Goal: Complete application form

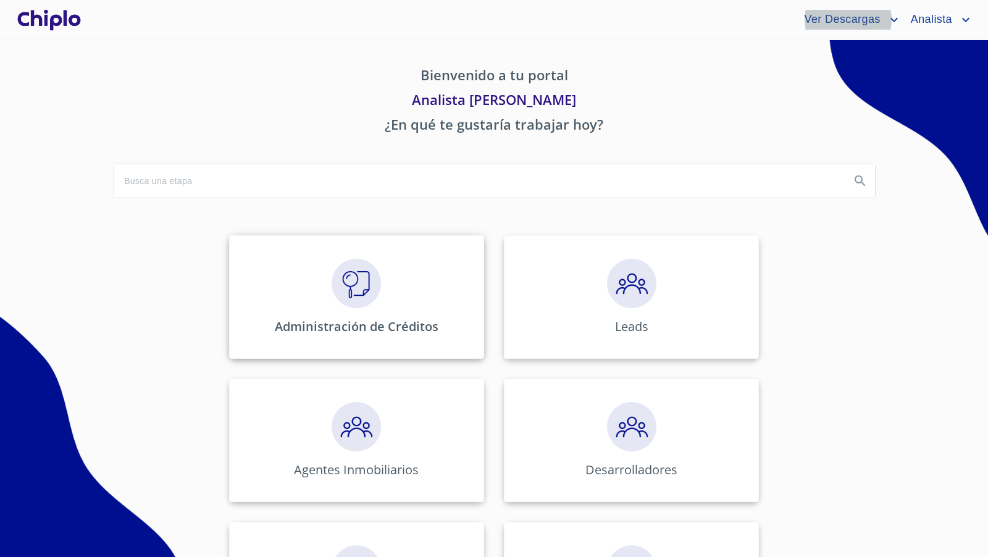
click at [370, 289] on img at bounding box center [356, 283] width 49 height 49
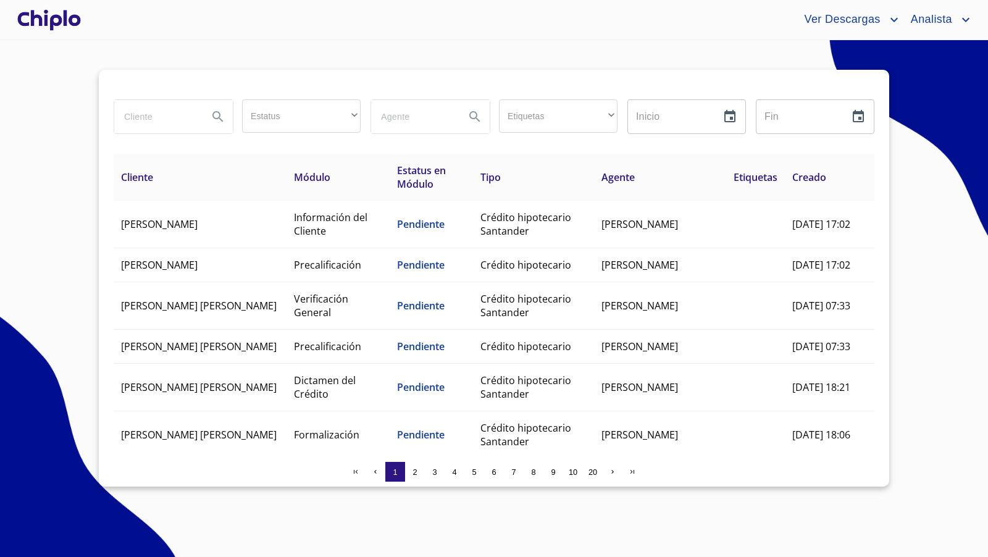
click at [175, 117] on input "search" at bounding box center [156, 116] width 84 height 33
type input "[PERSON_NAME]"
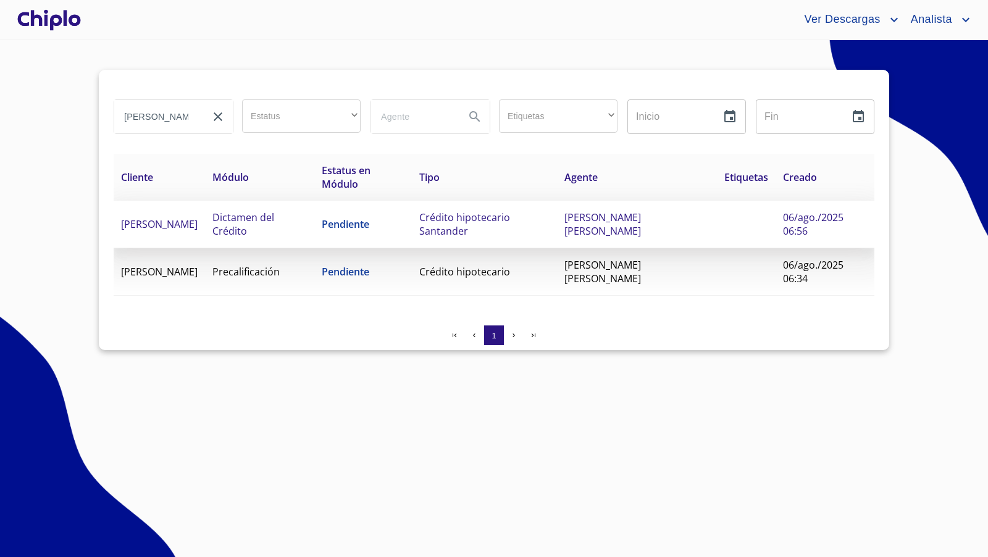
click at [232, 227] on span "Dictamen del Crédito" at bounding box center [243, 224] width 62 height 27
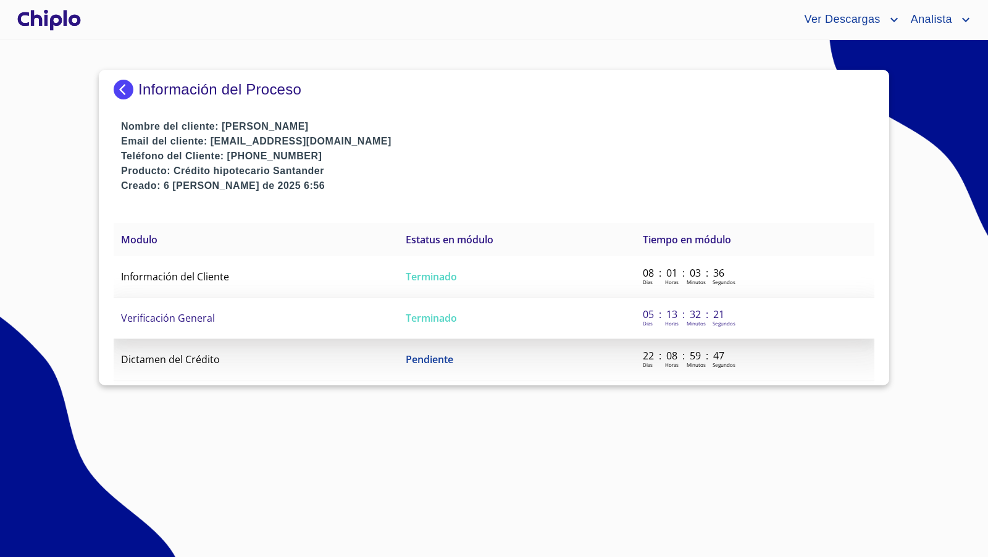
click at [204, 315] on span "Verificación General" at bounding box center [168, 318] width 94 height 14
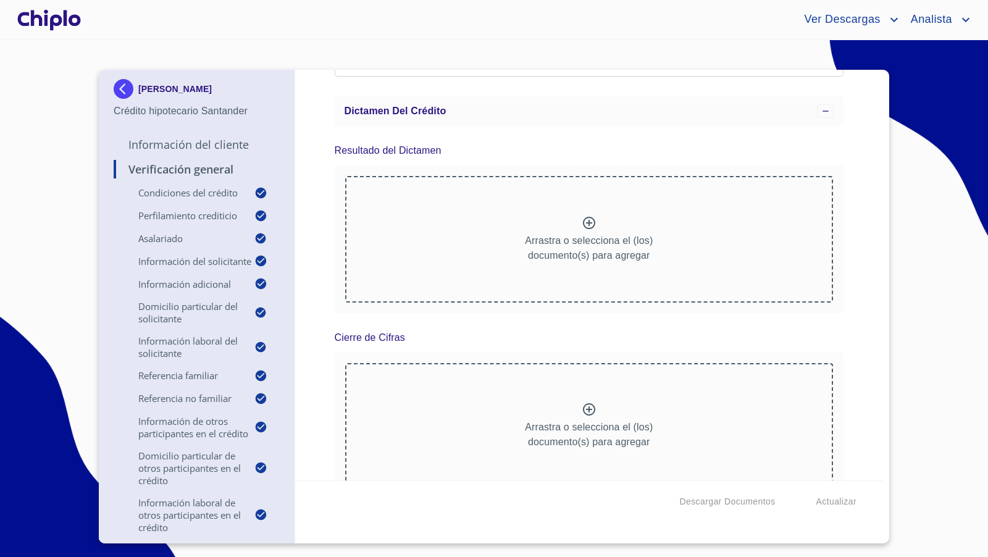
scroll to position [228, 0]
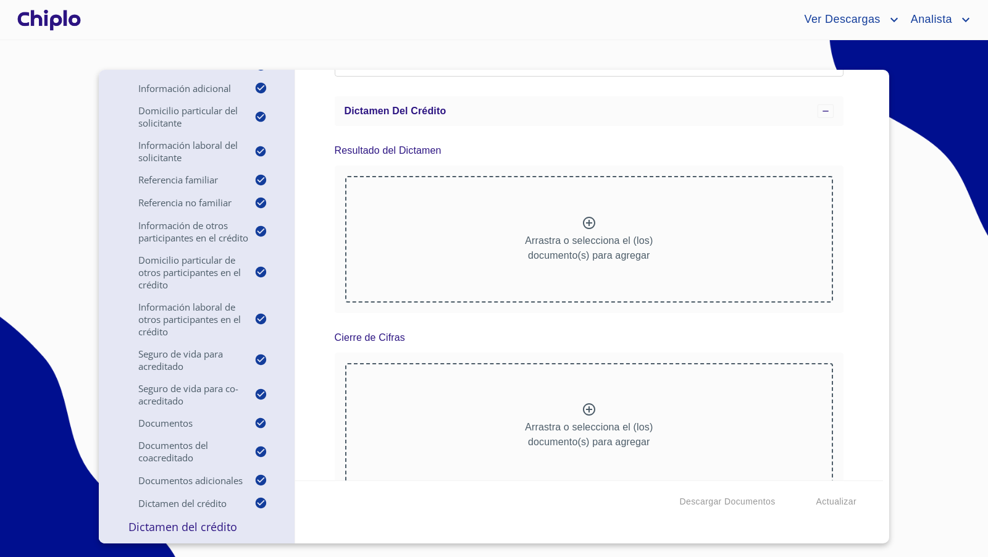
click at [192, 525] on p "Dictamen del Crédito" at bounding box center [197, 526] width 166 height 15
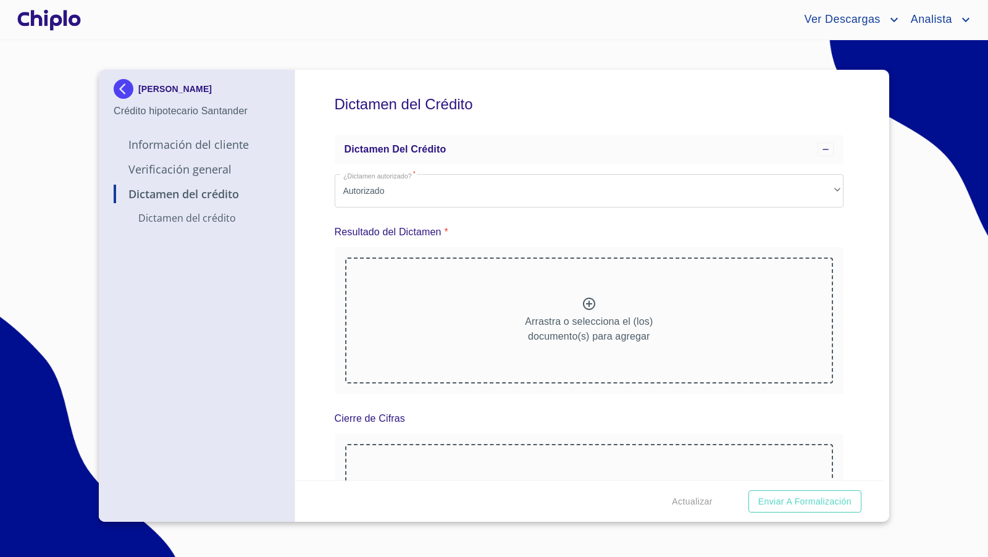
click at [845, 399] on div "Dictamen del Crédito Dictamen del crédito ¿Dictamen autorizado?   * Autorizado …" at bounding box center [589, 275] width 588 height 411
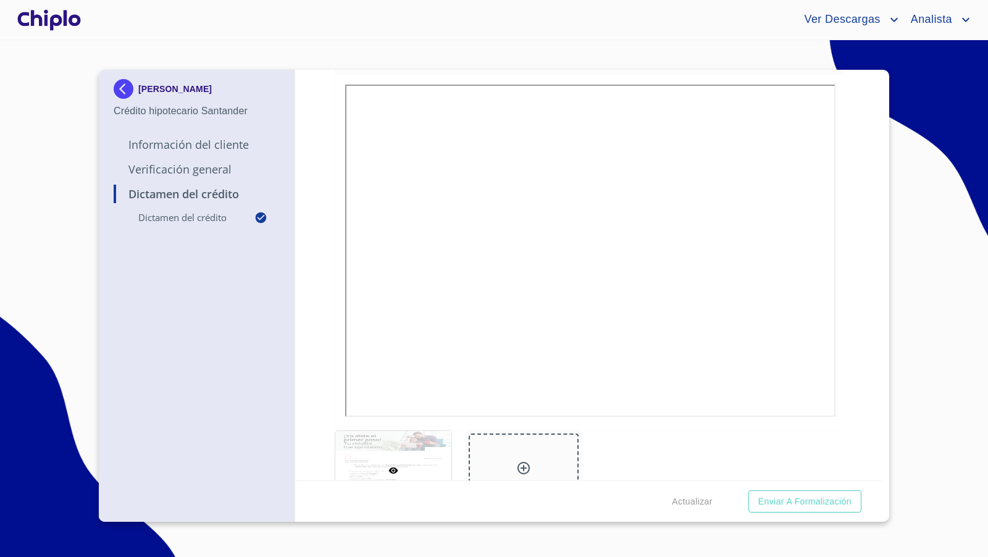
scroll to position [217, 0]
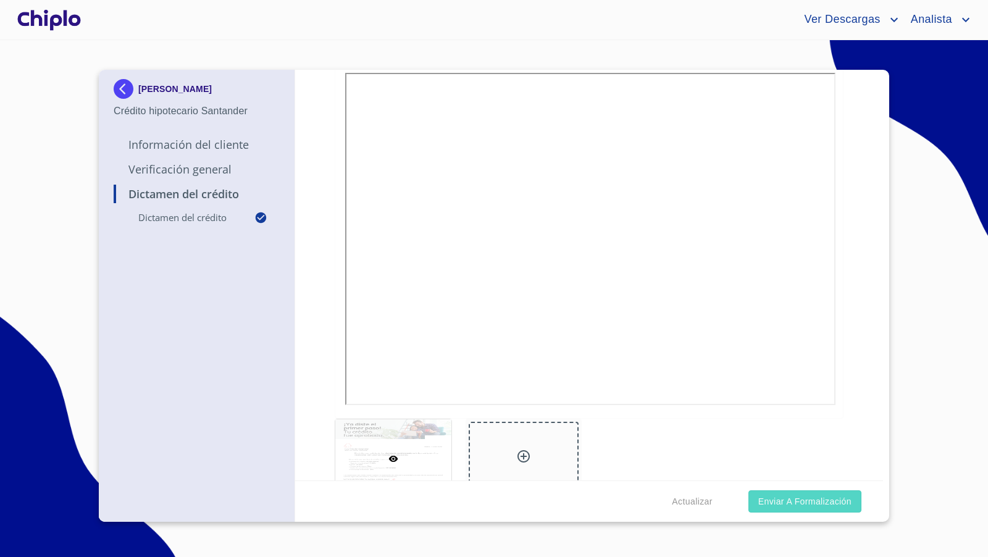
click at [795, 503] on span "Enviar a Formalización" at bounding box center [804, 501] width 93 height 15
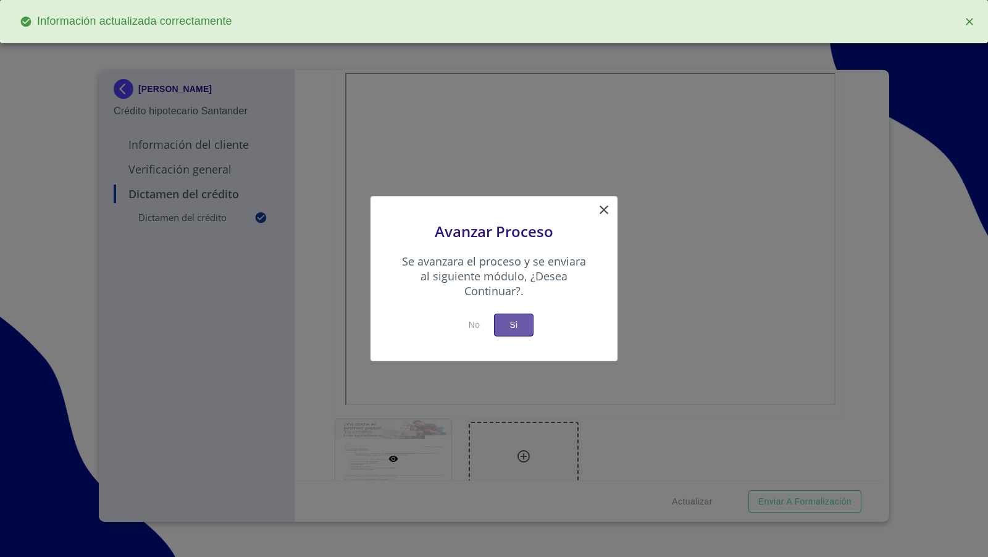
click at [507, 320] on span "Si" at bounding box center [514, 324] width 20 height 15
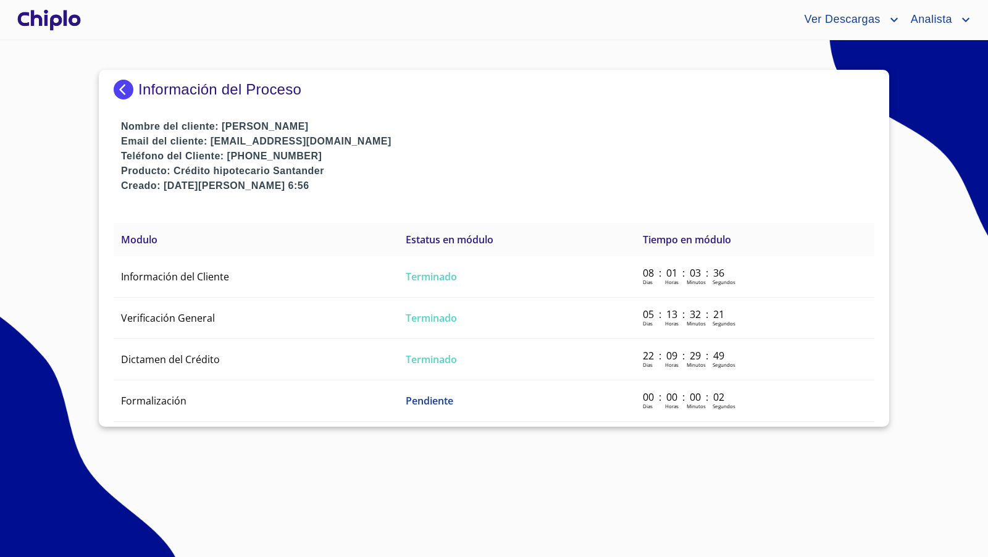
click at [69, 19] on div at bounding box center [49, 20] width 69 height 40
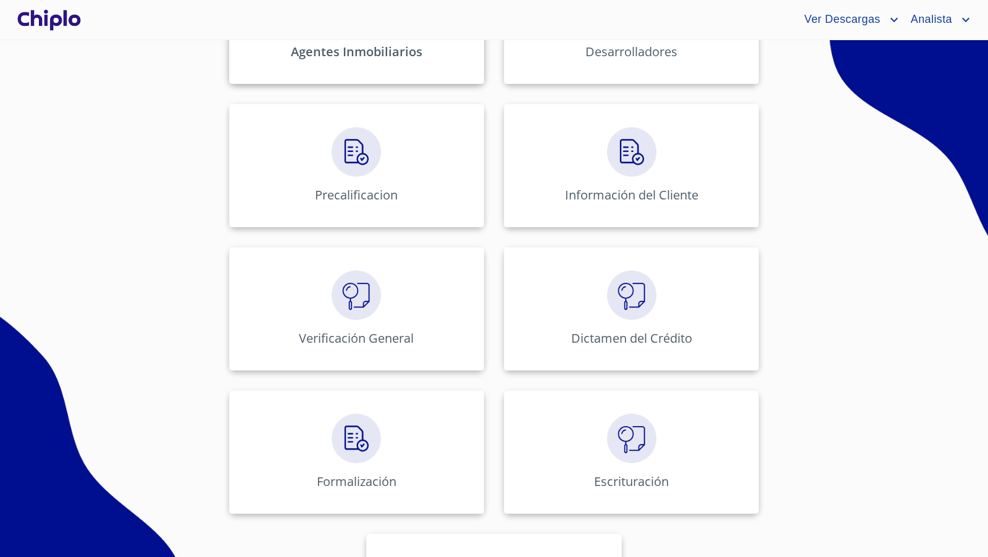
scroll to position [424, 0]
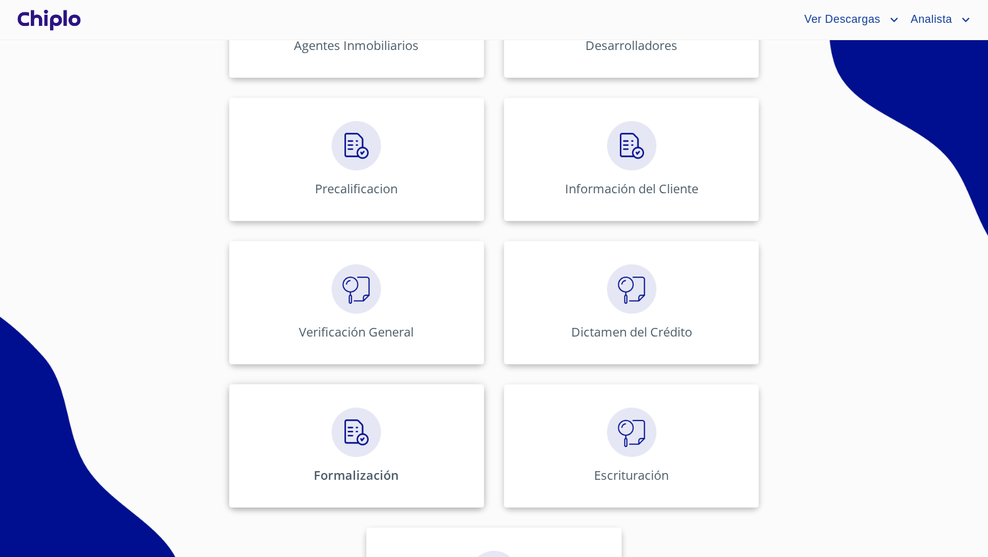
click at [336, 440] on img at bounding box center [356, 431] width 49 height 49
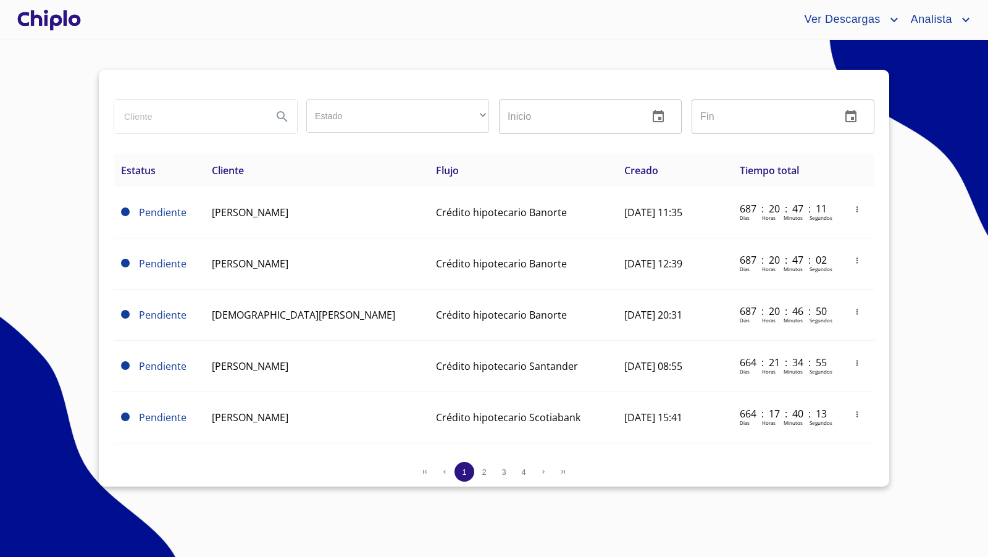
click at [218, 114] on input "search" at bounding box center [188, 116] width 148 height 33
type input "paulina"
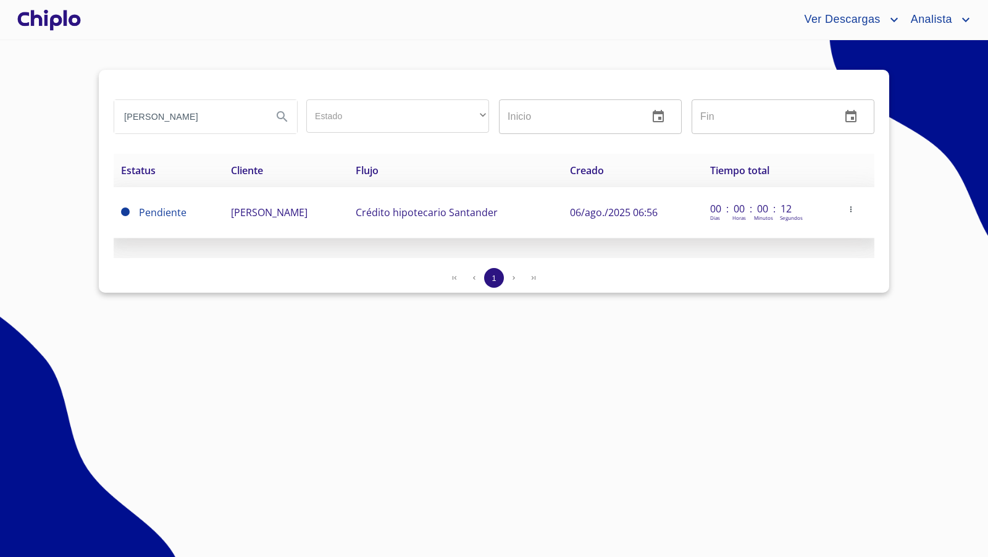
click at [848, 209] on icon "button" at bounding box center [850, 209] width 9 height 9
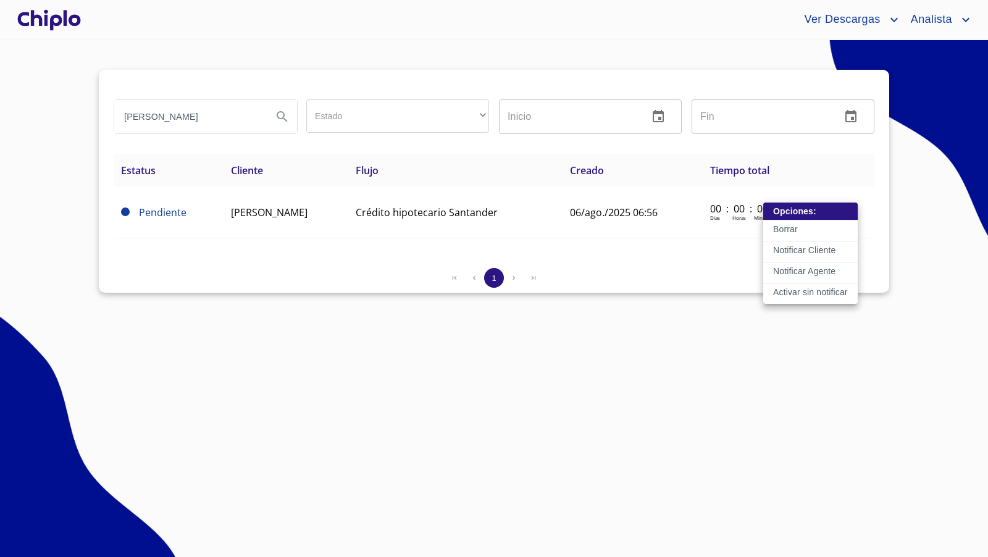
click at [798, 291] on p "Activar sin notificar" at bounding box center [810, 292] width 75 height 12
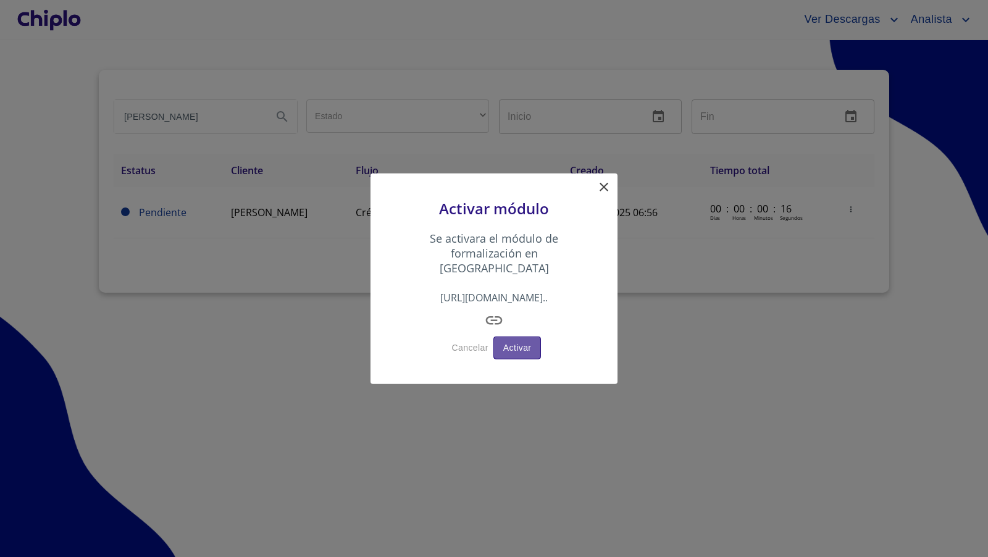
click at [517, 341] on span "Activar" at bounding box center [517, 347] width 28 height 15
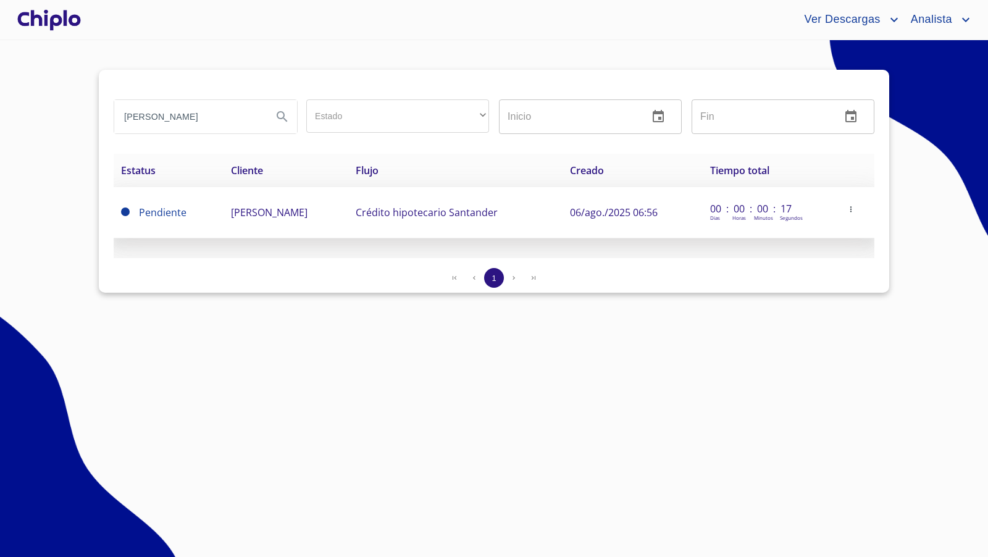
click at [853, 208] on icon "button" at bounding box center [850, 209] width 9 height 9
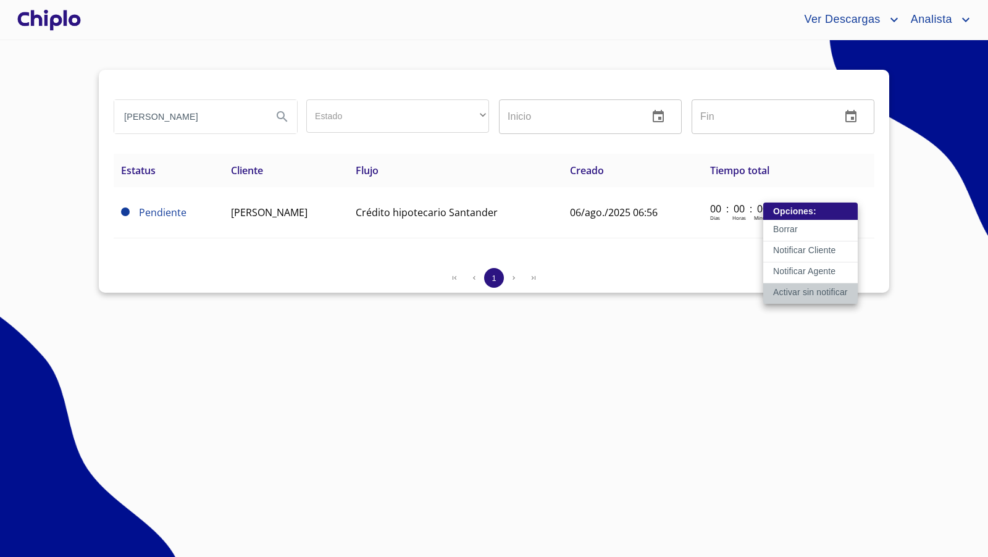
click at [800, 294] on p "Activar sin notificar" at bounding box center [810, 292] width 75 height 12
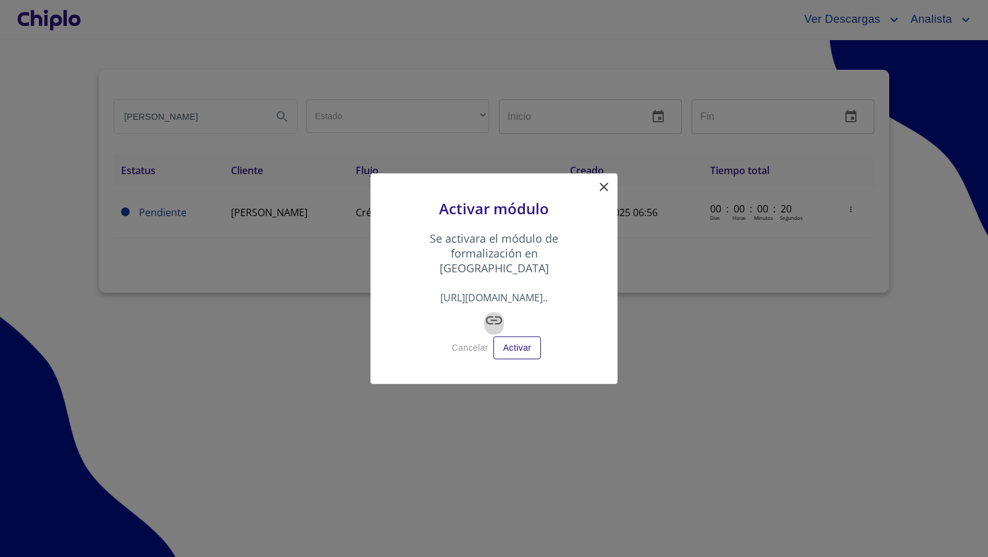
click at [496, 316] on icon "button" at bounding box center [494, 320] width 17 height 8
click at [607, 193] on icon at bounding box center [603, 187] width 15 height 15
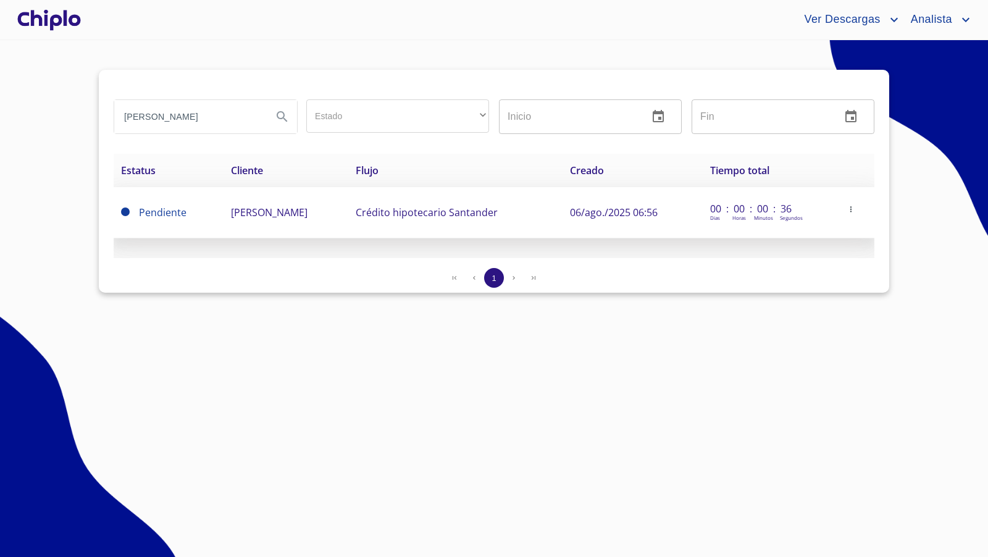
click at [248, 209] on span "[PERSON_NAME]" at bounding box center [269, 213] width 77 height 14
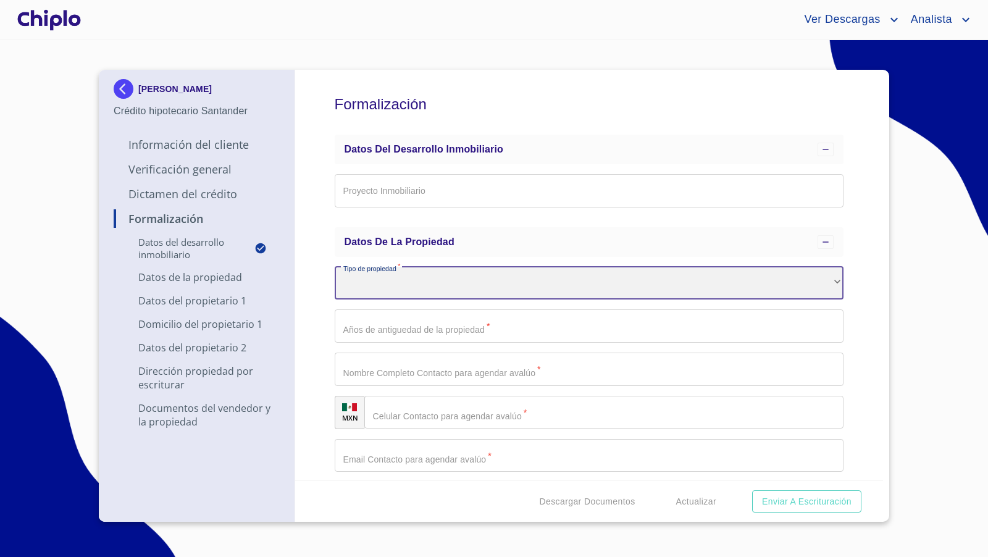
click at [399, 283] on div "​" at bounding box center [589, 283] width 509 height 33
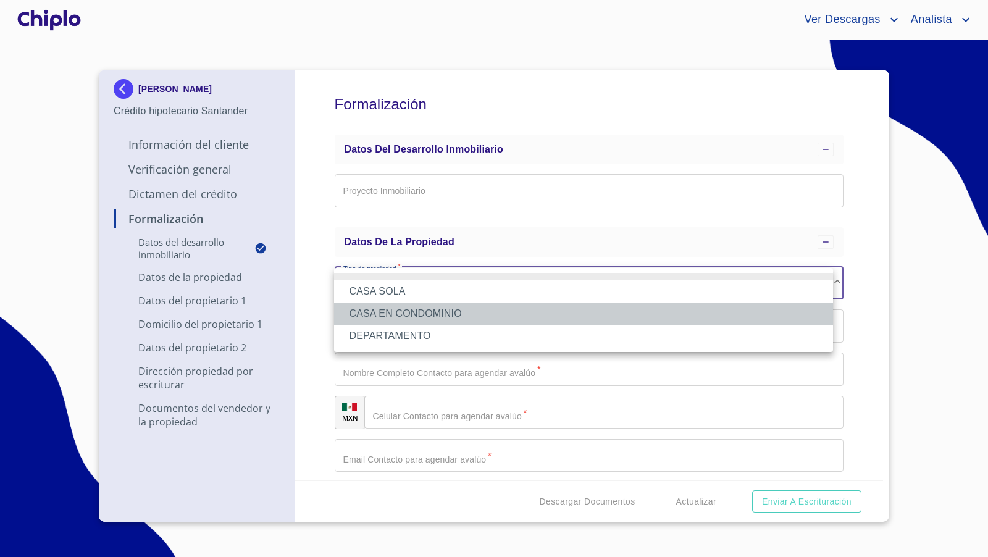
click at [419, 312] on li "CASA EN CONDOMINIO" at bounding box center [583, 314] width 499 height 22
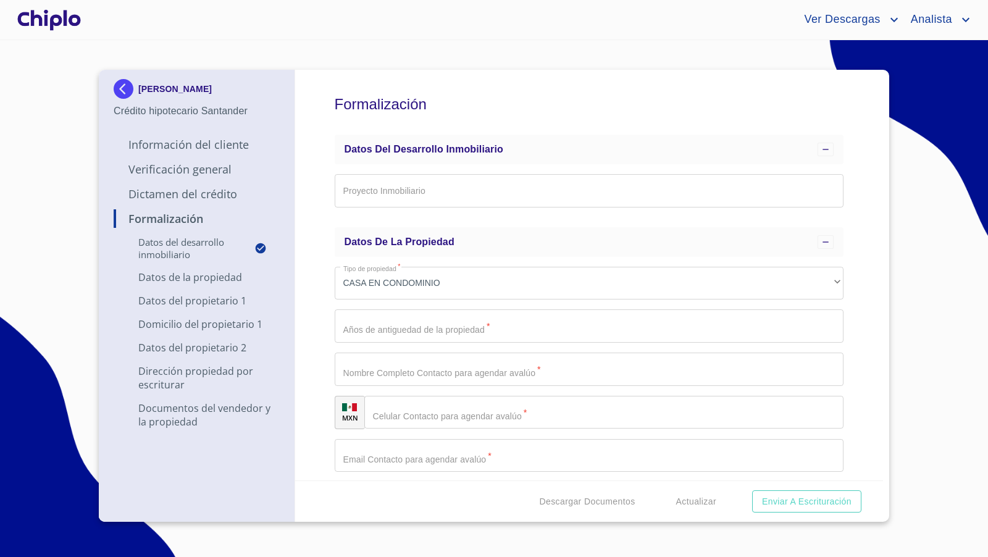
click at [319, 328] on div "Formalización Datos del Desarrollo Inmobiliario Proyecto Inmobiliario ​ Datos d…" at bounding box center [589, 275] width 588 height 411
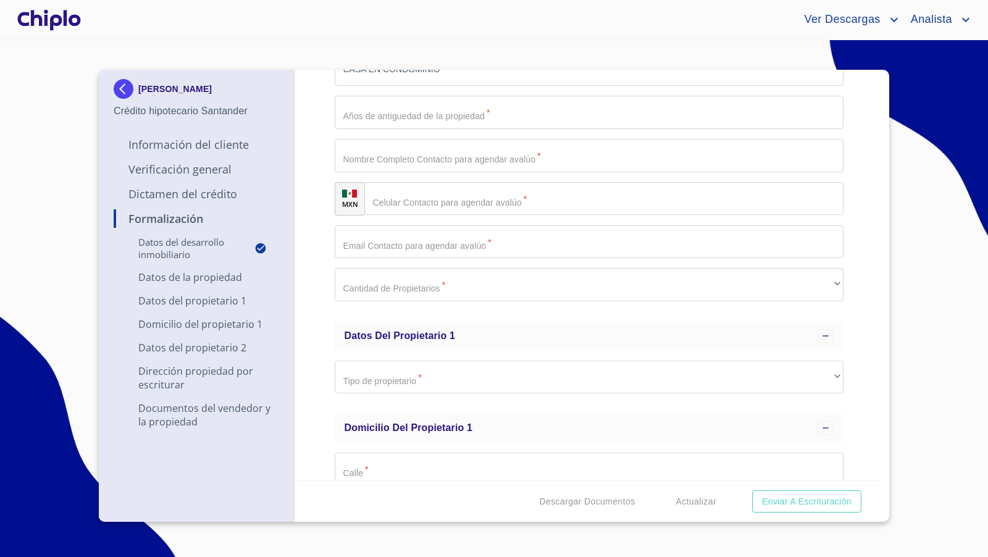
scroll to position [233, 0]
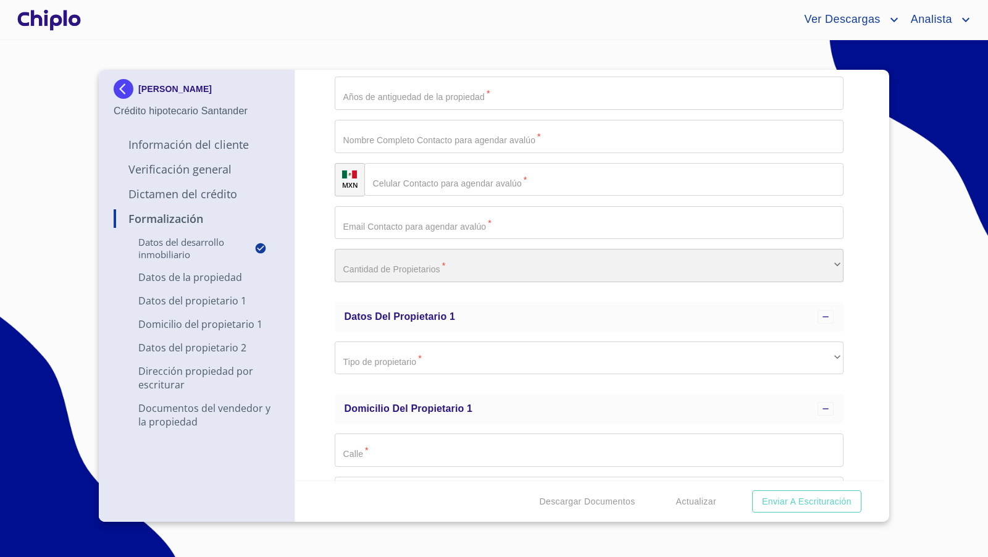
click at [382, 260] on div "​" at bounding box center [589, 265] width 509 height 33
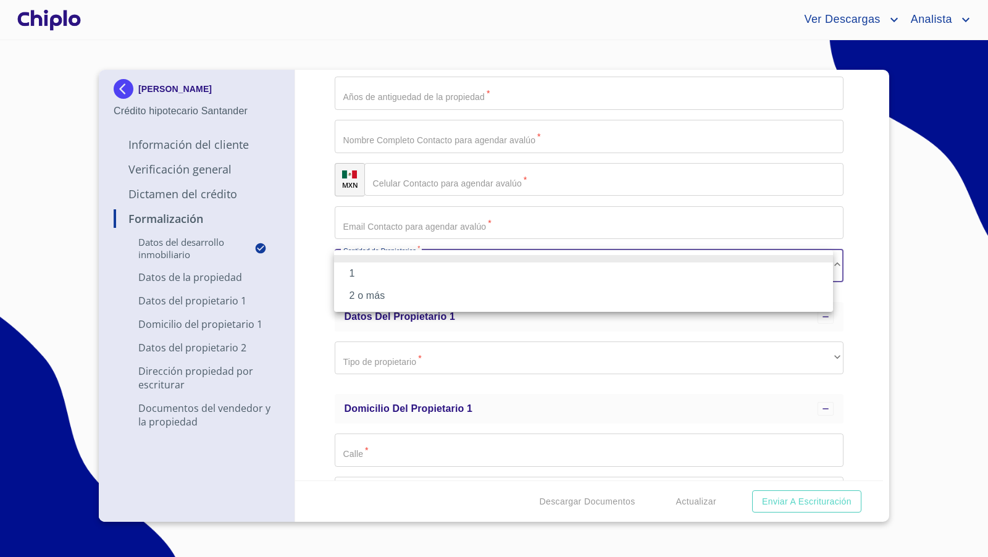
click at [362, 296] on li "2 o más" at bounding box center [583, 296] width 499 height 22
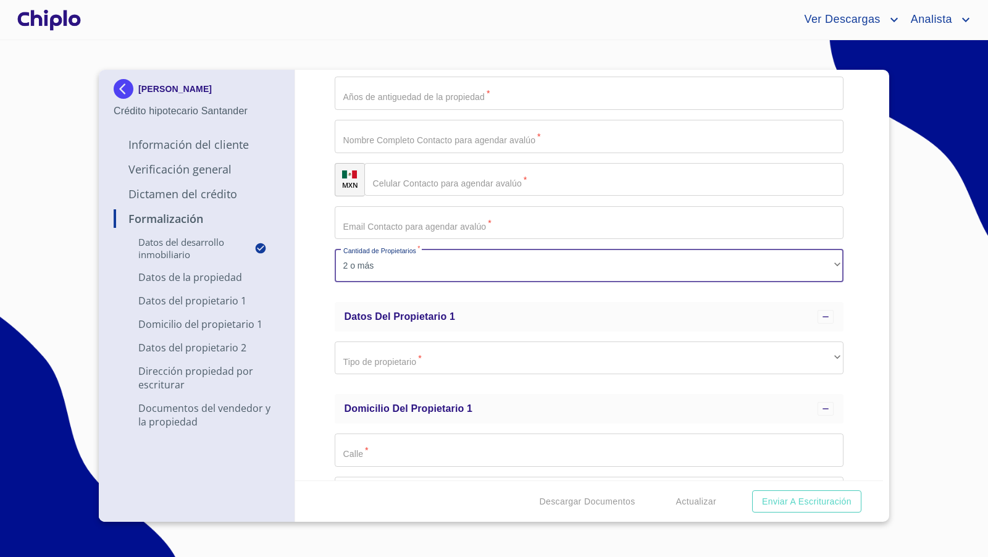
click at [312, 328] on div "Formalización Datos del Desarrollo Inmobiliario Proyecto Inmobiliario ​ Datos d…" at bounding box center [589, 275] width 588 height 411
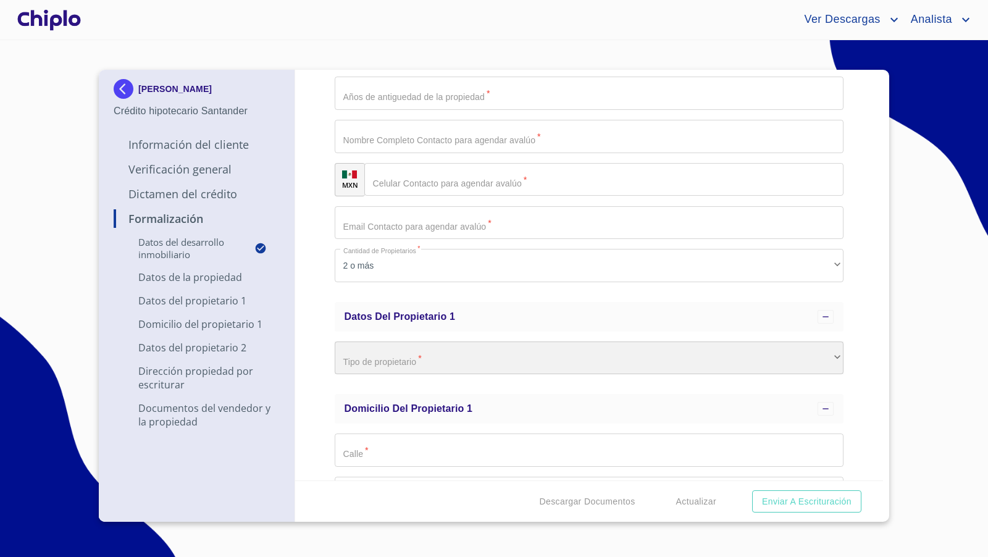
click at [356, 352] on div "​" at bounding box center [589, 357] width 509 height 33
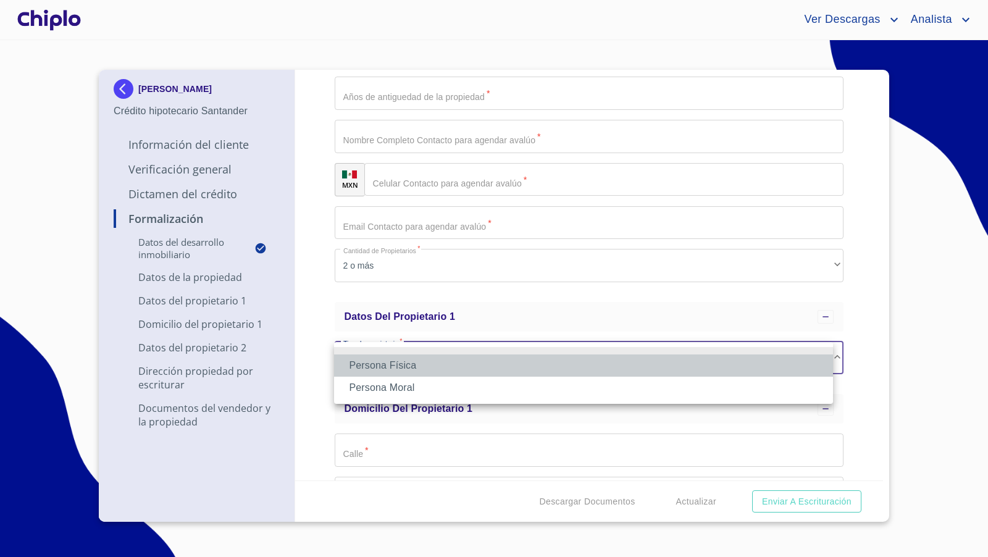
click at [363, 364] on li "Persona Física" at bounding box center [583, 365] width 499 height 22
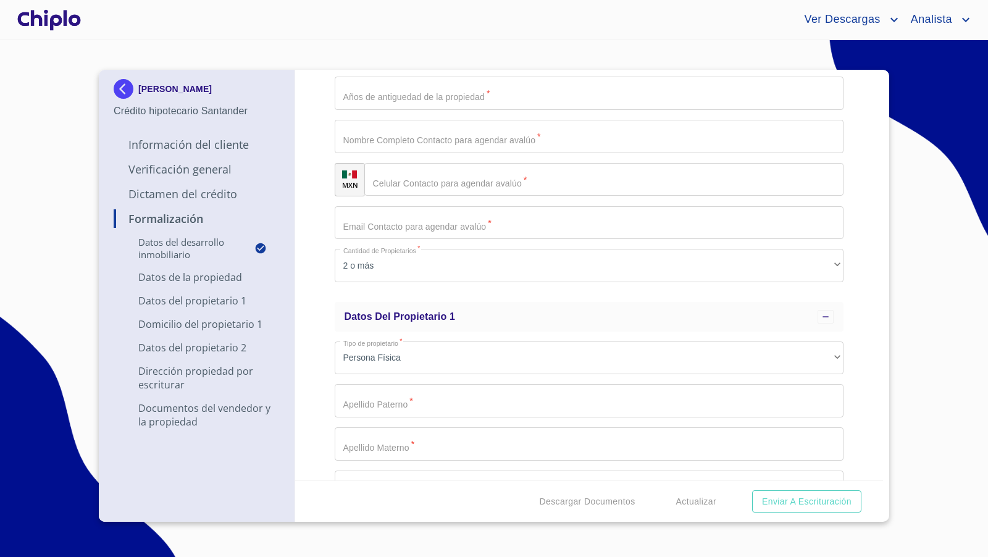
click at [319, 370] on div "Formalización Datos del Desarrollo Inmobiliario Proyecto Inmobiliario ​ Datos d…" at bounding box center [589, 275] width 588 height 411
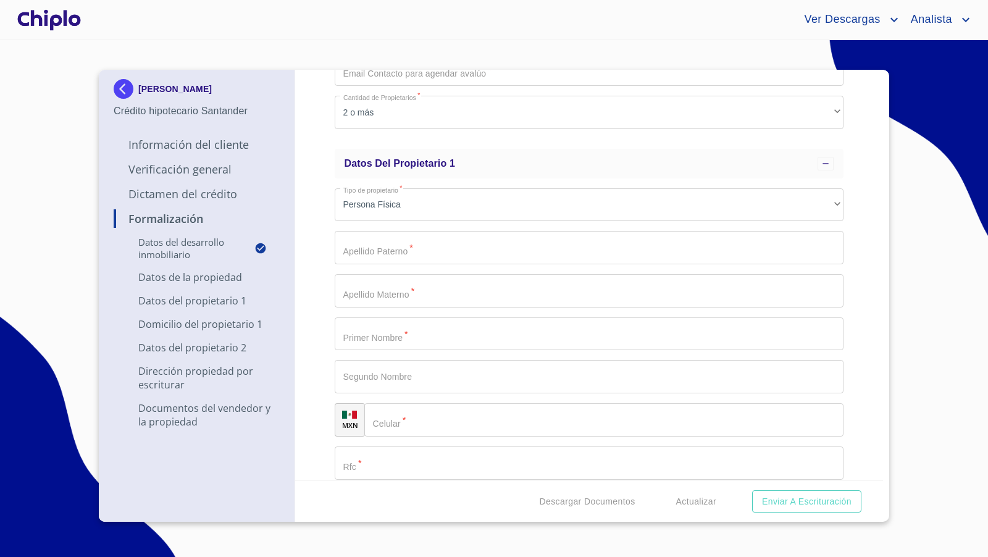
scroll to position [390, 0]
copy p "[PERSON_NAME]"
drag, startPoint x: 237, startPoint y: 91, endPoint x: 325, endPoint y: 276, distance: 204.4
click at [325, 276] on div "PAULINA SAINZ DIAZ Crédito hipotecario Santander Información del Cliente Verifi…" at bounding box center [491, 296] width 784 height 452
click at [325, 276] on div "Formalización Datos del Desarrollo Inmobiliario Proyecto Inmobiliario ​ Datos d…" at bounding box center [589, 275] width 588 height 411
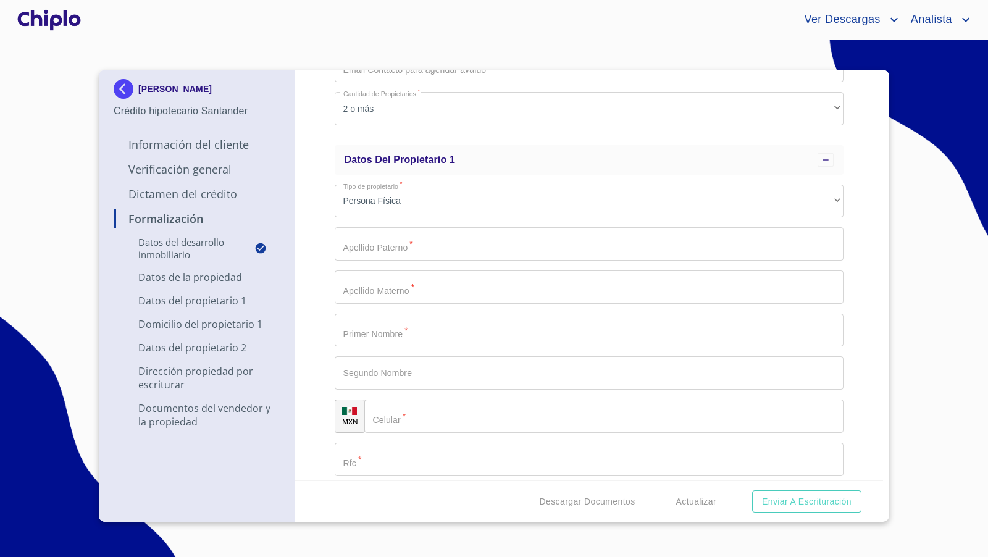
click at [396, 249] on input "Proyecto Inmobiliario" at bounding box center [589, 243] width 509 height 33
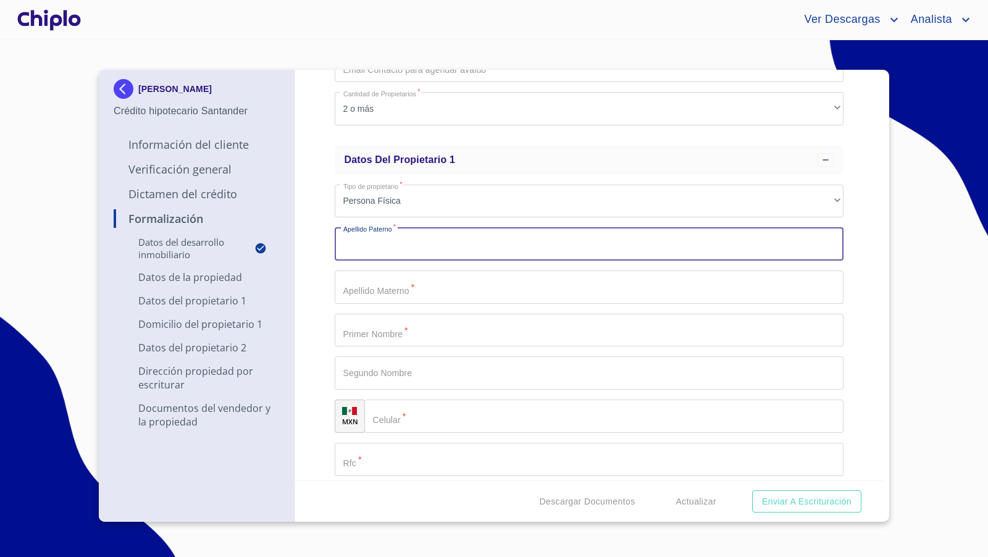
paste input "[PERSON_NAME]"
type input "[PERSON_NAME]"
click at [398, 288] on input "Proyecto Inmobiliario" at bounding box center [589, 286] width 509 height 33
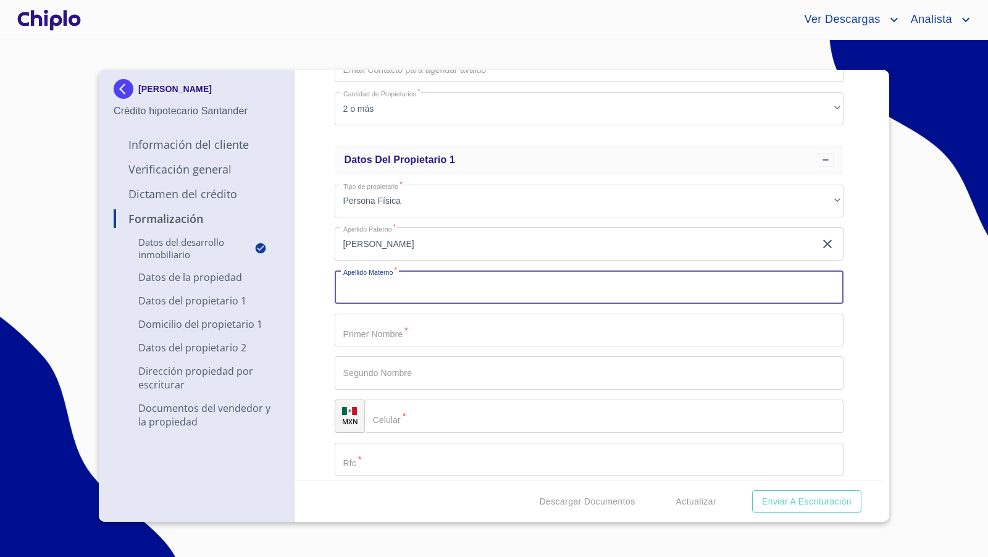
paste input "[PERSON_NAME]"
type input "[PERSON_NAME]"
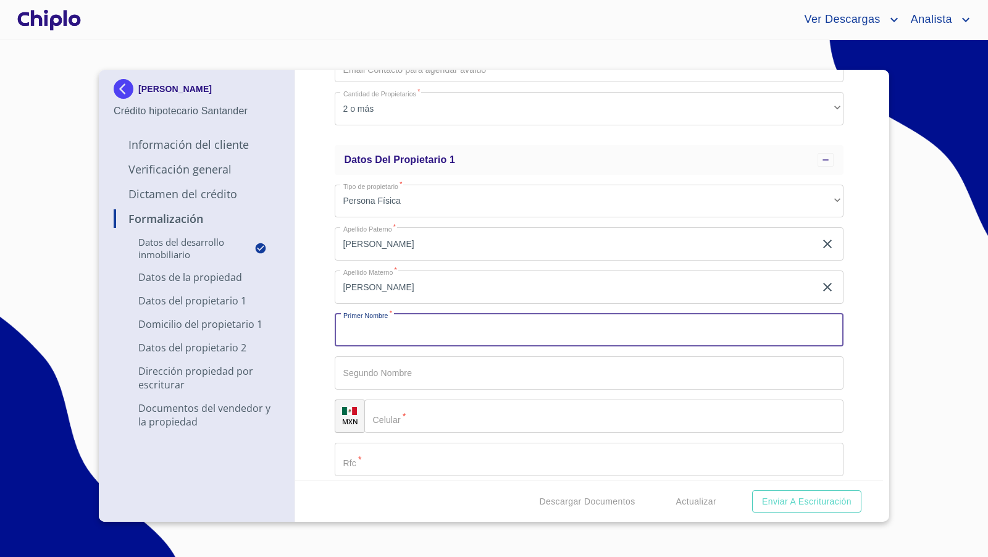
click at [400, 330] on input "Proyecto Inmobiliario" at bounding box center [589, 330] width 509 height 33
paste input "[PERSON_NAME]"
drag, startPoint x: 424, startPoint y: 330, endPoint x: 383, endPoint y: 327, distance: 40.2
click at [383, 327] on input "[PERSON_NAME]" at bounding box center [575, 330] width 481 height 33
type input "[PERSON_NAME]"
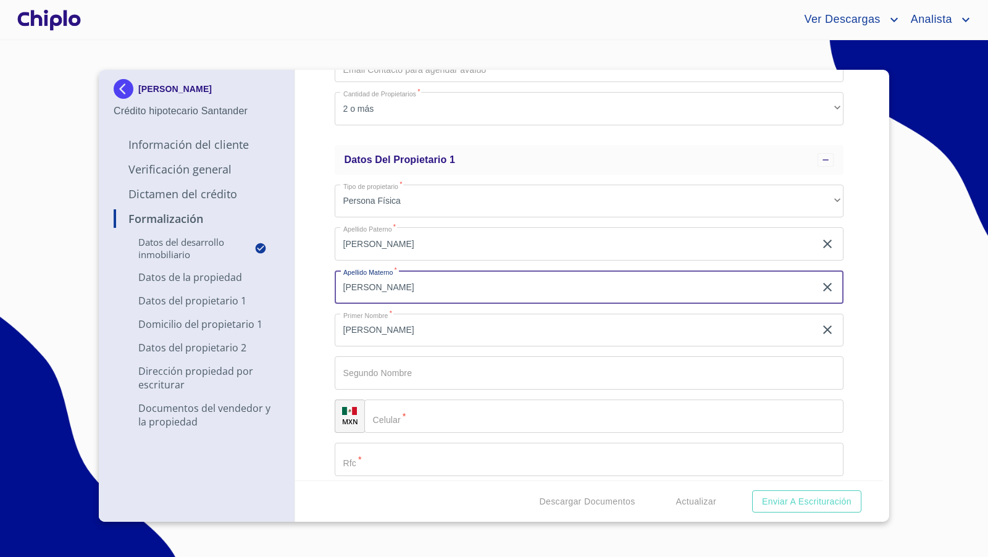
drag, startPoint x: 409, startPoint y: 285, endPoint x: 318, endPoint y: 285, distance: 90.8
click at [318, 285] on div "Formalización Datos del Desarrollo Inmobiliario Proyecto Inmobiliario ​ Datos d…" at bounding box center [589, 275] width 588 height 411
type input "DIAZ"
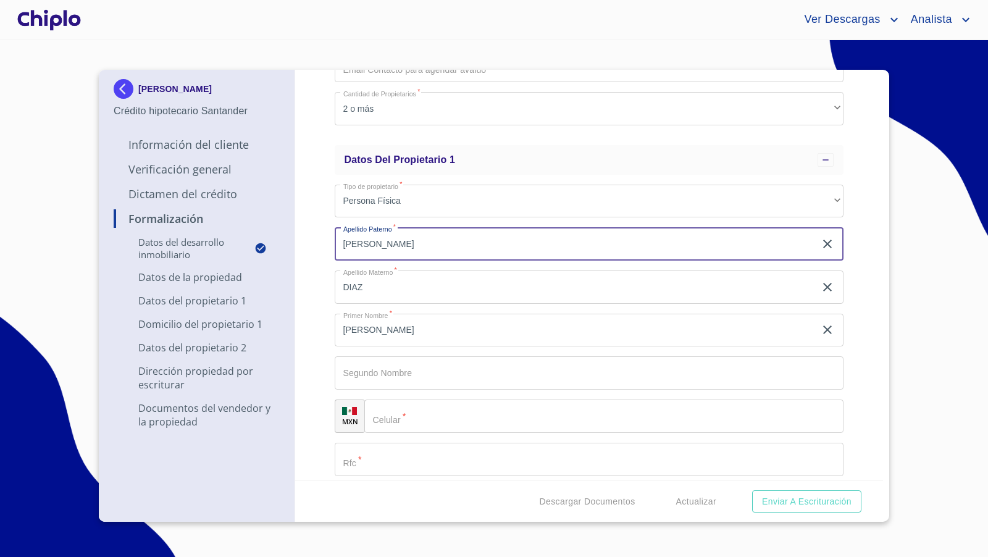
drag, startPoint x: 432, startPoint y: 244, endPoint x: 411, endPoint y: 244, distance: 21.0
click at [411, 244] on input "[PERSON_NAME]" at bounding box center [575, 243] width 481 height 33
drag, startPoint x: 382, startPoint y: 243, endPoint x: 297, endPoint y: 243, distance: 84.6
click at [299, 243] on div "Formalización Datos del Desarrollo Inmobiliario Proyecto Inmobiliario ​ Datos d…" at bounding box center [589, 275] width 588 height 411
type input "SAINZ"
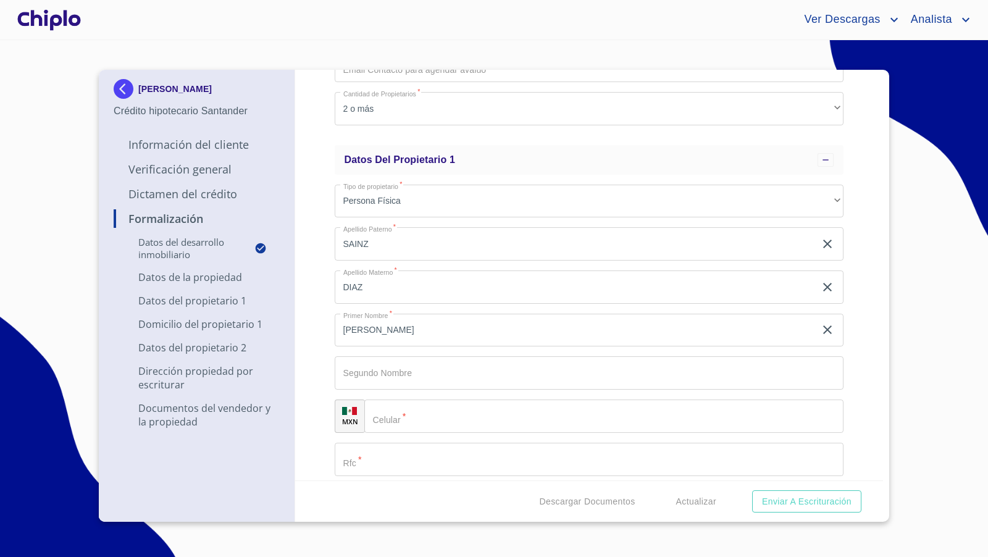
click at [321, 269] on div "Formalización Datos del Desarrollo Inmobiliario Proyecto Inmobiliario ​ Datos d…" at bounding box center [589, 275] width 588 height 411
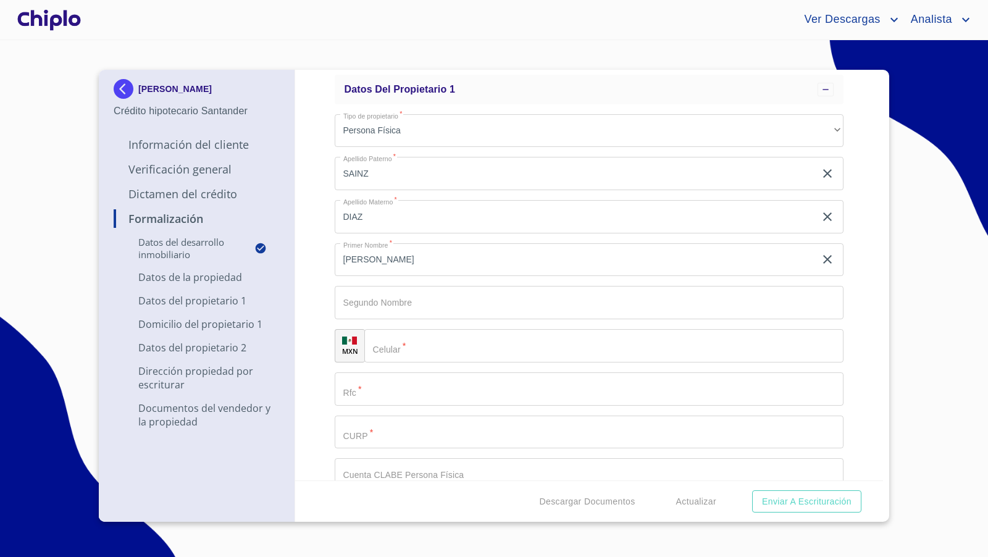
scroll to position [474, 0]
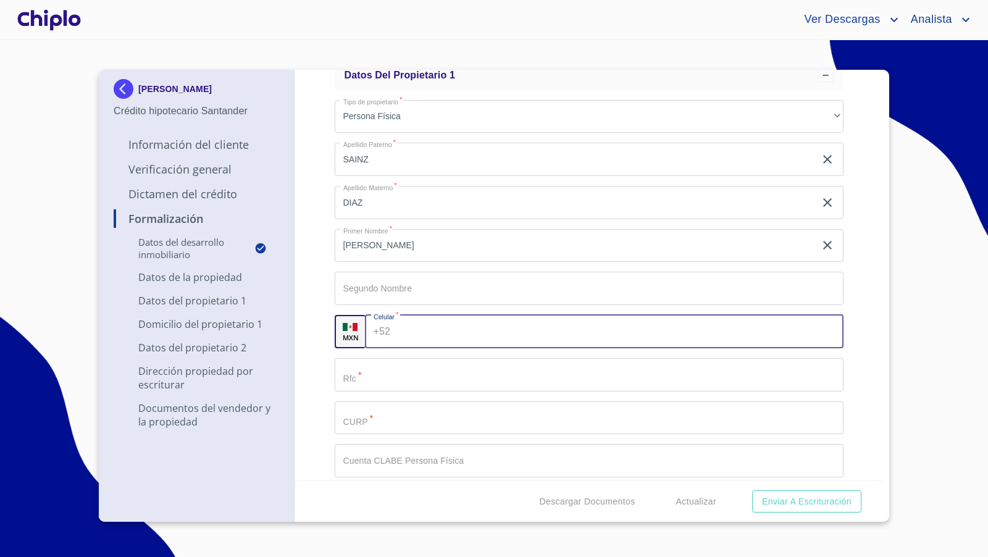
click at [456, 323] on input "Proyecto Inmobiliario" at bounding box center [619, 331] width 448 height 33
type input "[PHONE_NUMBER]"
click at [313, 301] on div "Formalización Datos del Desarrollo Inmobiliario Proyecto Inmobiliario ​ Datos d…" at bounding box center [589, 275] width 588 height 411
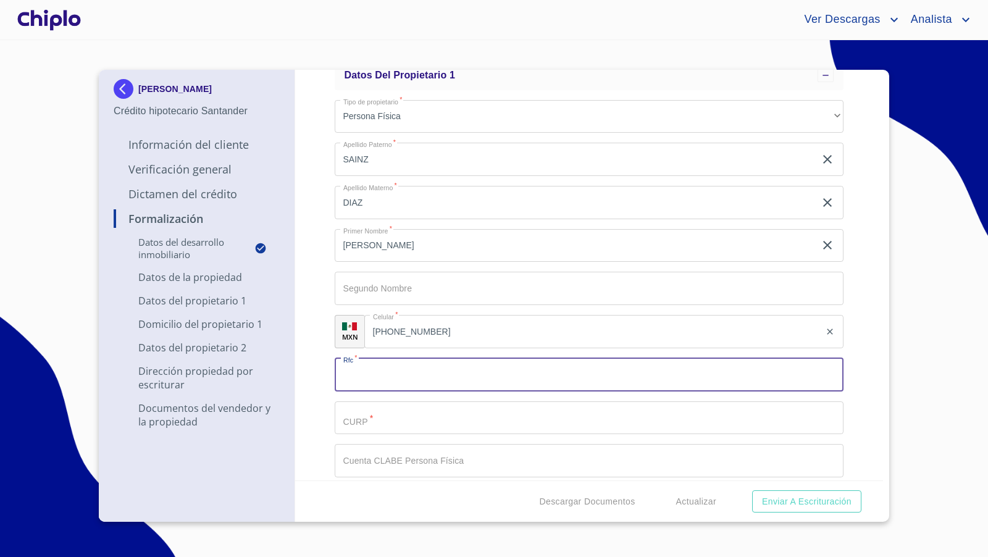
click at [393, 381] on input "Proyecto Inmobiliario" at bounding box center [589, 374] width 509 height 33
paste input "SADP9103302A8"
type input "SADP9103302A8"
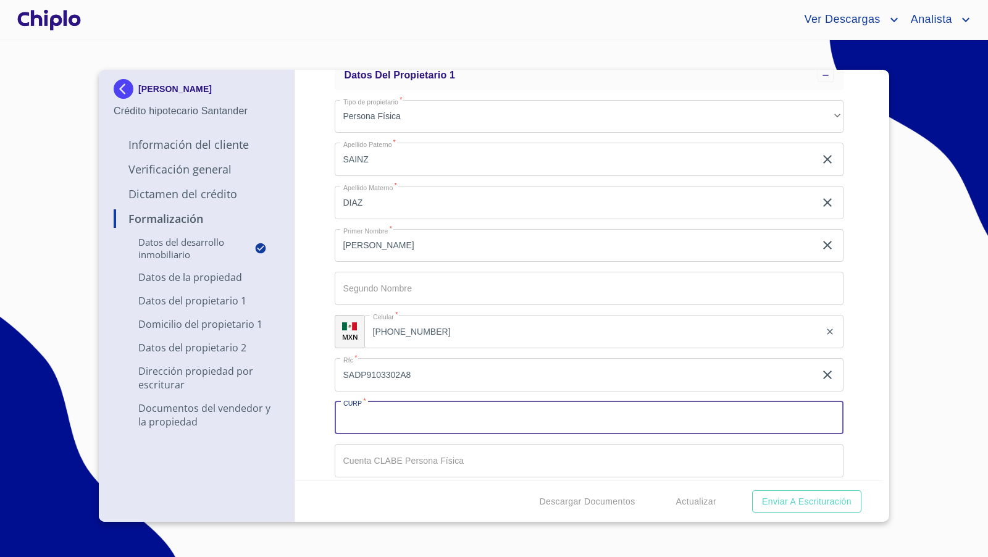
click at [374, 419] on input "Proyecto Inmobiliario" at bounding box center [589, 417] width 509 height 33
paste input "SADP910330MJCNZL05"
type input "SADP910330MJCNZL05"
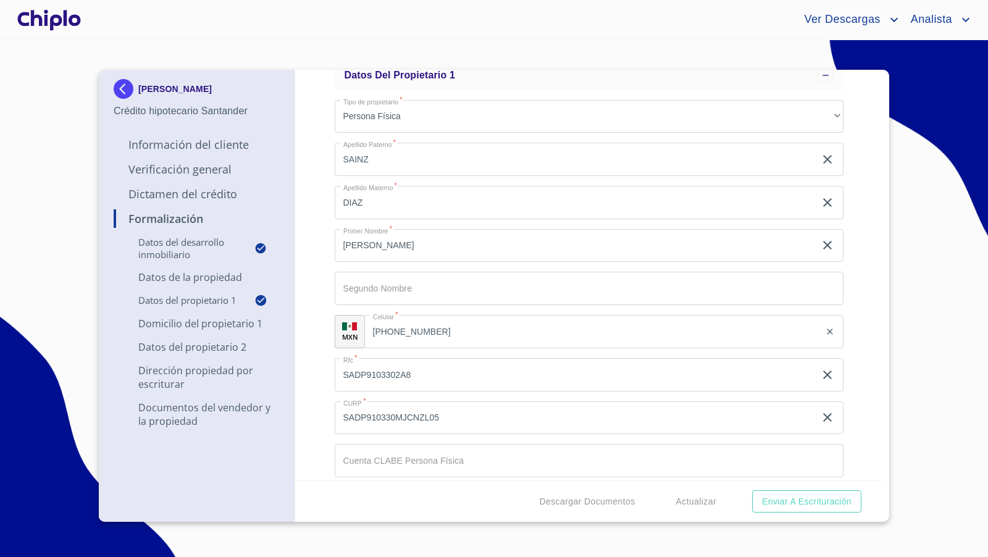
click at [321, 401] on div "Formalización Datos del Desarrollo Inmobiliario Proyecto Inmobiliario ​ Datos d…" at bounding box center [589, 275] width 588 height 411
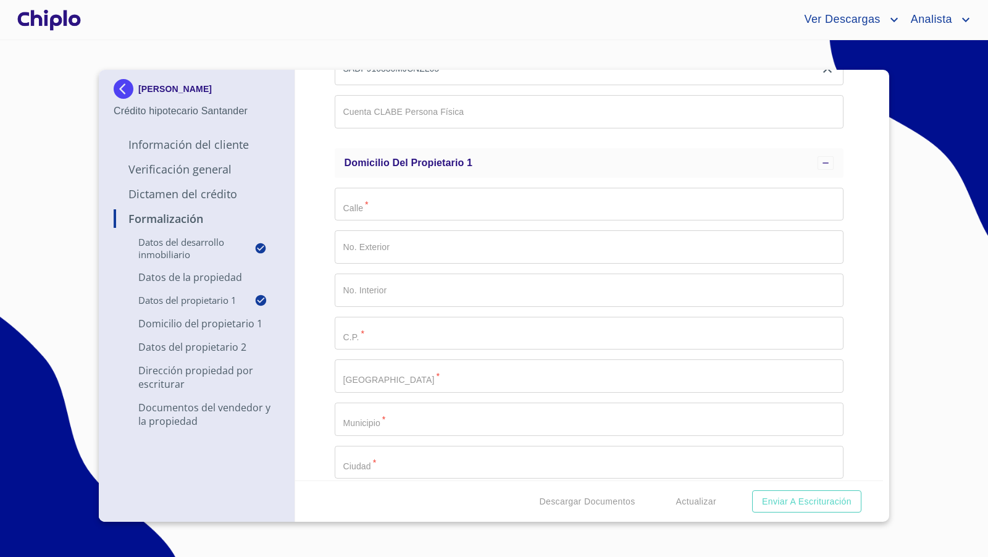
scroll to position [829, 0]
click at [372, 198] on input "Proyecto Inmobiliario" at bounding box center [589, 198] width 509 height 33
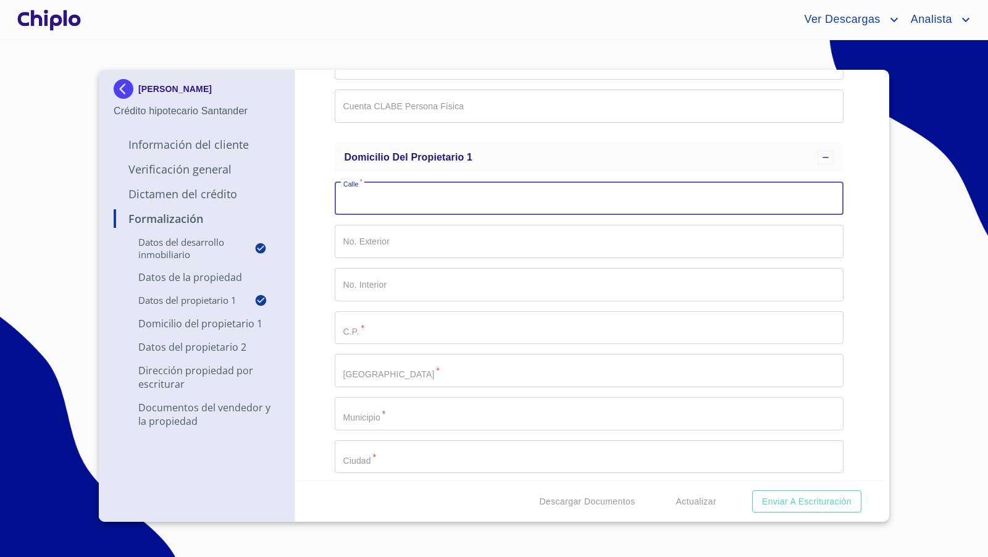
paste input "PASEO SAN [PERSON_NAME]"
type input "PASEO SAN [PERSON_NAME]"
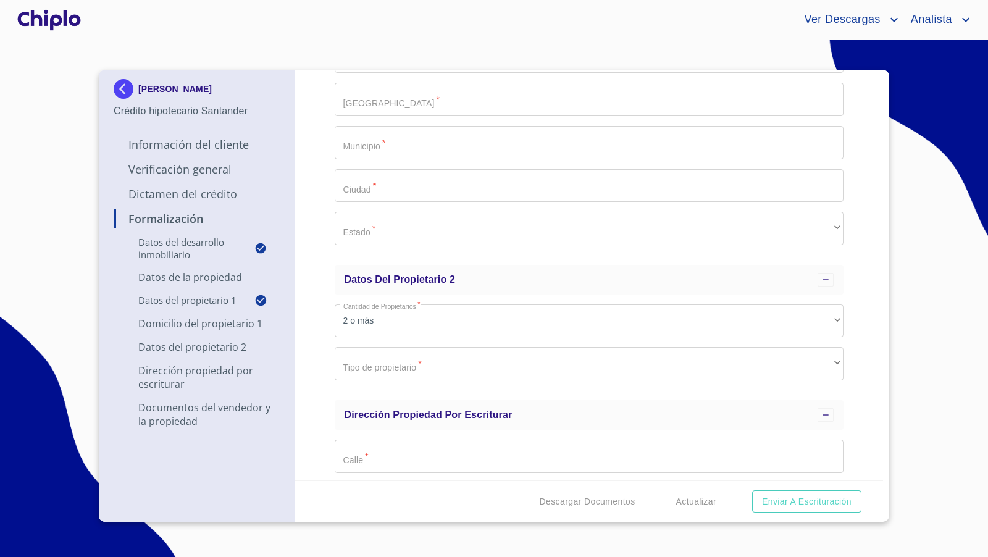
scroll to position [1096, 0]
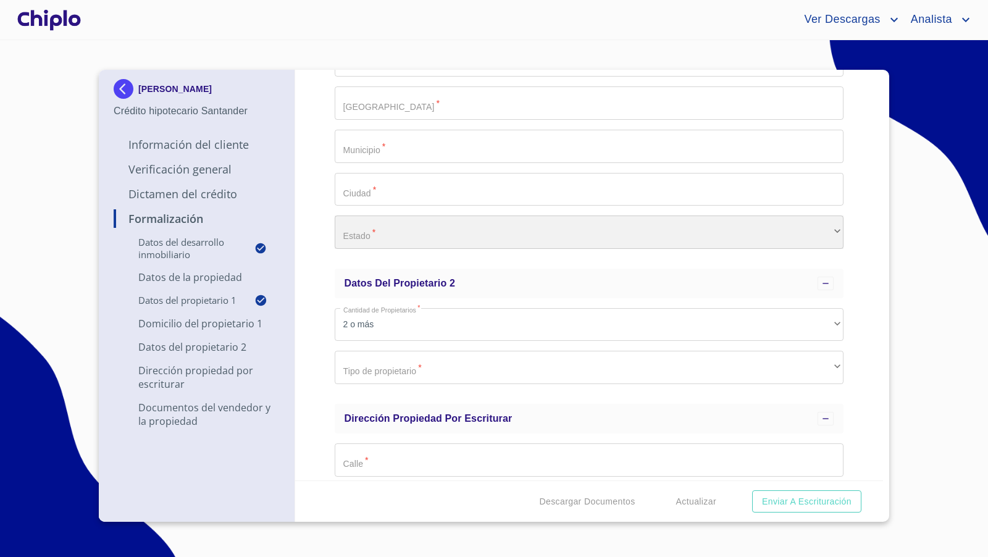
click at [392, 228] on div "​" at bounding box center [589, 231] width 509 height 33
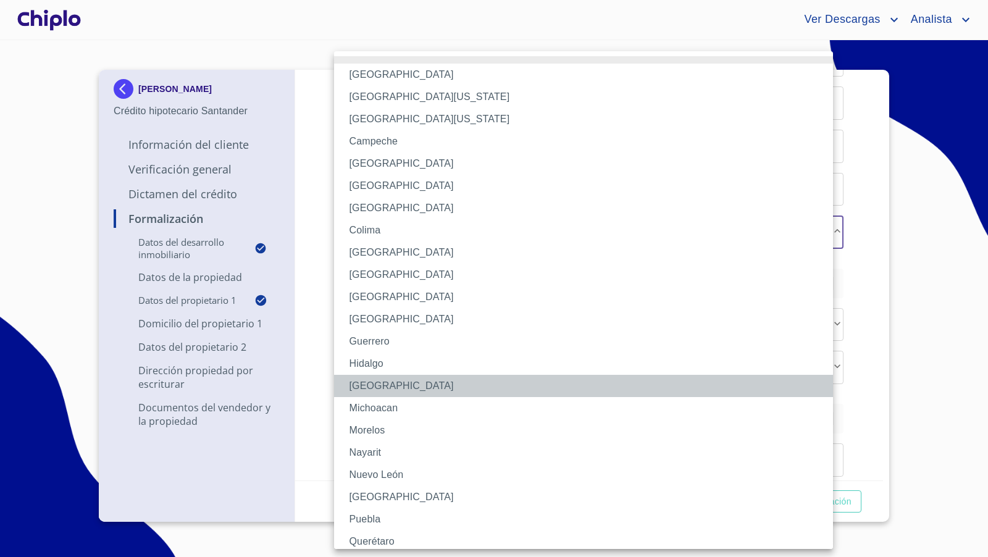
click at [377, 381] on li "[GEOGRAPHIC_DATA]" at bounding box center [588, 386] width 509 height 22
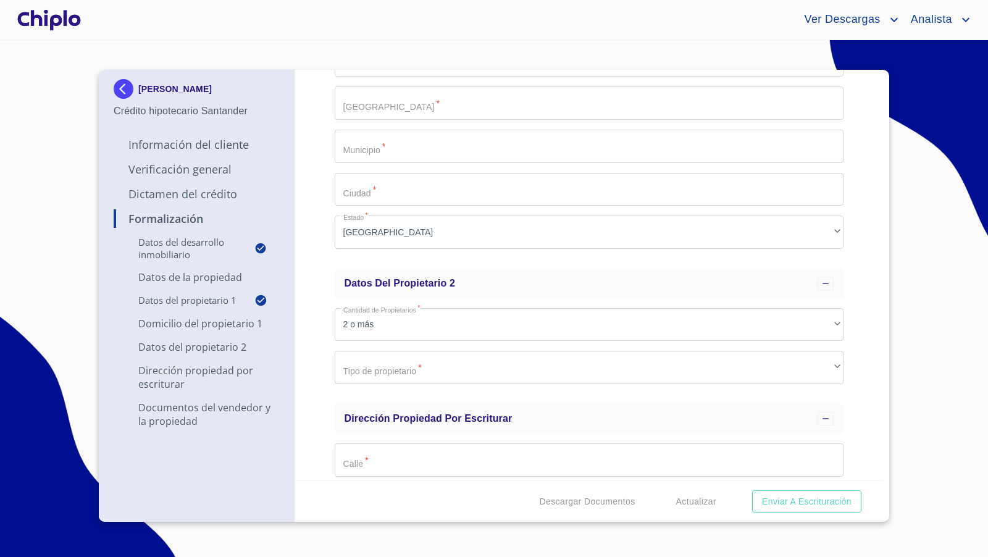
click at [315, 330] on div "Formalización Datos del Desarrollo Inmobiliario Proyecto Inmobiliario ​ Datos d…" at bounding box center [589, 275] width 588 height 411
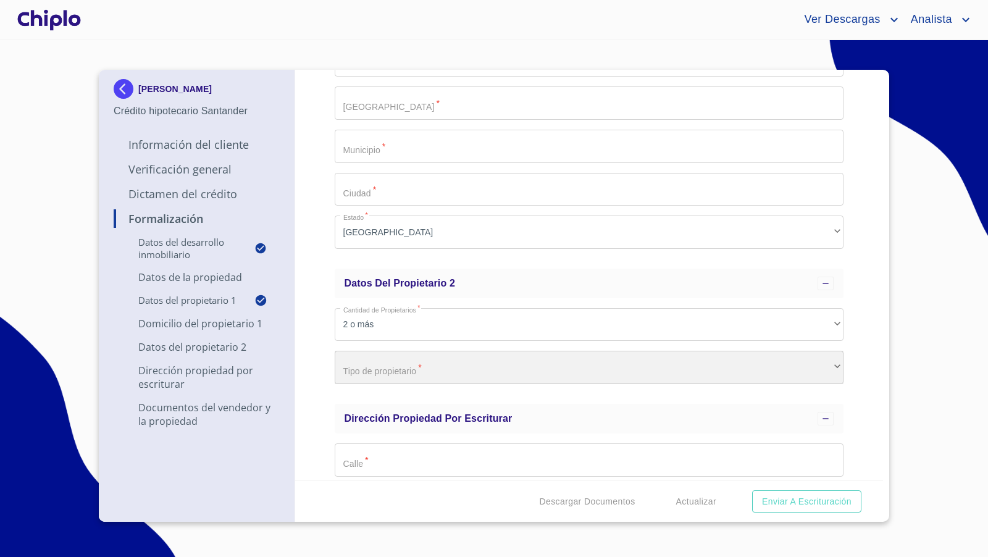
click at [404, 369] on div "​" at bounding box center [589, 367] width 509 height 33
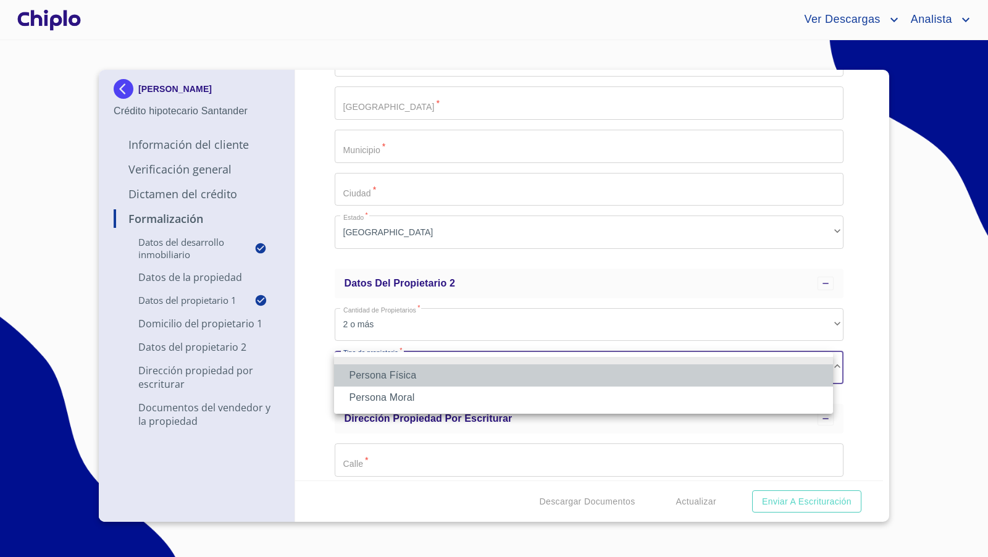
click at [399, 374] on li "Persona Física" at bounding box center [583, 375] width 499 height 22
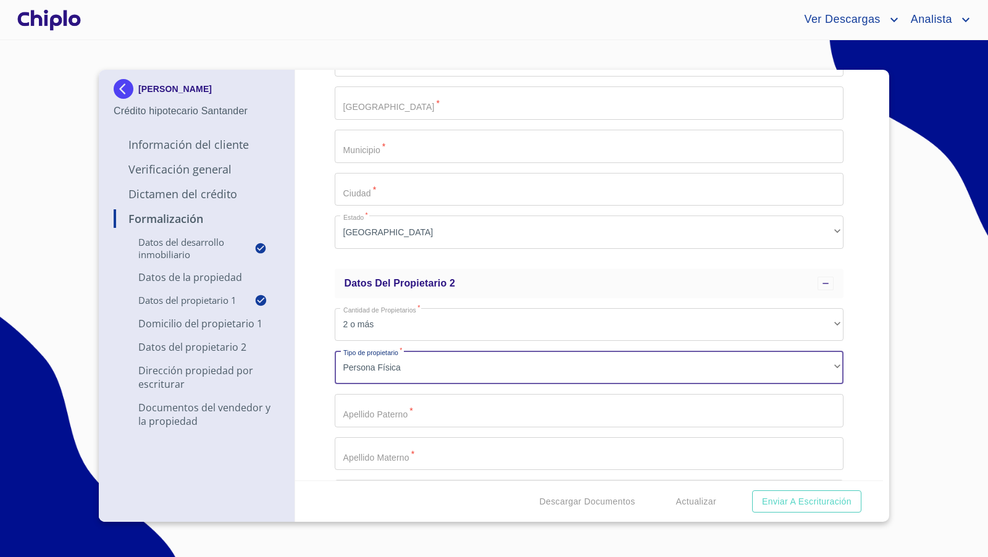
click at [322, 353] on div "Formalización Datos del Desarrollo Inmobiliario Proyecto Inmobiliario ​ Datos d…" at bounding box center [589, 275] width 588 height 411
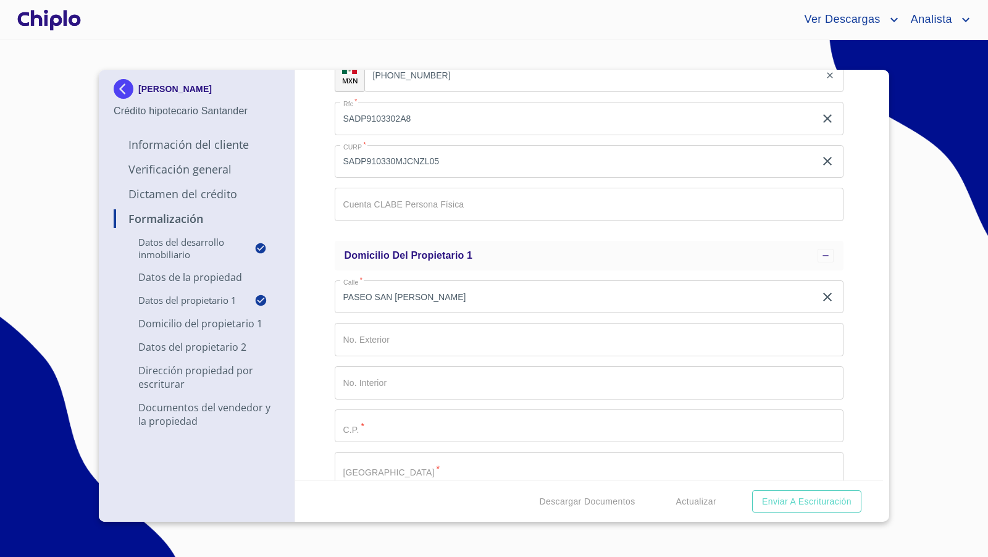
scroll to position [724, 0]
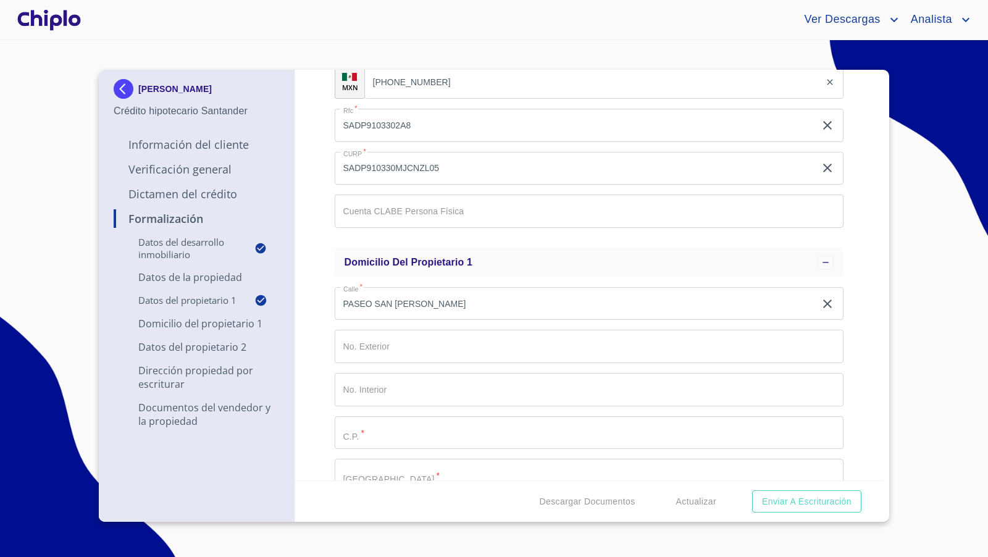
click at [385, 349] on input "Proyecto Inmobiliario" at bounding box center [589, 346] width 509 height 33
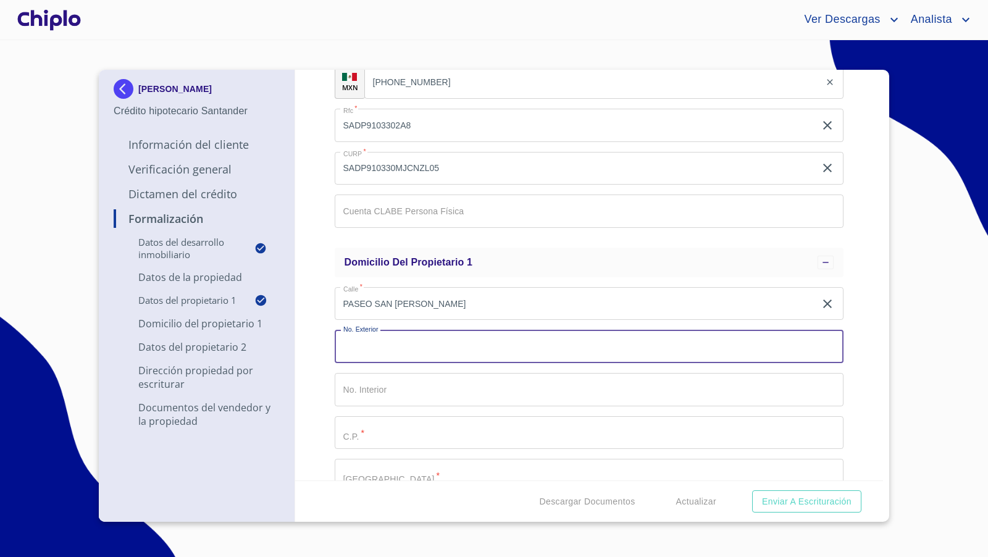
paste input "2084"
type input "2084"
click at [379, 391] on input "Proyecto Inmobiliario" at bounding box center [589, 389] width 509 height 33
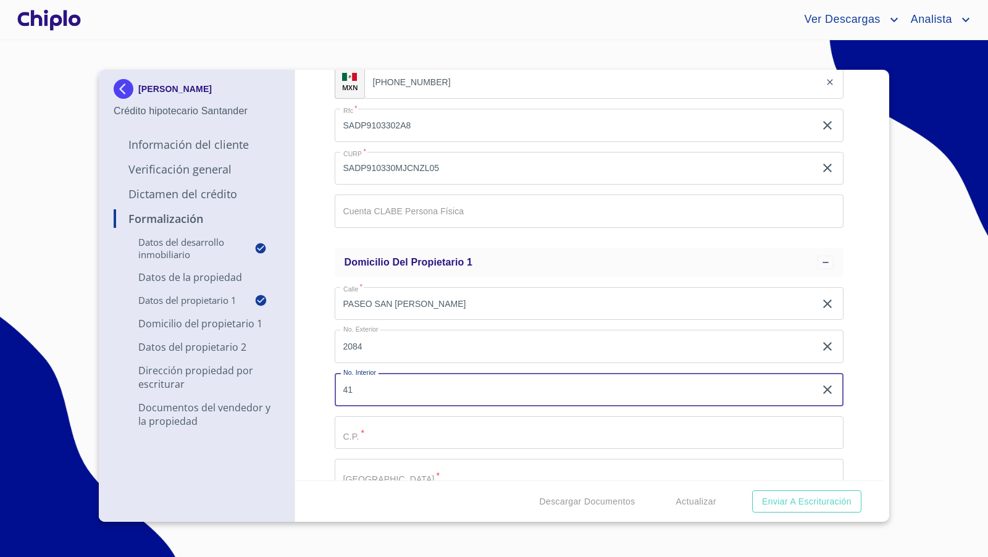
type input "41"
click at [398, 433] on input "Proyecto Inmobiliario" at bounding box center [589, 432] width 509 height 33
paste input "45019"
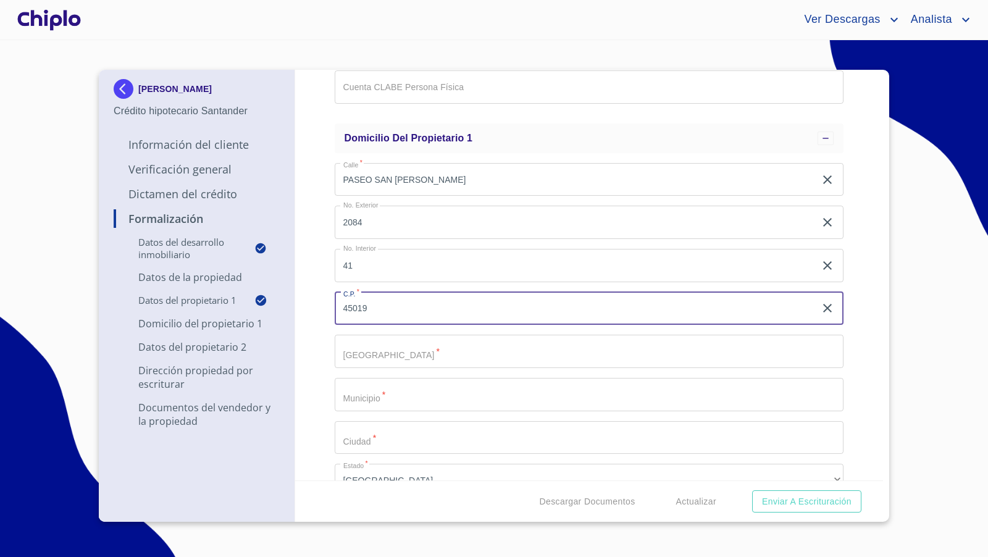
scroll to position [856, 0]
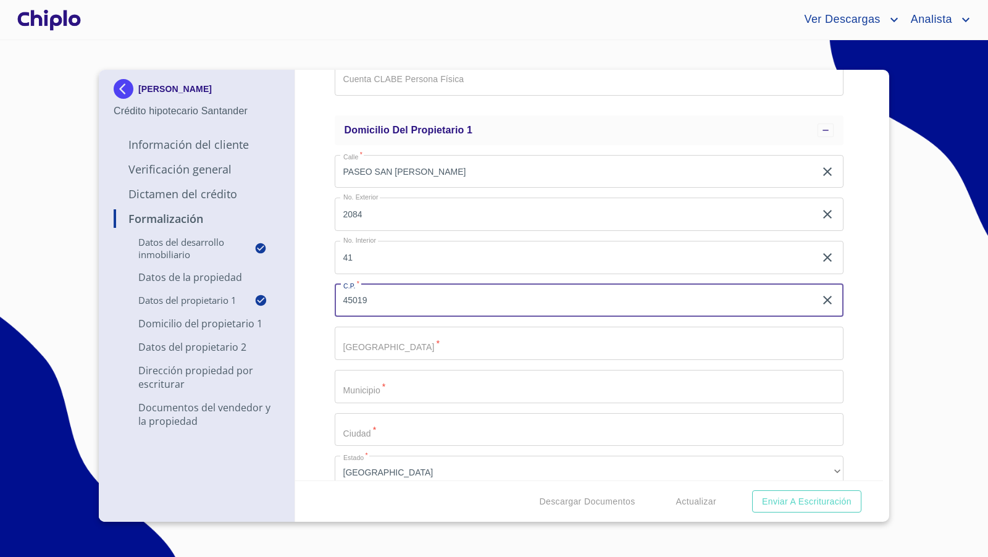
type input "45019"
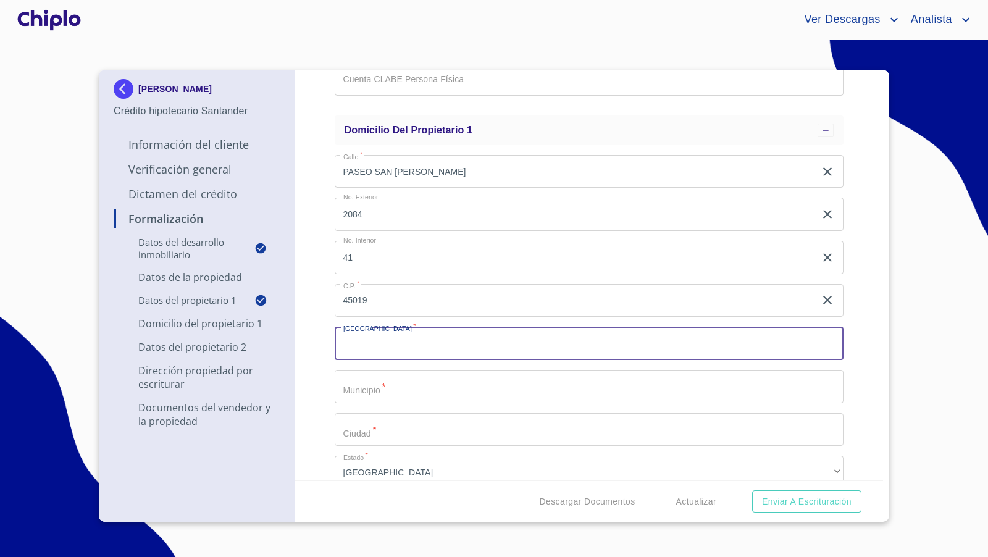
click at [381, 349] on input "Proyecto Inmobiliario" at bounding box center [589, 343] width 509 height 33
type input "[PERSON_NAME] REAL"
click at [415, 391] on input "Proyecto Inmobiliario" at bounding box center [589, 386] width 509 height 33
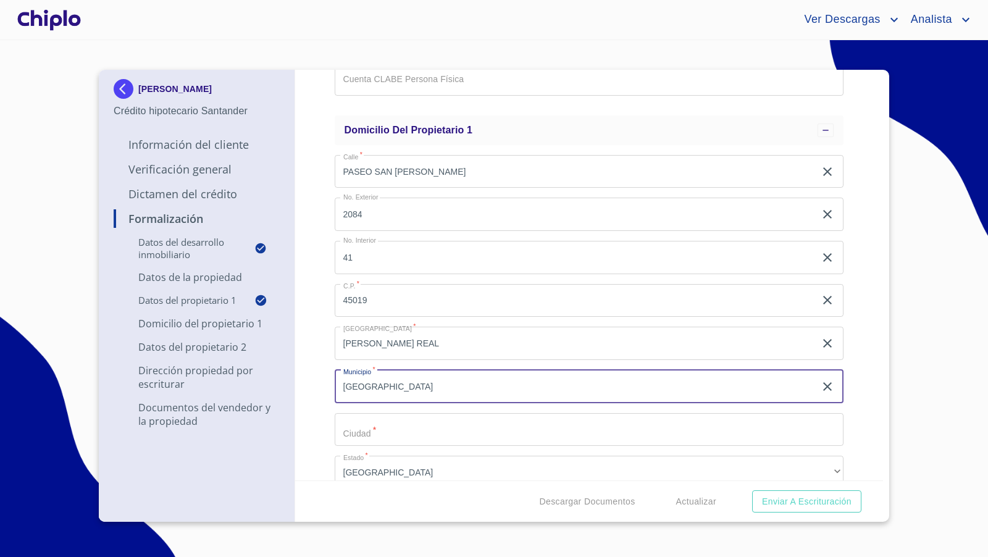
type input "[GEOGRAPHIC_DATA]"
click at [409, 430] on input "Proyecto Inmobiliario" at bounding box center [589, 429] width 509 height 33
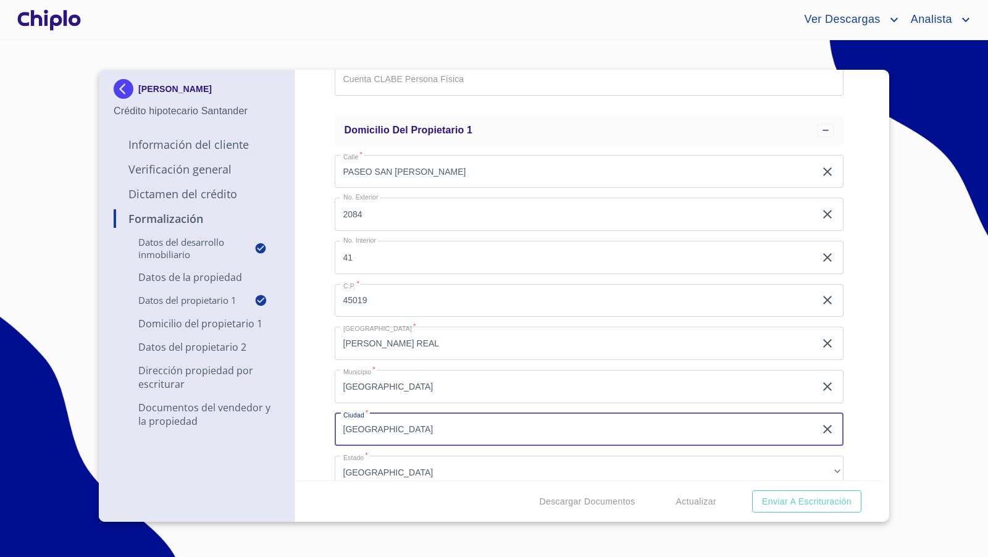
type input "[GEOGRAPHIC_DATA]"
click at [322, 399] on div "Formalización Datos del Desarrollo Inmobiliario Proyecto Inmobiliario ​ Datos d…" at bounding box center [589, 275] width 588 height 411
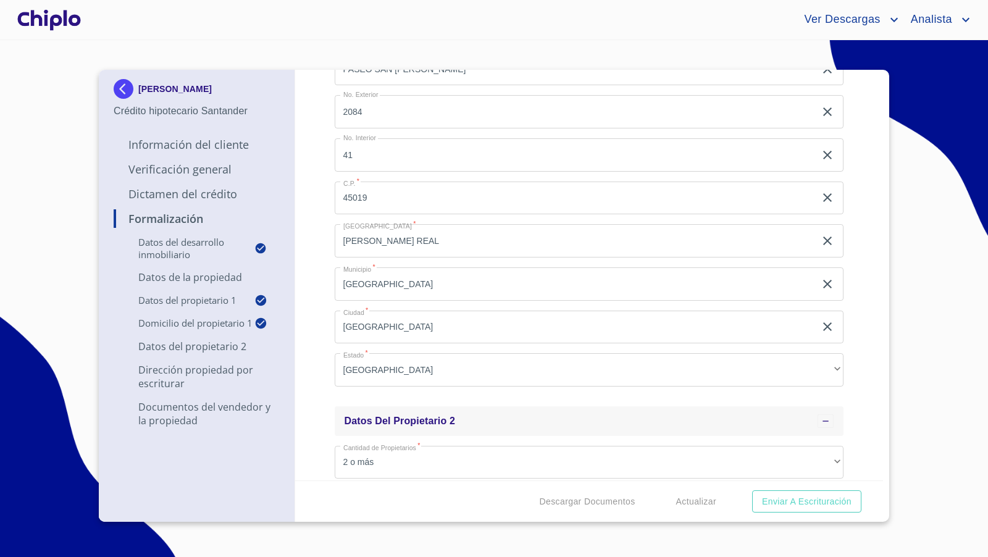
scroll to position [958, 0]
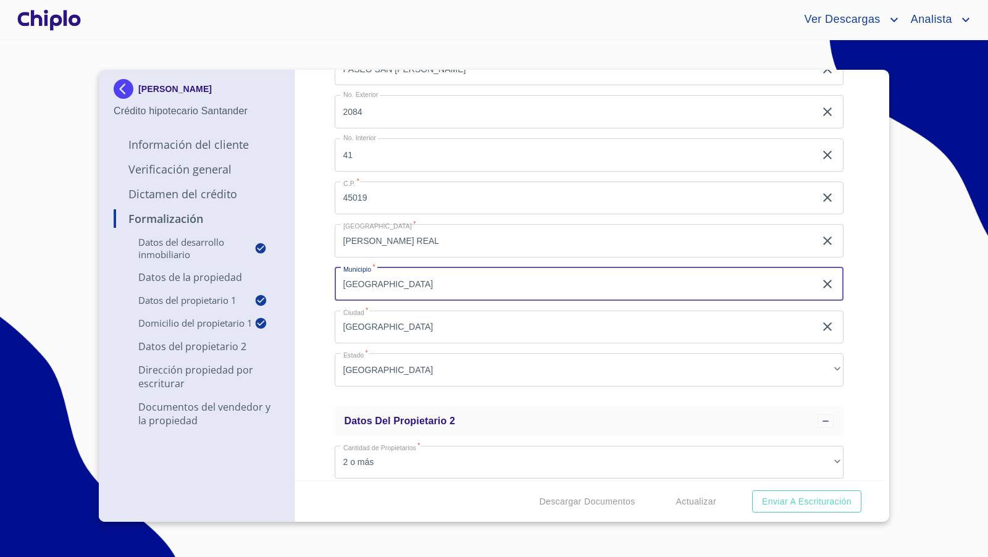
drag, startPoint x: 424, startPoint y: 284, endPoint x: 304, endPoint y: 272, distance: 120.4
click at [304, 272] on div "Formalización Datos del Desarrollo Inmobiliario Proyecto Inmobiliario ​ Datos d…" at bounding box center [589, 275] width 588 height 411
type input "ZAPOPAN"
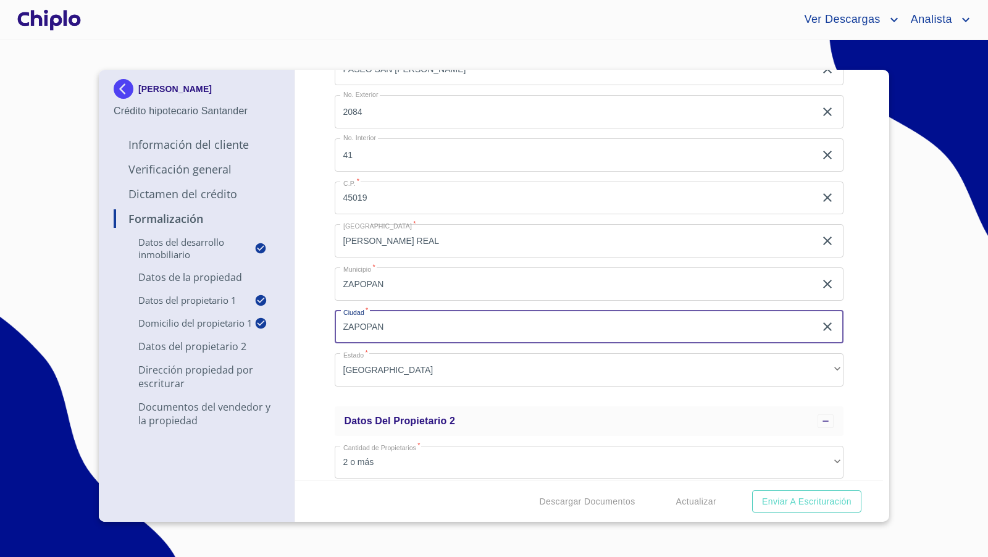
type input "ZAPOPAN"
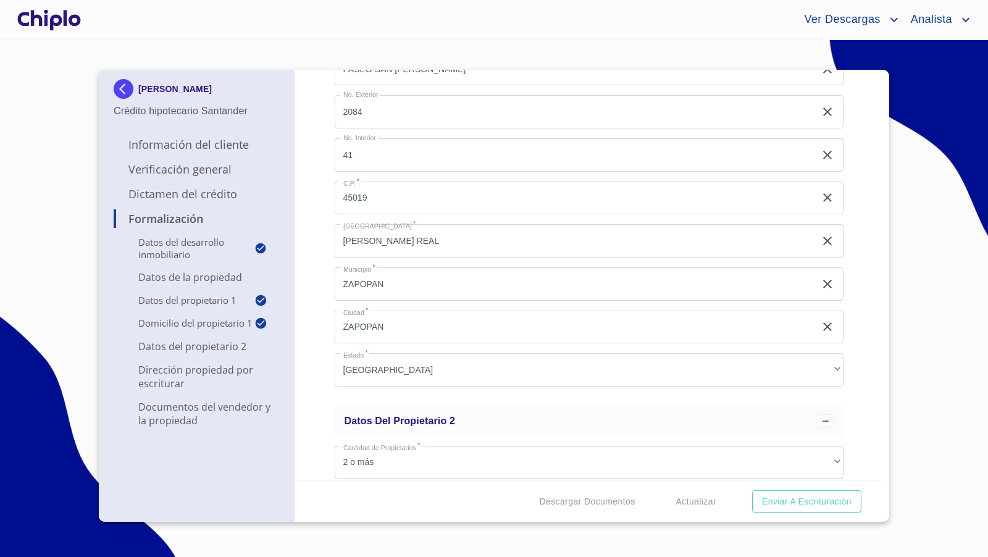
click at [321, 258] on div "Formalización Datos del Desarrollo Inmobiliario Proyecto Inmobiliario ​ Datos d…" at bounding box center [589, 275] width 588 height 411
click at [316, 249] on div "Formalización Datos del Desarrollo Inmobiliario Proyecto Inmobiliario ​ Datos d…" at bounding box center [589, 275] width 588 height 411
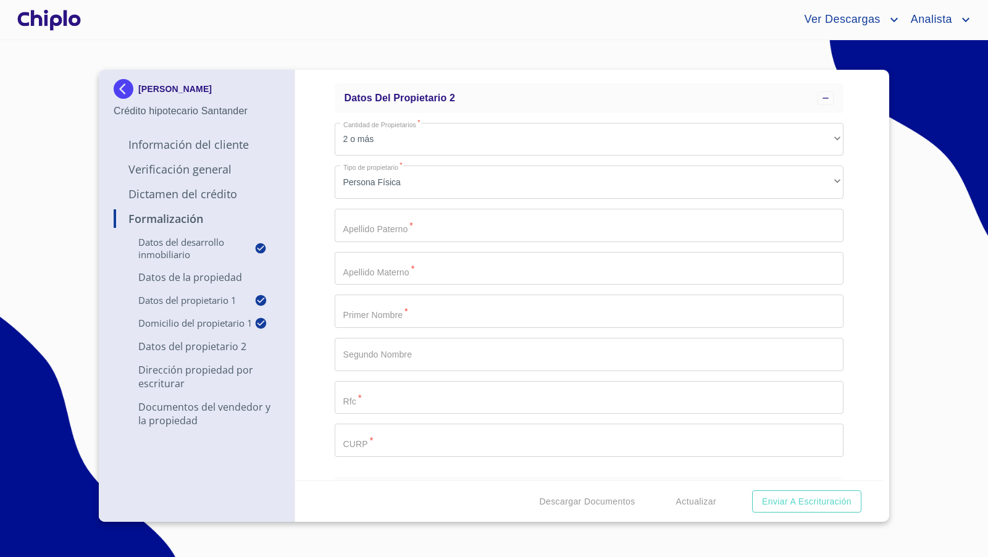
scroll to position [1287, 0]
click at [373, 224] on input "Proyecto Inmobiliario" at bounding box center [589, 219] width 509 height 33
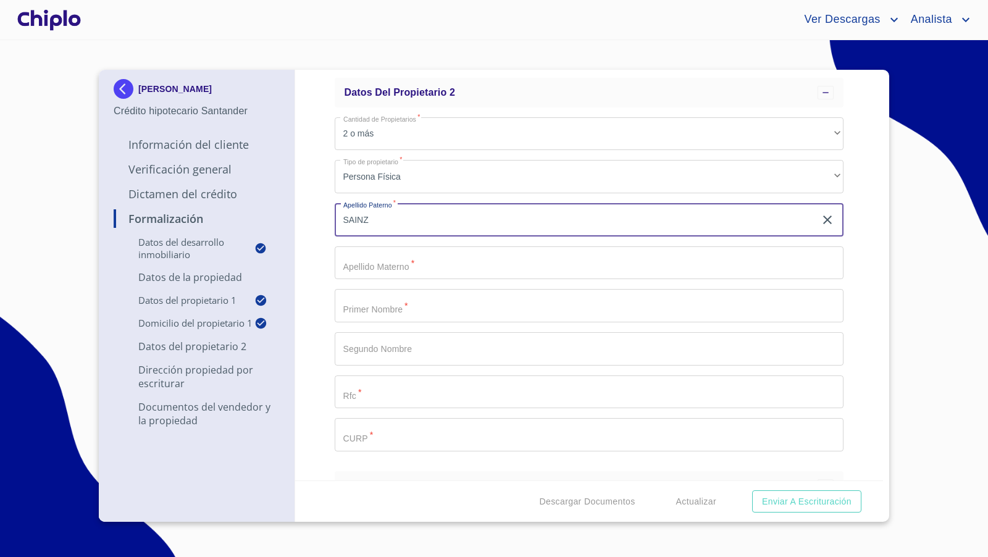
type input "SAINZ"
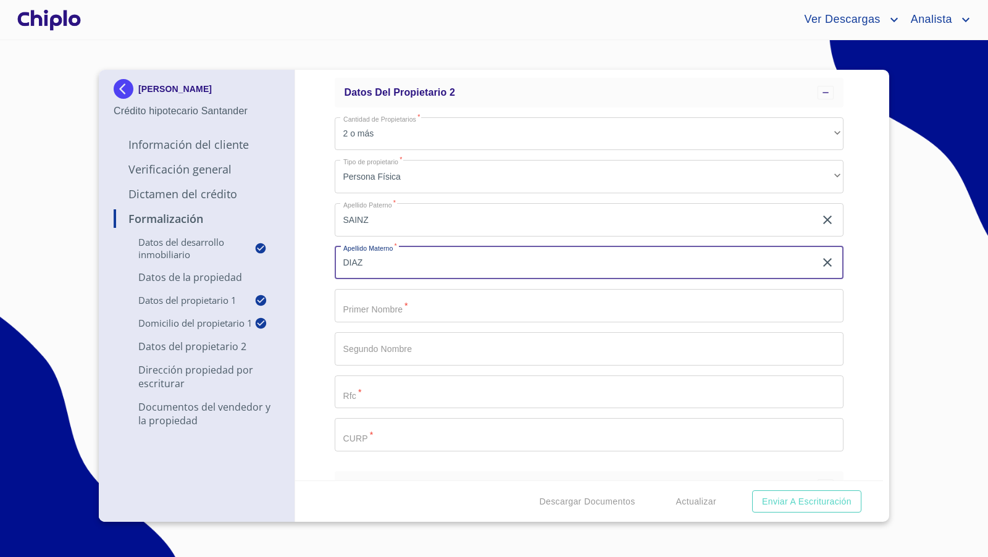
type input "DIAZ"
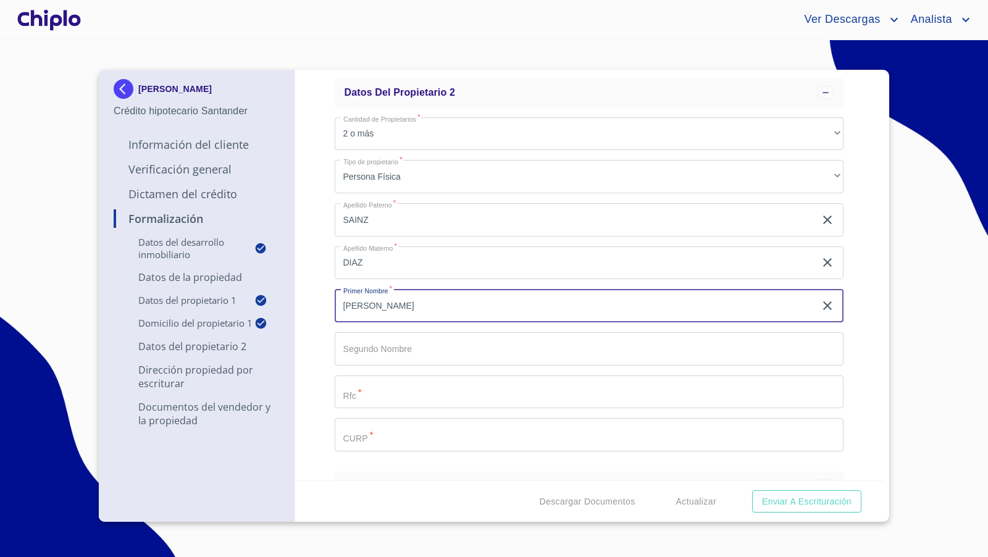
type input "[PERSON_NAME]"
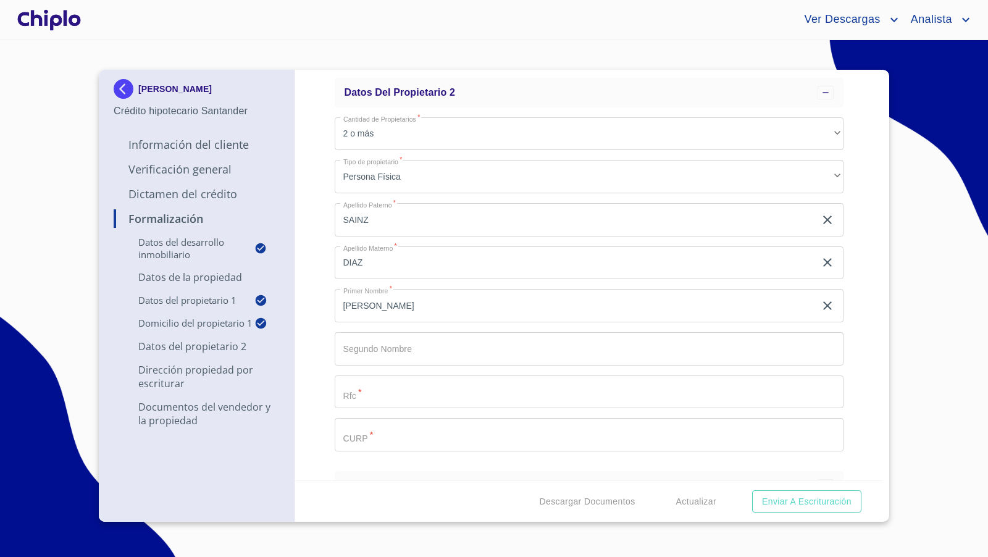
click at [320, 309] on div "Formalización Datos del Desarrollo Inmobiliario Proyecto Inmobiliario ​ Datos d…" at bounding box center [589, 275] width 588 height 411
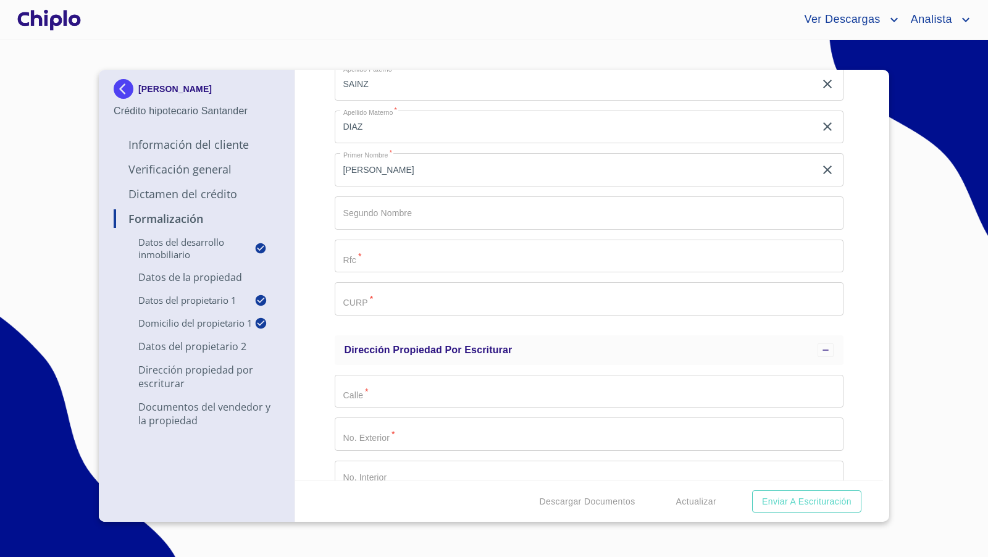
scroll to position [1432, 0]
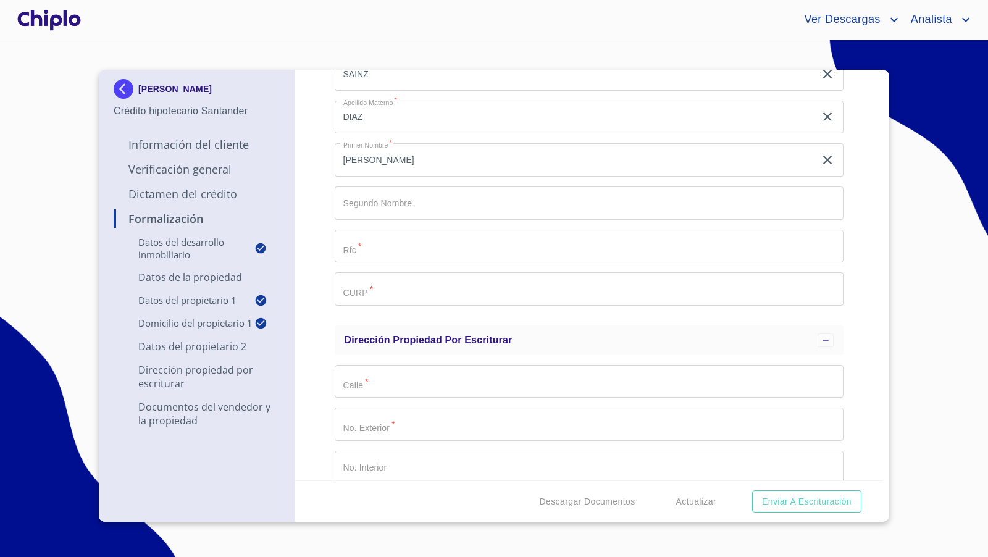
click at [409, 287] on input "Proyecto Inmobiliario" at bounding box center [589, 288] width 509 height 33
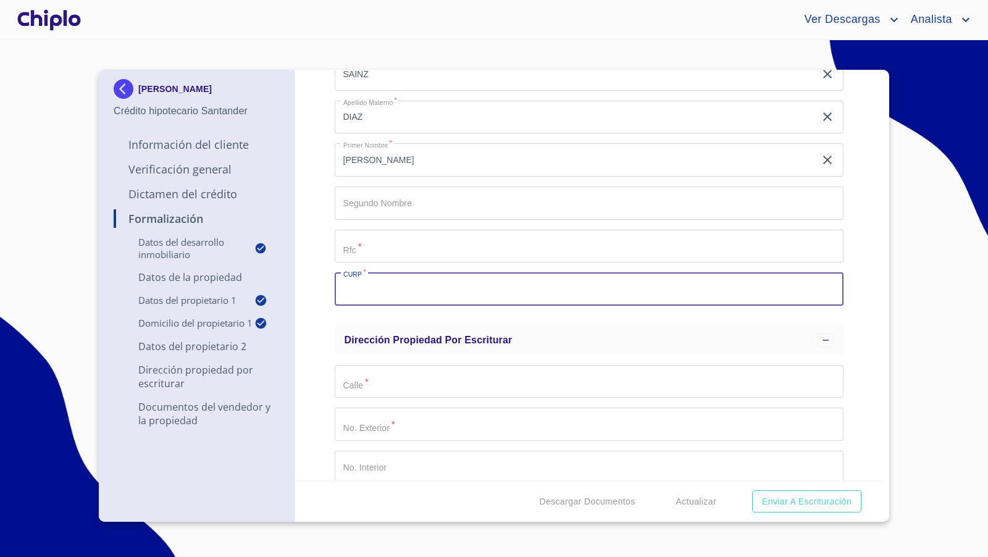
paste input "SADA880922MJCNZN08"
type input "SADA880922MJCNZN08"
click at [377, 248] on input "Proyecto Inmobiliario" at bounding box center [589, 246] width 509 height 33
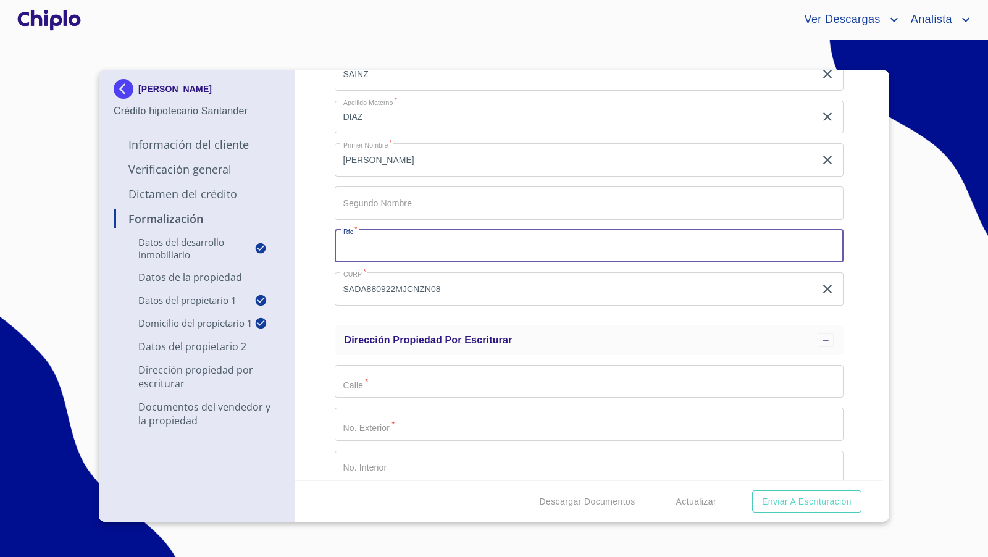
paste input "SADA880922LU5"
type input "SADA880922LU5"
click at [322, 259] on div "Formalización Datos del Desarrollo Inmobiliario Proyecto Inmobiliario ​ Datos d…" at bounding box center [589, 275] width 588 height 411
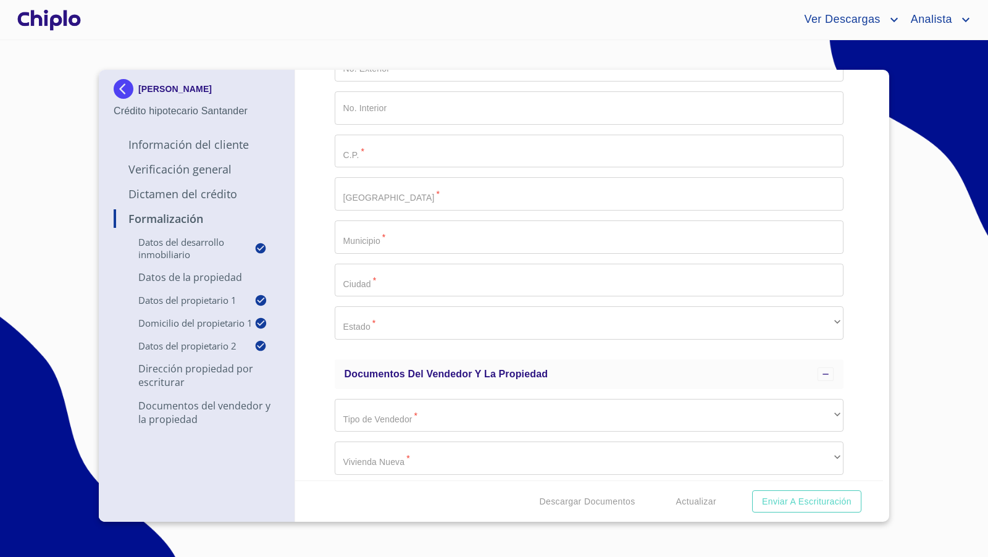
scroll to position [1793, 0]
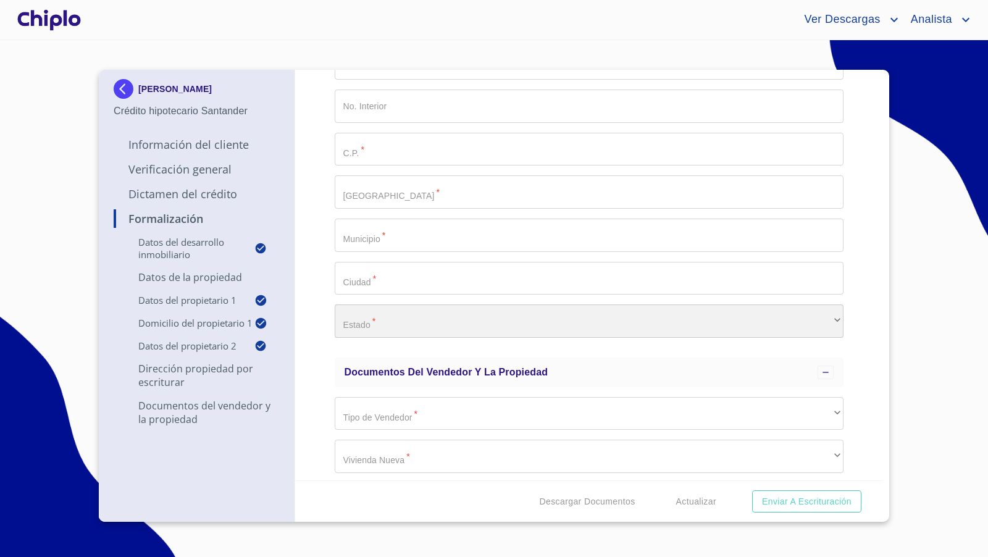
click at [386, 319] on div "​" at bounding box center [589, 320] width 509 height 33
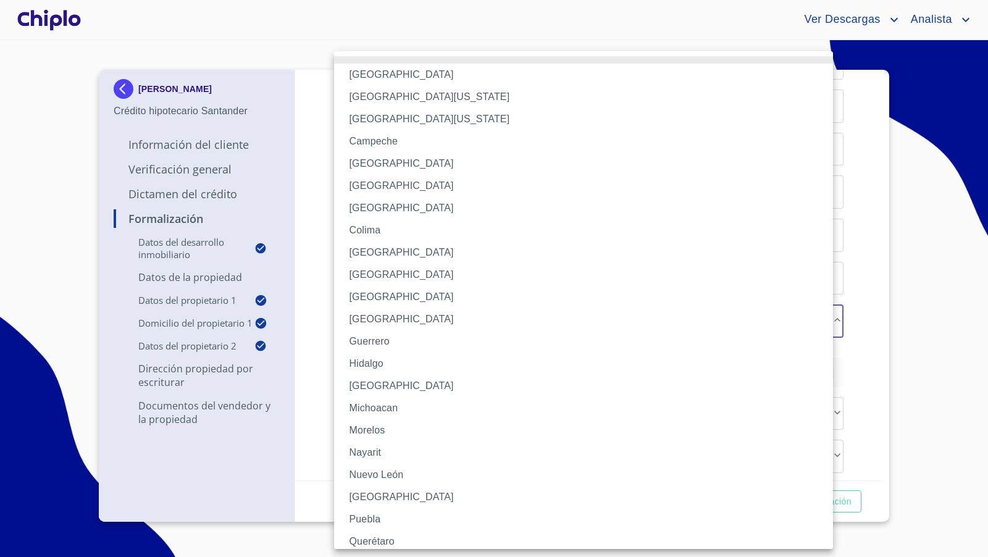
click at [378, 382] on li "[GEOGRAPHIC_DATA]" at bounding box center [588, 386] width 509 height 22
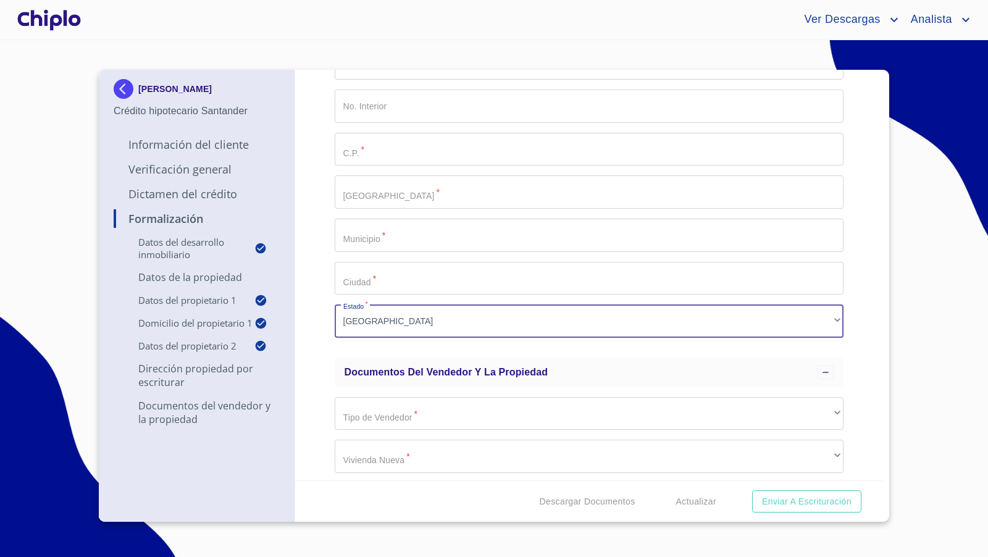
click at [380, 236] on input "Proyecto Inmobiliario" at bounding box center [589, 235] width 509 height 33
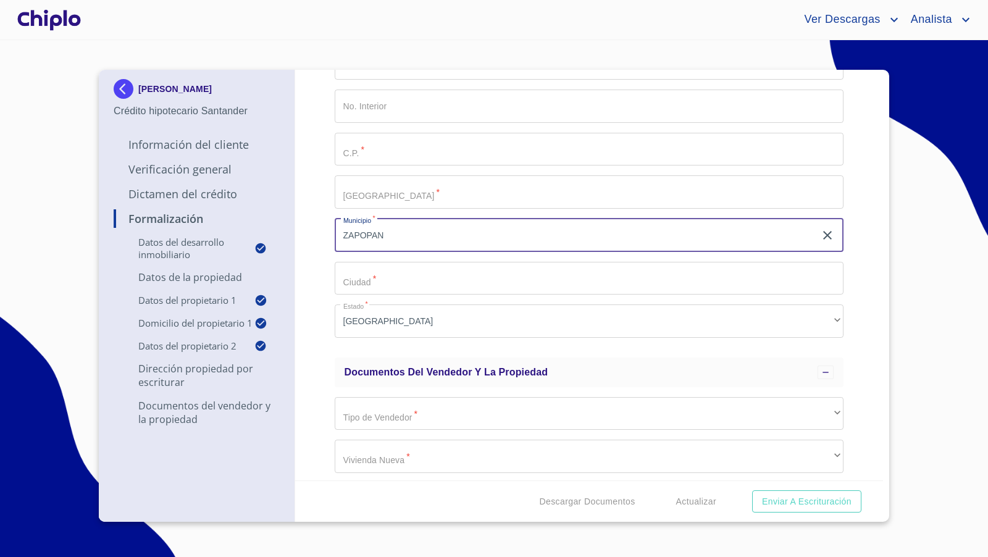
type input "ZAPOPAN"
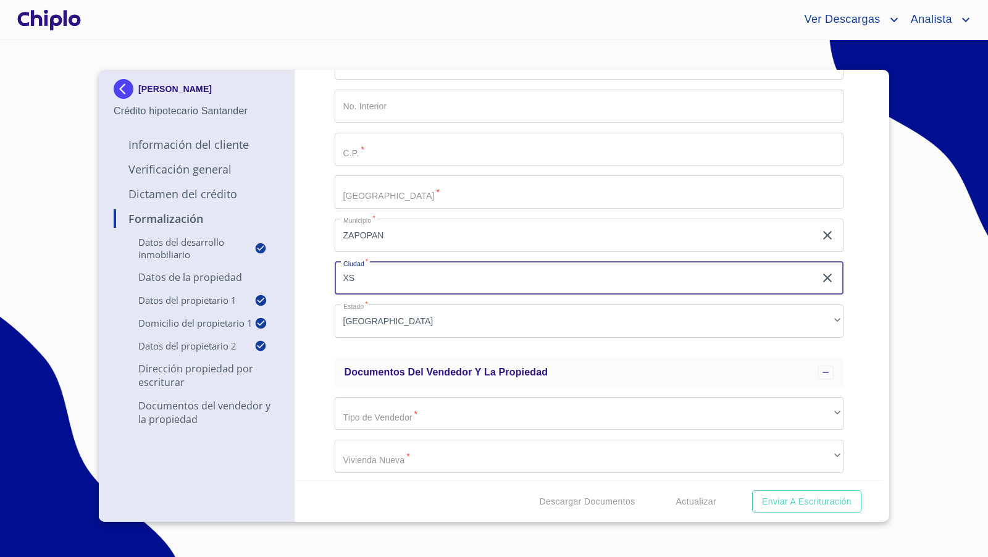
type input "X"
type input "ZAPOPAN"
click at [394, 198] on input "Proyecto Inmobiliario" at bounding box center [589, 191] width 509 height 33
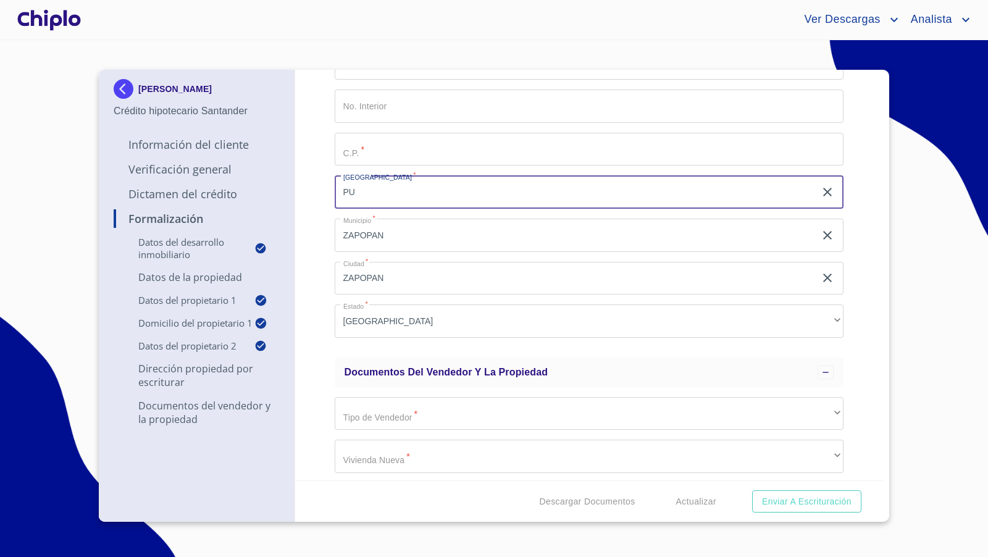
type input "P"
type input "[PERSON_NAME] REAL"
click at [314, 187] on div "Formalización Datos del Desarrollo Inmobiliario Proyecto Inmobiliario ​ Datos d…" at bounding box center [589, 275] width 588 height 411
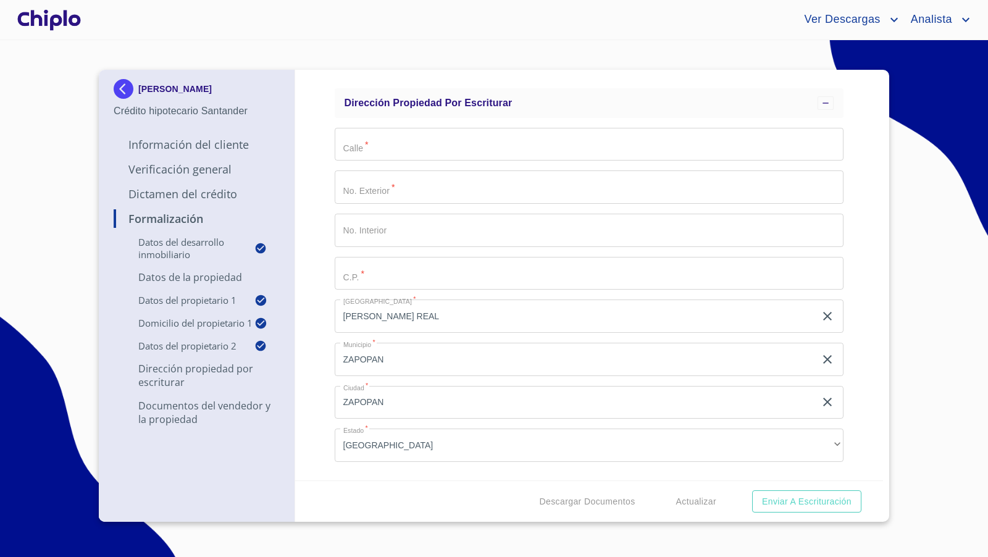
scroll to position [1670, 0]
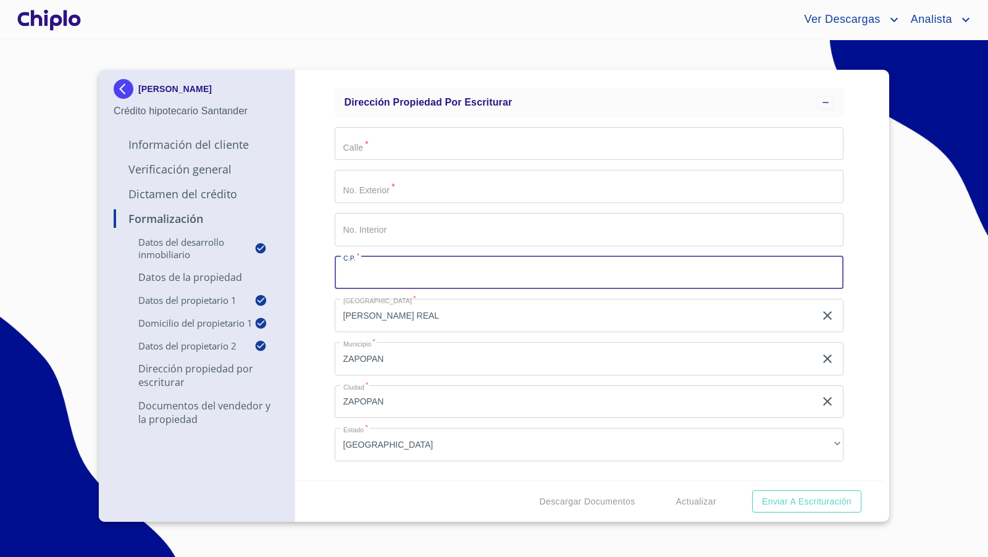
click at [382, 270] on input "Proyecto Inmobiliario" at bounding box center [589, 272] width 509 height 33
paste input "45019"
type input "45019"
click at [378, 233] on input "Proyecto Inmobiliario" at bounding box center [589, 229] width 509 height 33
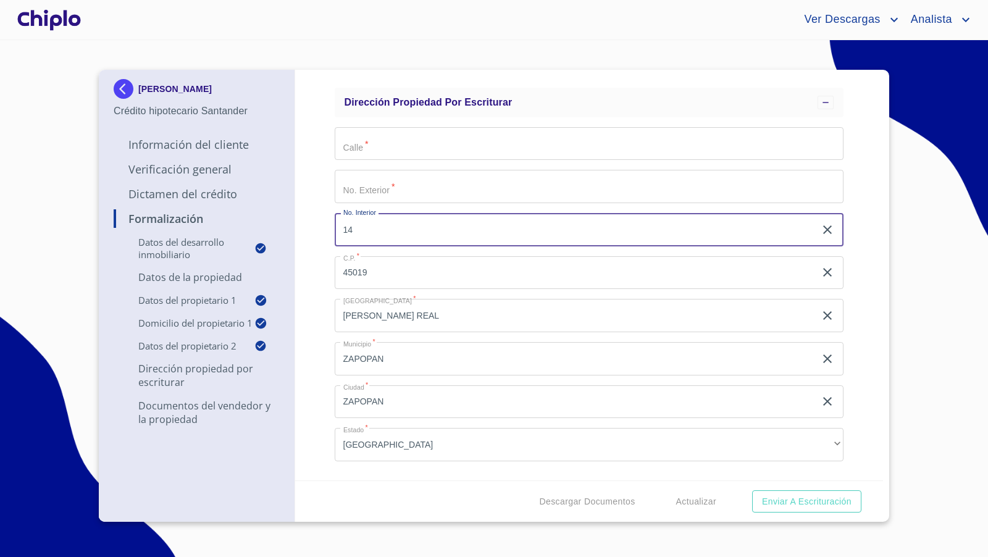
type input "1"
type input "41"
click at [380, 192] on input "Proyecto Inmobiliario" at bounding box center [589, 186] width 509 height 33
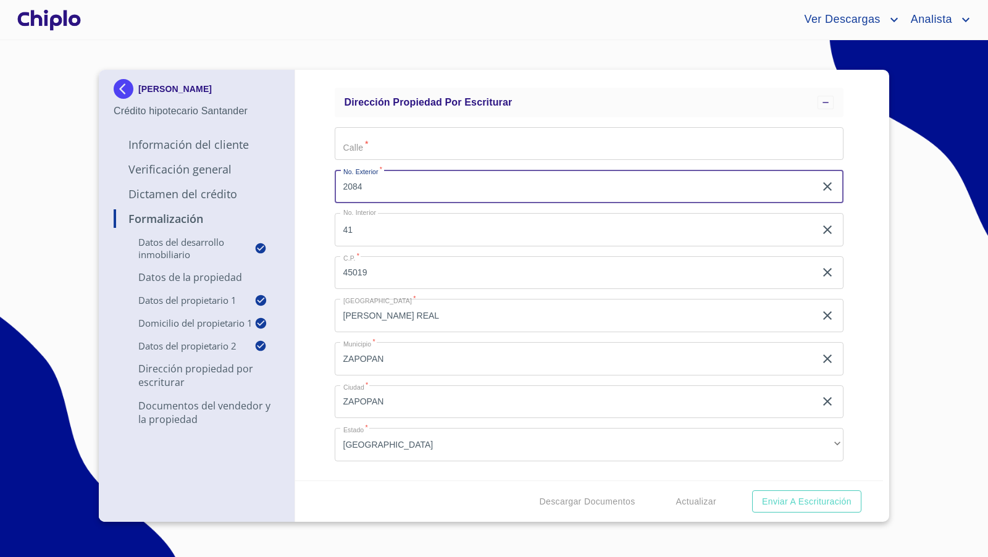
type input "2084"
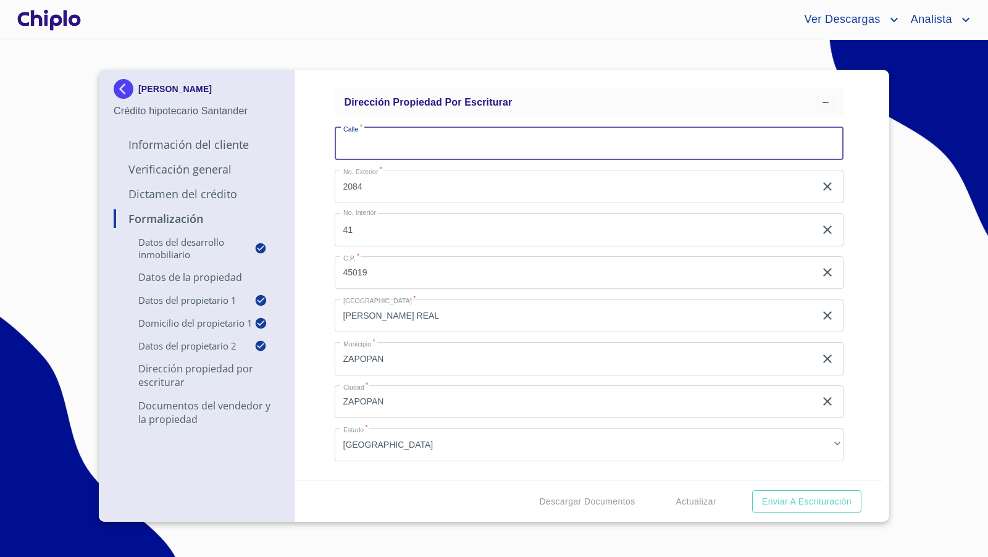
click at [420, 149] on input "Proyecto Inmobiliario" at bounding box center [589, 143] width 509 height 33
paste input "PASEO SAN [PERSON_NAME]"
type input "PASEO SAN [PERSON_NAME]"
click at [323, 182] on div "Formalización Datos del Desarrollo Inmobiliario Proyecto Inmobiliario ​ Datos d…" at bounding box center [589, 275] width 588 height 411
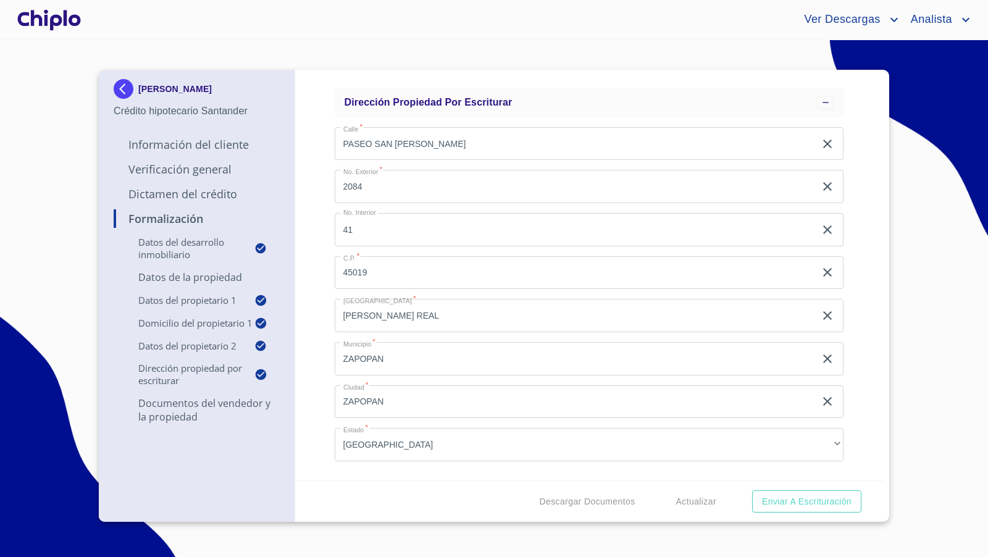
click at [840, 214] on div "Formalización Datos del Desarrollo Inmobiliario Proyecto Inmobiliario ​ Datos d…" at bounding box center [589, 275] width 588 height 411
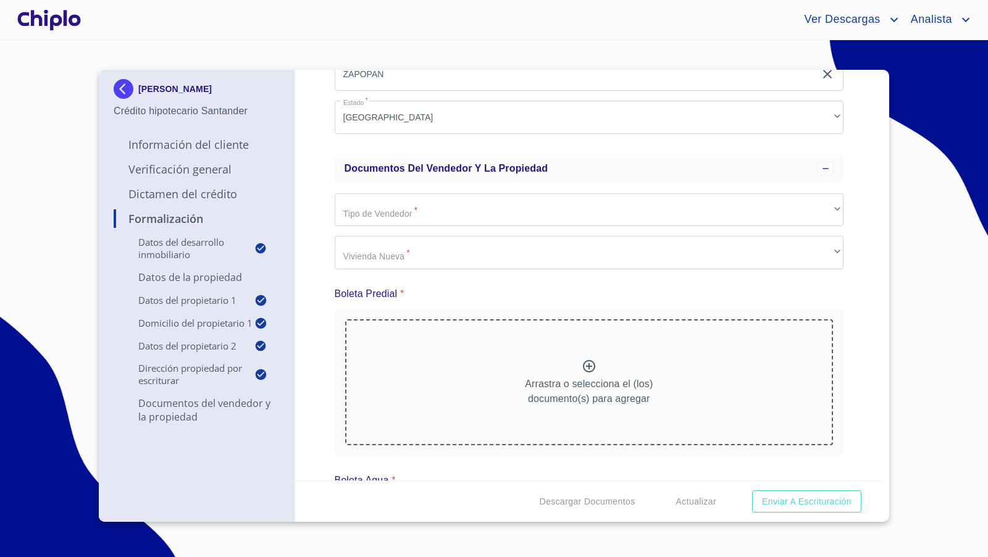
scroll to position [2001, 0]
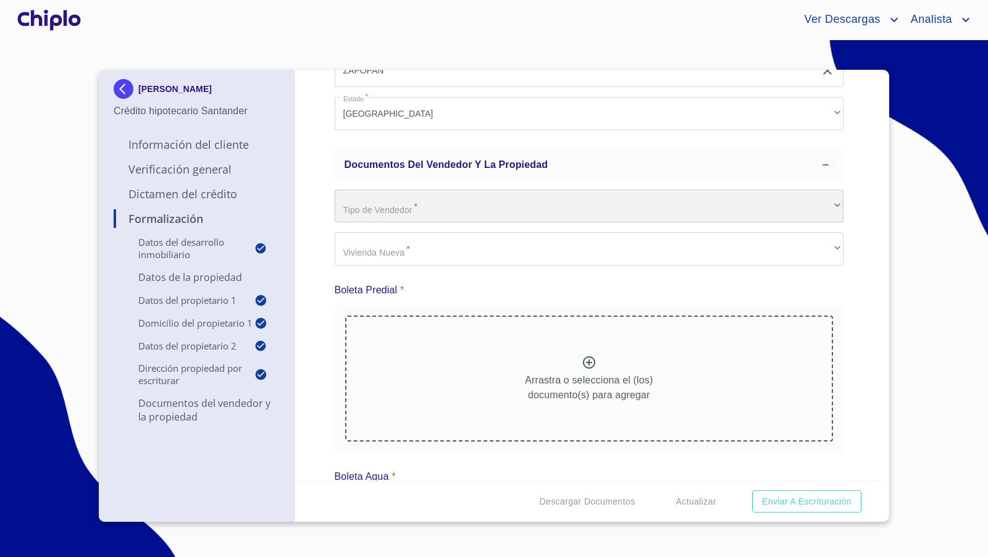
click at [499, 200] on div "​" at bounding box center [589, 206] width 509 height 33
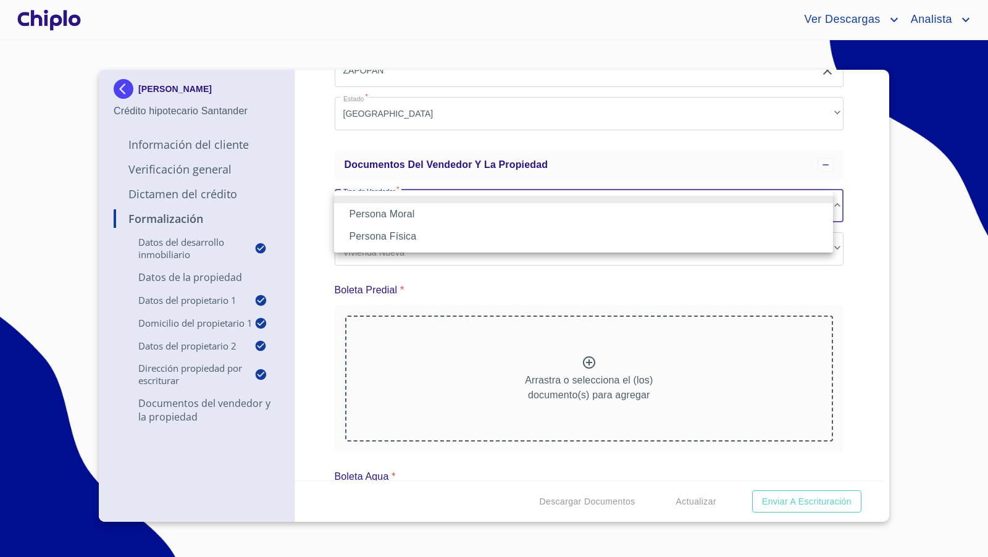
drag, startPoint x: 389, startPoint y: 233, endPoint x: 393, endPoint y: 239, distance: 6.7
click at [389, 233] on li "Persona Física" at bounding box center [583, 236] width 499 height 22
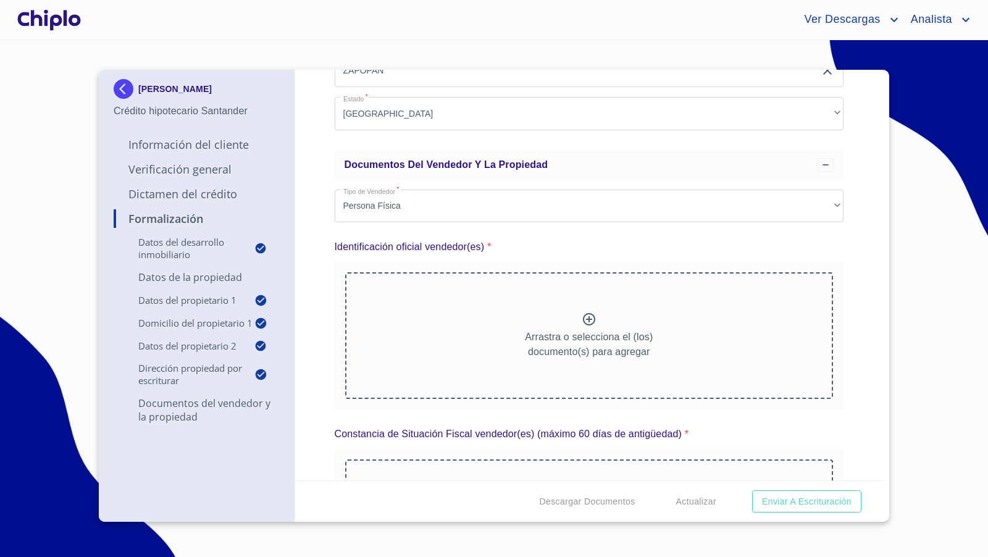
click at [319, 249] on div "Formalización Datos del Desarrollo Inmobiliario Proyecto Inmobiliario ​ Datos d…" at bounding box center [589, 275] width 588 height 411
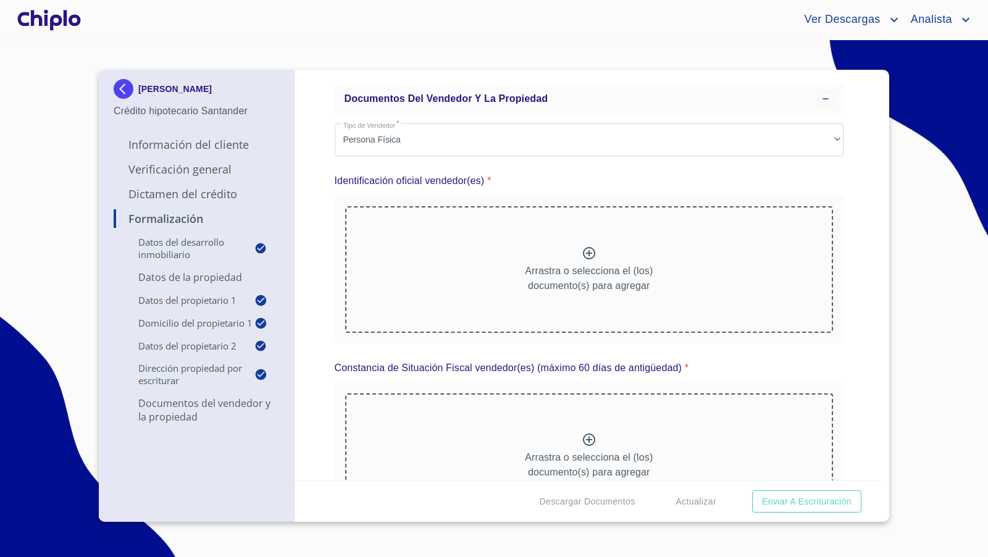
scroll to position [2070, 0]
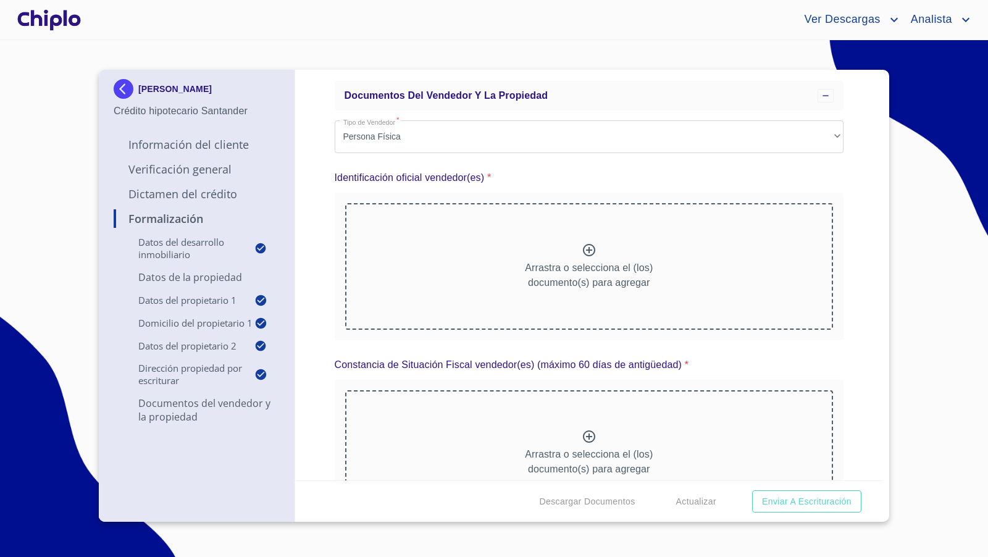
click at [317, 251] on div "Formalización Datos del Desarrollo Inmobiliario Proyecto Inmobiliario ​ Datos d…" at bounding box center [589, 275] width 588 height 411
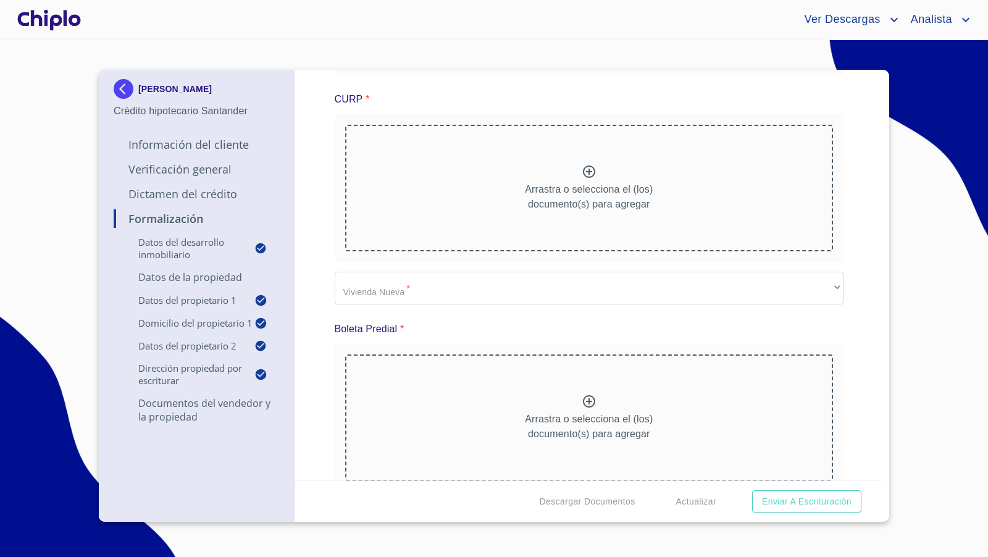
scroll to position [3279, 0]
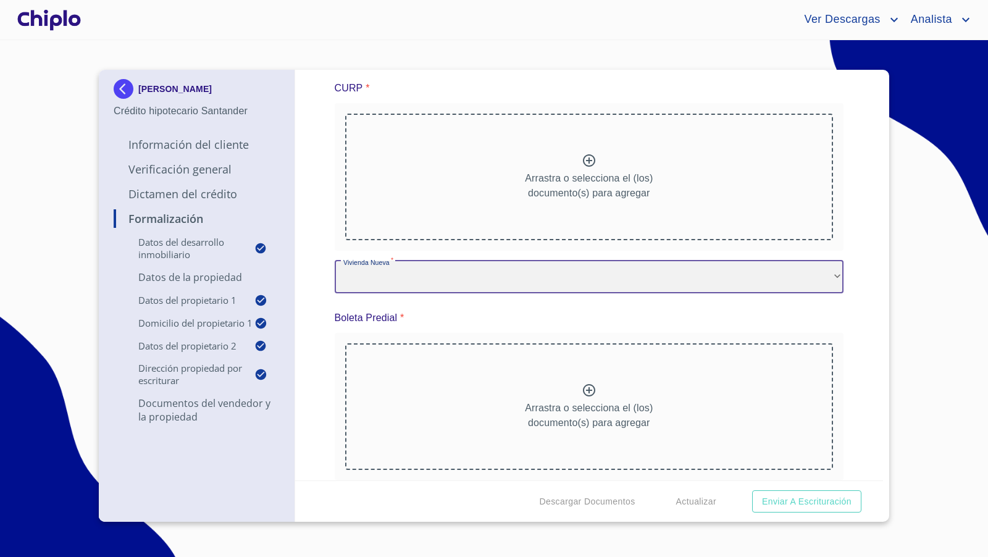
click at [390, 281] on div "​" at bounding box center [589, 277] width 509 height 33
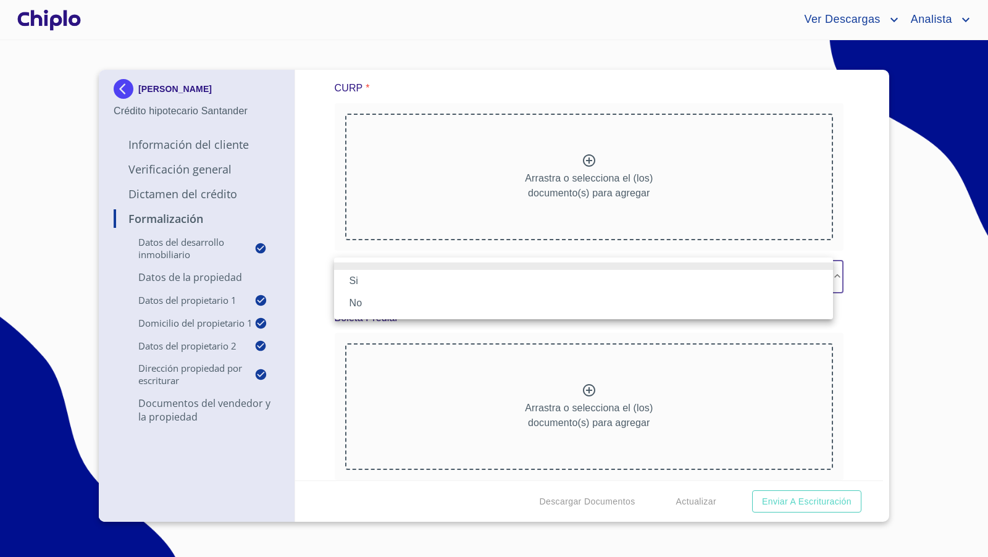
click at [369, 307] on li "No" at bounding box center [583, 303] width 499 height 22
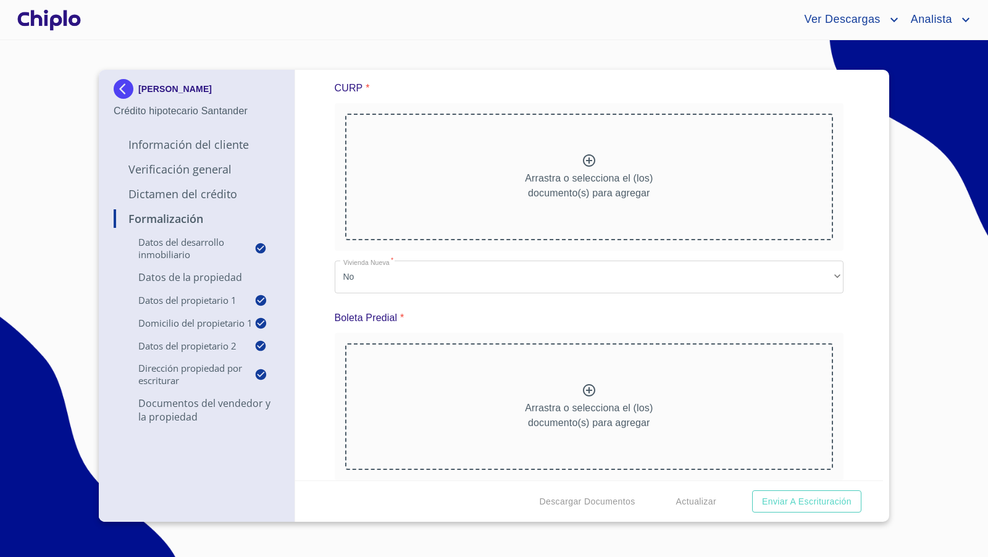
click at [322, 348] on div "Formalización Datos del Desarrollo Inmobiliario Proyecto Inmobiliario ​ Datos d…" at bounding box center [589, 275] width 588 height 411
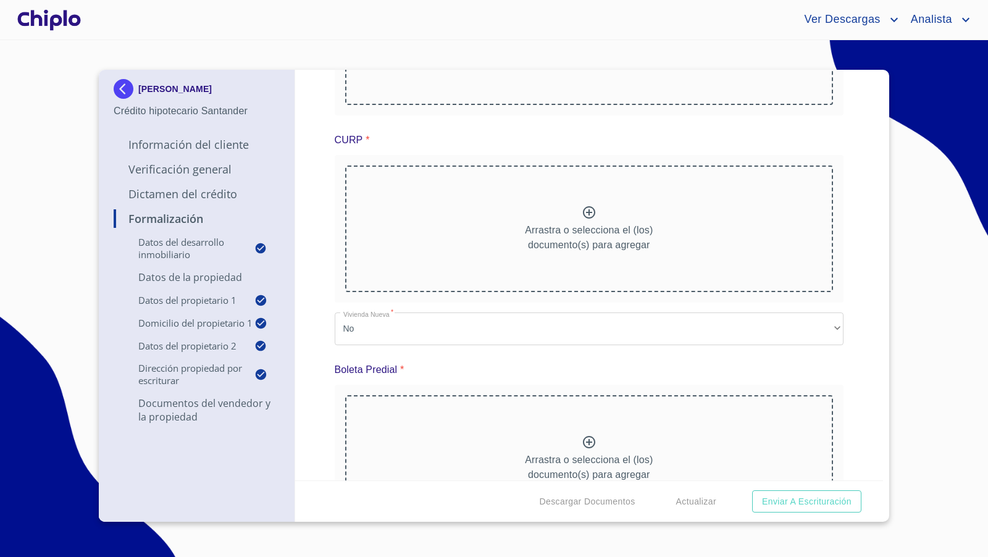
scroll to position [3220, 0]
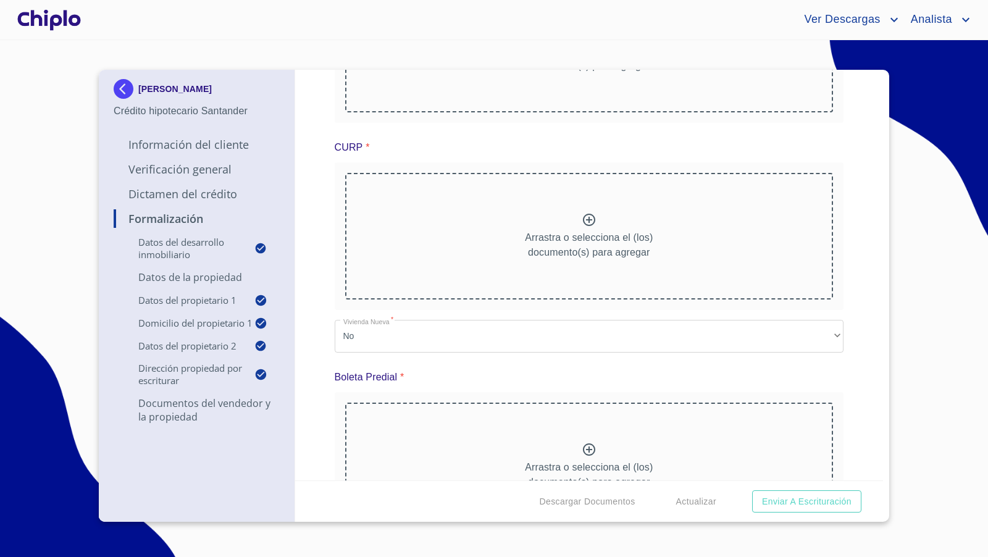
click at [837, 233] on div "Formalización Datos del Desarrollo Inmobiliario Proyecto Inmobiliario ​ Datos d…" at bounding box center [589, 275] width 588 height 411
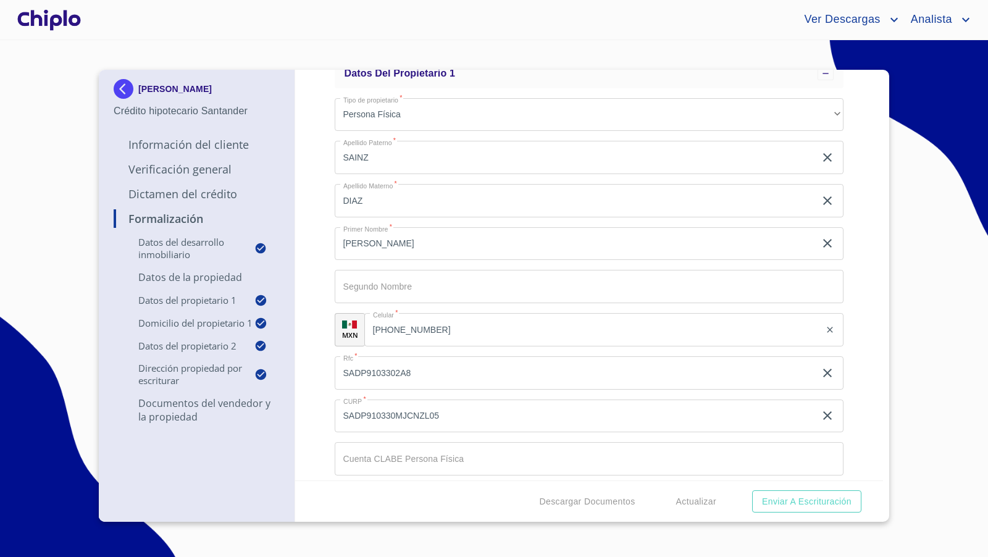
scroll to position [477, 0]
click at [859, 243] on div "Formalización Datos del Desarrollo Inmobiliario Proyecto Inmobiliario ​ Datos d…" at bounding box center [589, 275] width 588 height 411
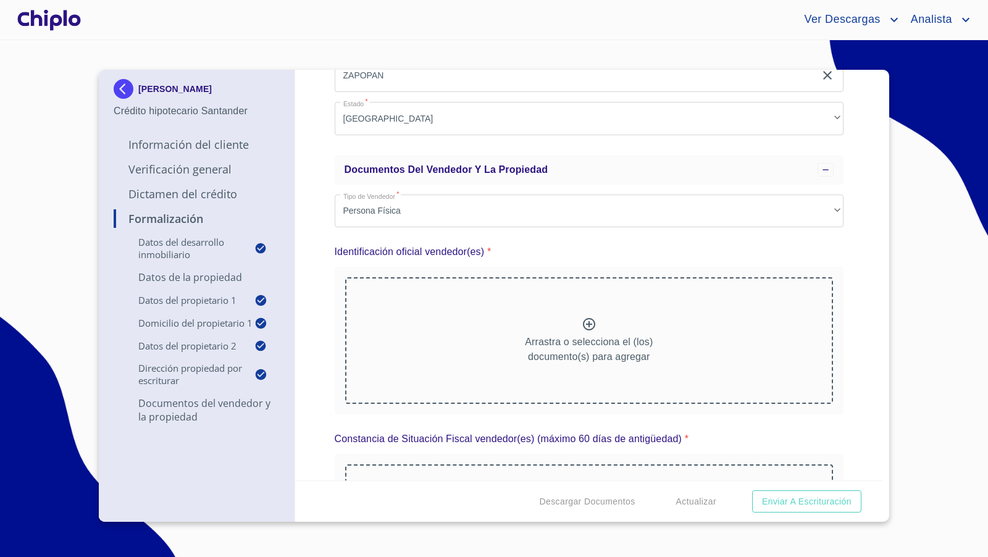
scroll to position [2003, 0]
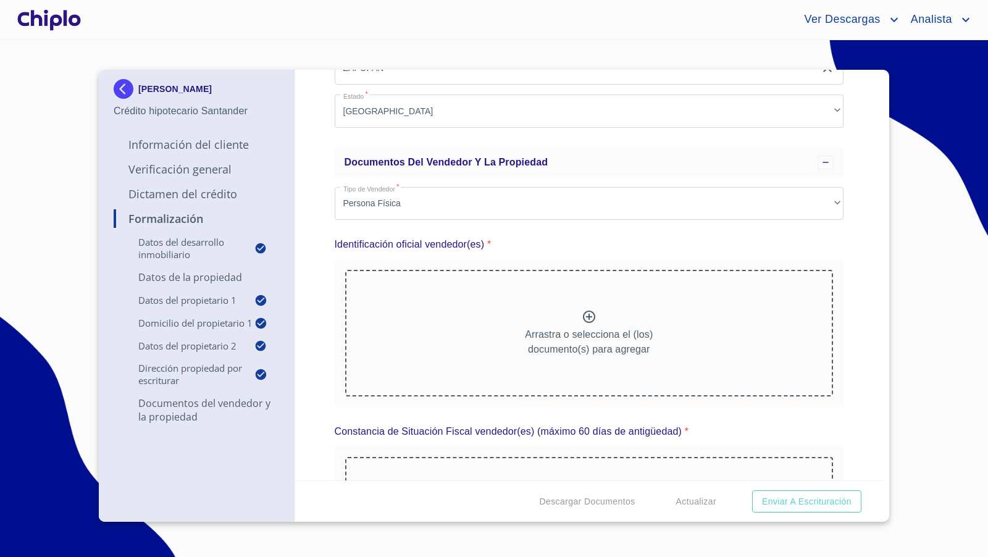
click at [591, 317] on div "Arrastra o selecciona el (los) documento(s) para agregar" at bounding box center [589, 333] width 488 height 126
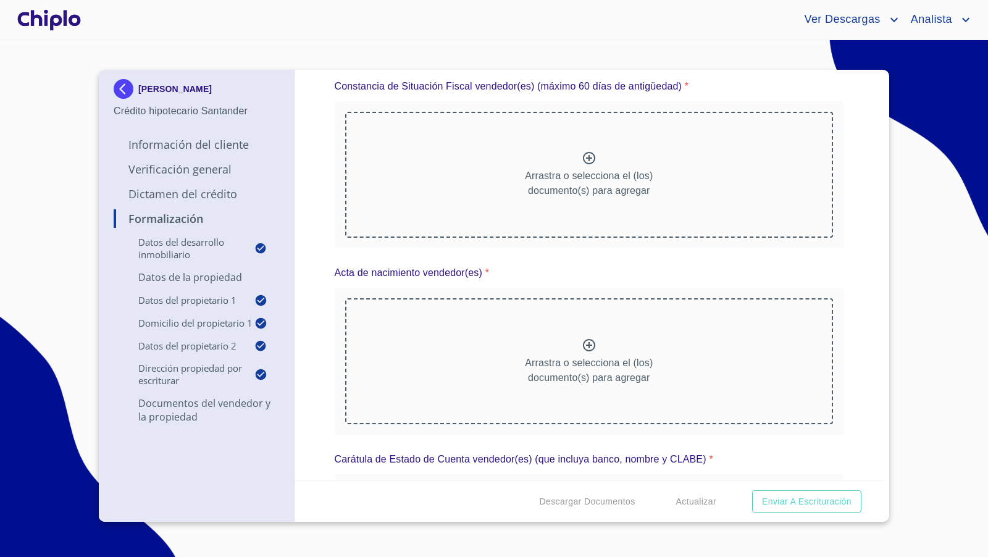
scroll to position [2724, 0]
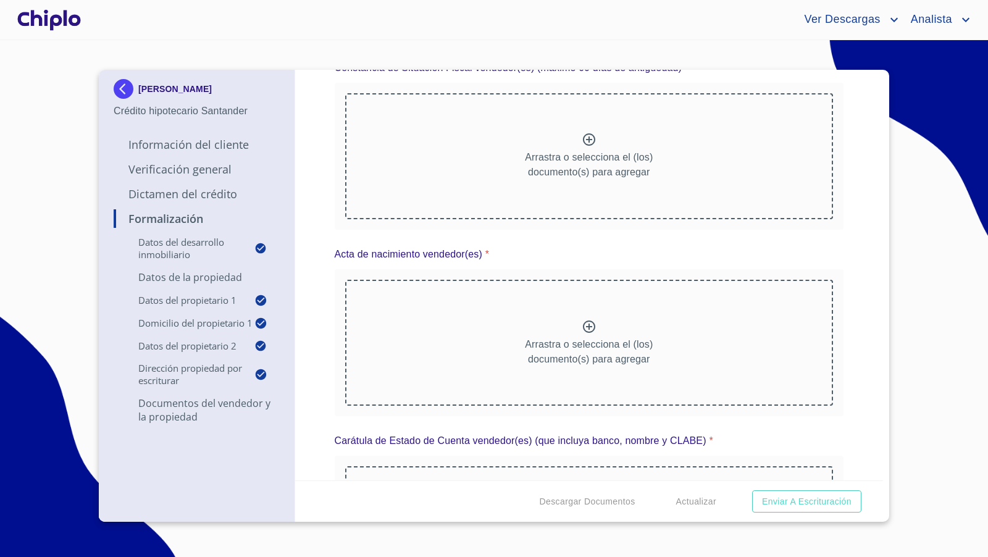
click at [848, 296] on div "Formalización Datos del Desarrollo Inmobiliario Proyecto Inmobiliario ​ Datos d…" at bounding box center [589, 275] width 588 height 411
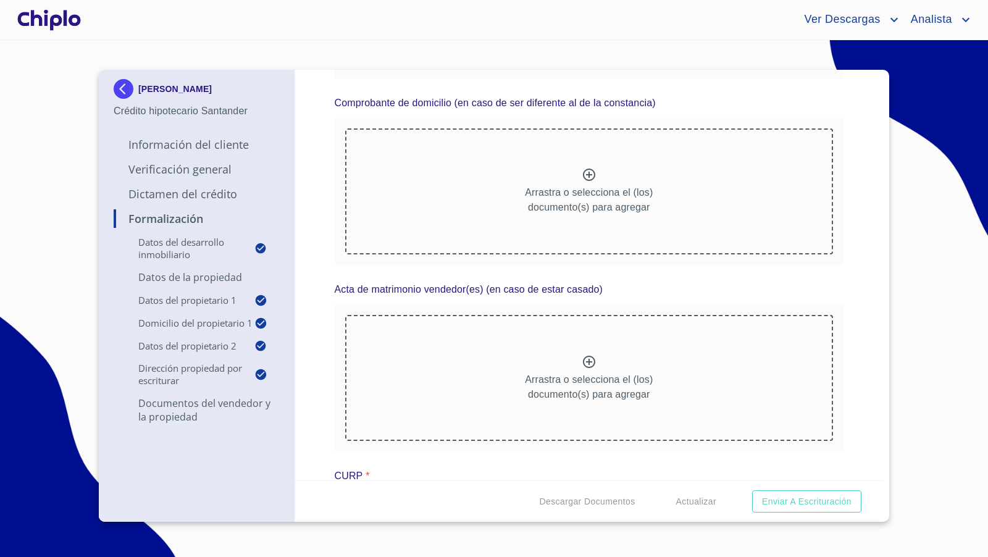
scroll to position [3280, 0]
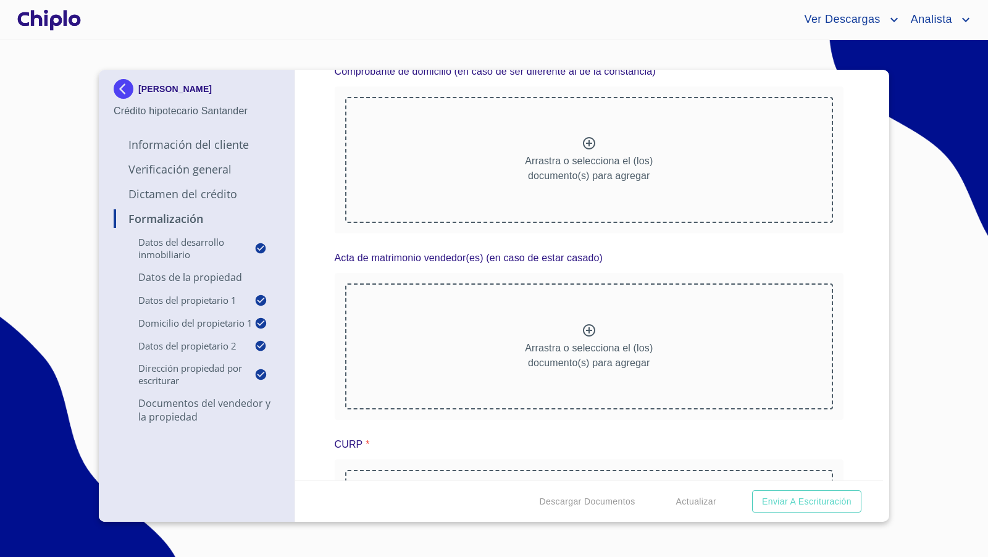
click at [587, 325] on icon at bounding box center [589, 330] width 12 height 12
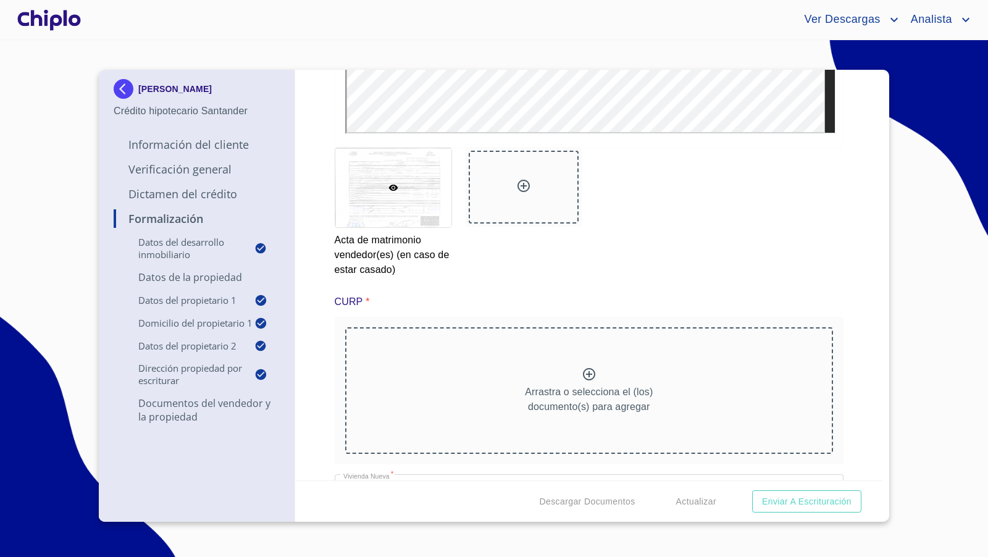
scroll to position [3801, 0]
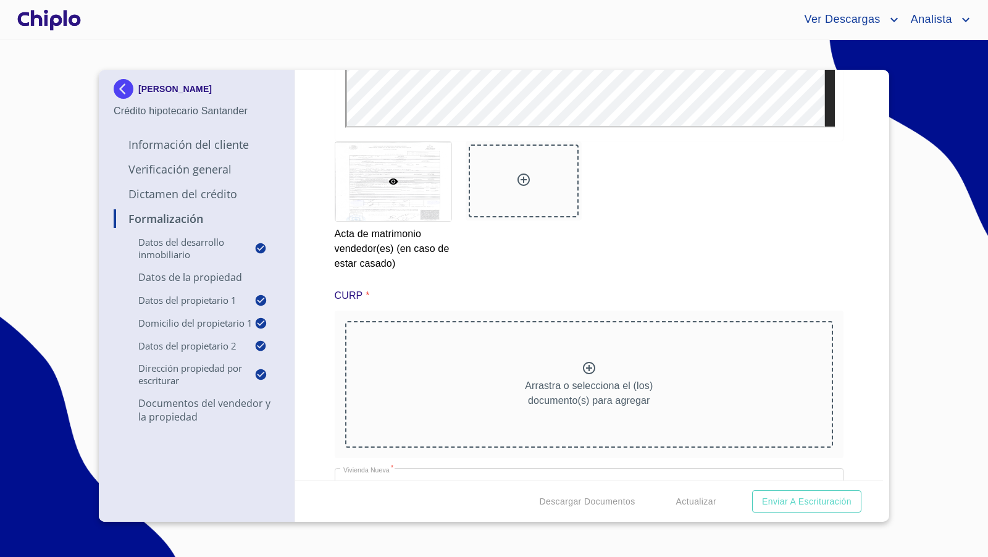
click at [582, 367] on icon at bounding box center [589, 368] width 15 height 15
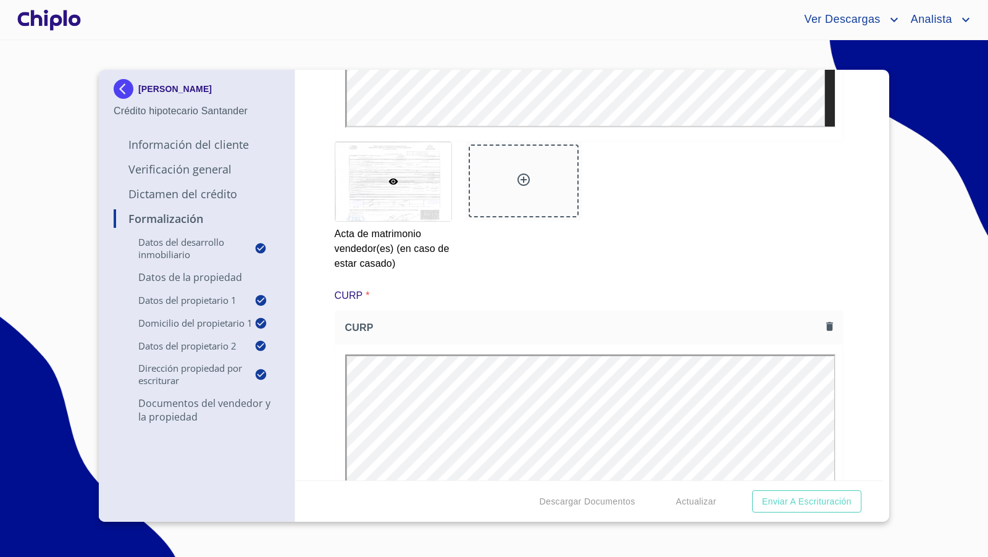
scroll to position [0, 0]
click at [840, 341] on div "Formalización Datos del Desarrollo Inmobiliario Proyecto Inmobiliario ​ Datos d…" at bounding box center [589, 275] width 588 height 411
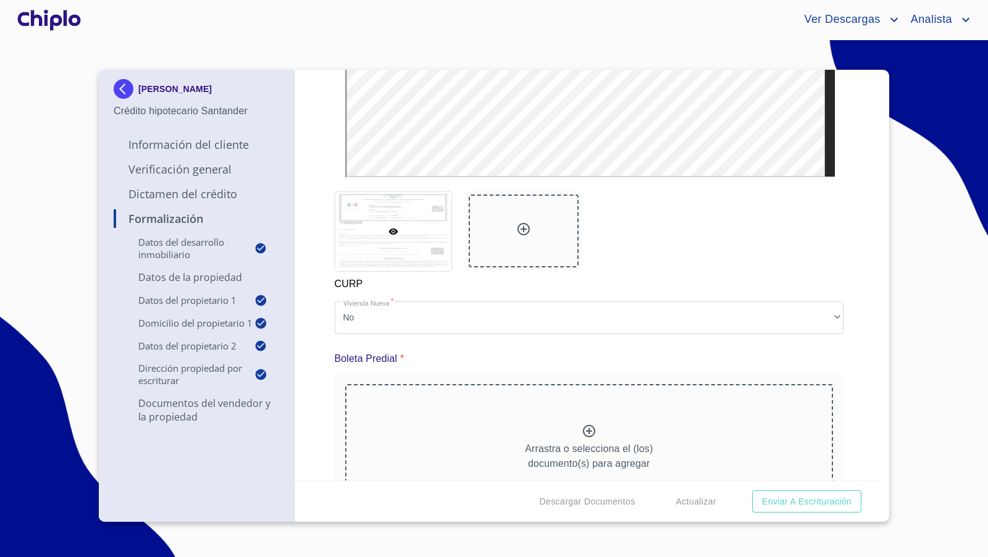
scroll to position [4264, 0]
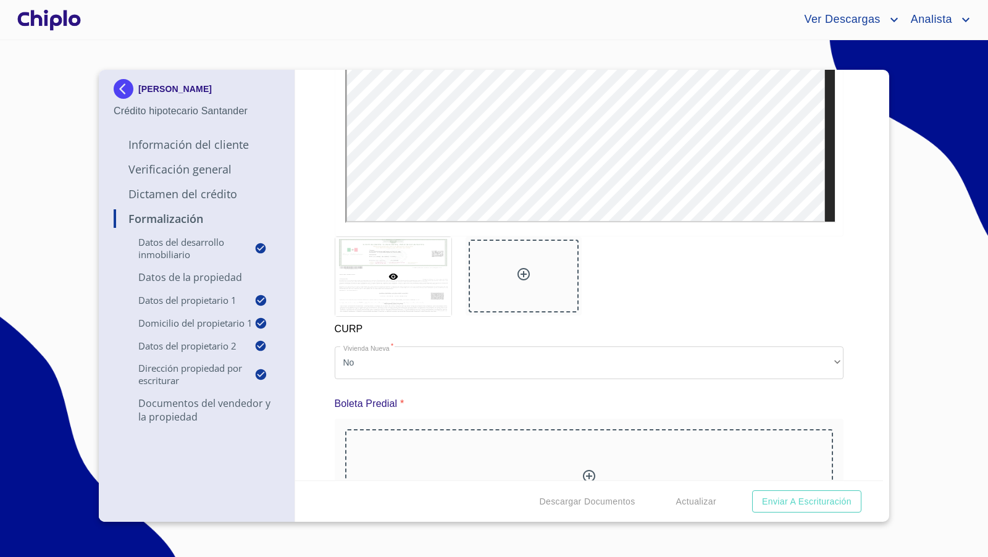
click at [528, 267] on div at bounding box center [524, 276] width 110 height 73
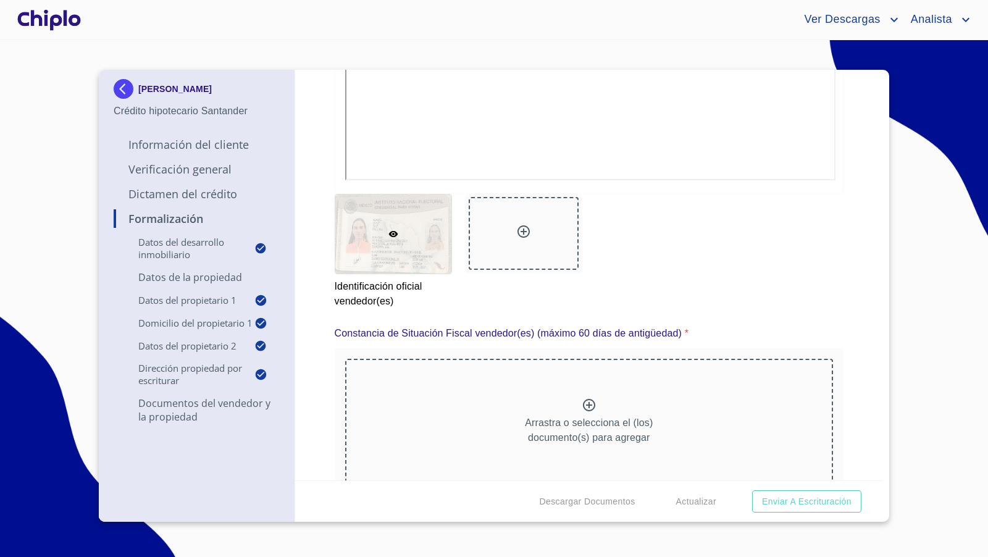
scroll to position [2432, 0]
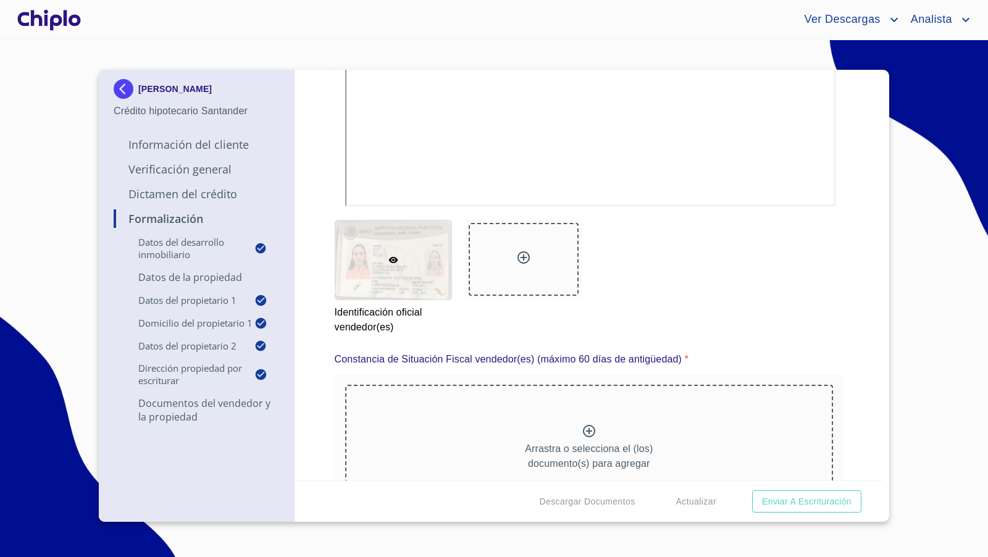
click at [517, 258] on icon at bounding box center [523, 257] width 15 height 15
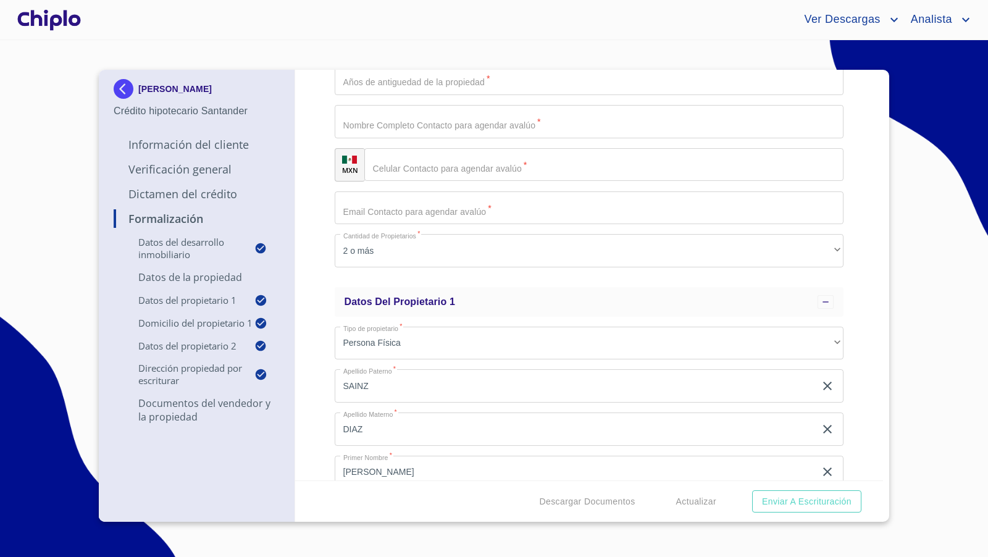
scroll to position [0, 0]
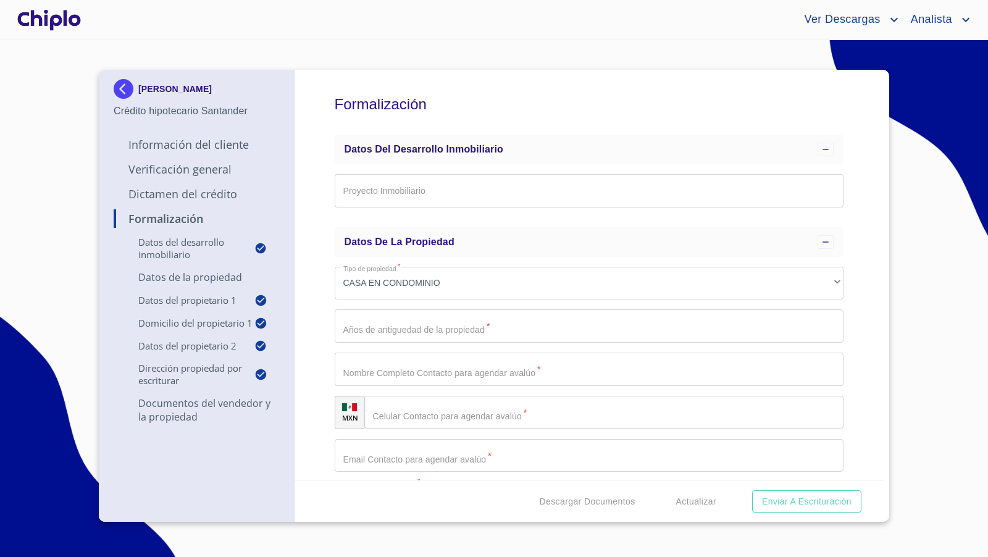
click at [50, 21] on div at bounding box center [49, 20] width 69 height 40
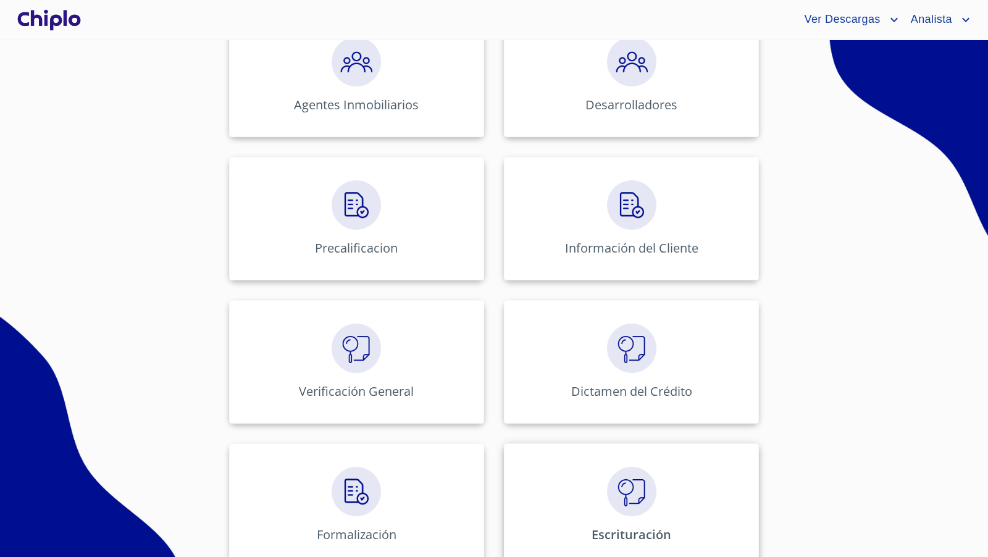
scroll to position [436, 0]
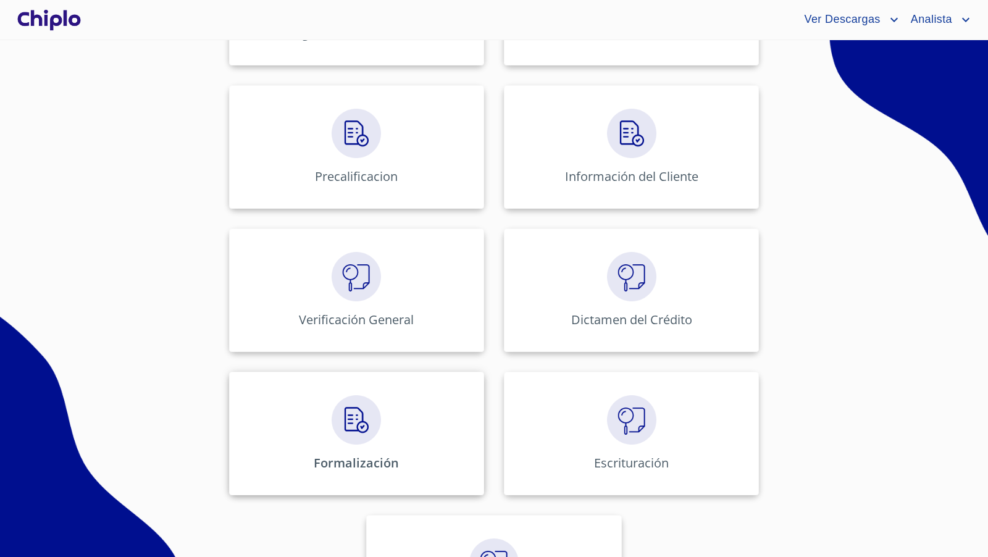
click at [362, 428] on img at bounding box center [356, 419] width 49 height 49
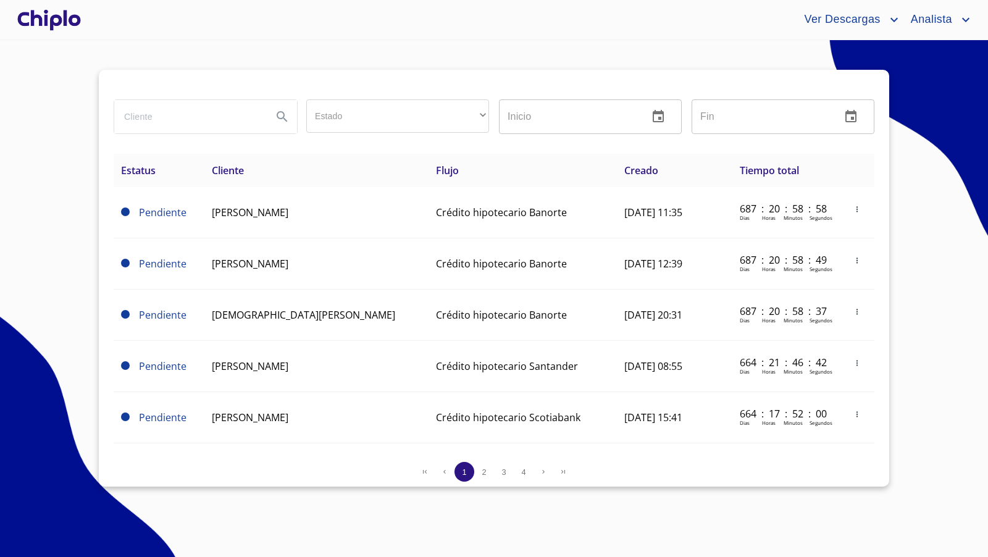
click at [220, 116] on input "search" at bounding box center [188, 116] width 148 height 33
type input "paulina"
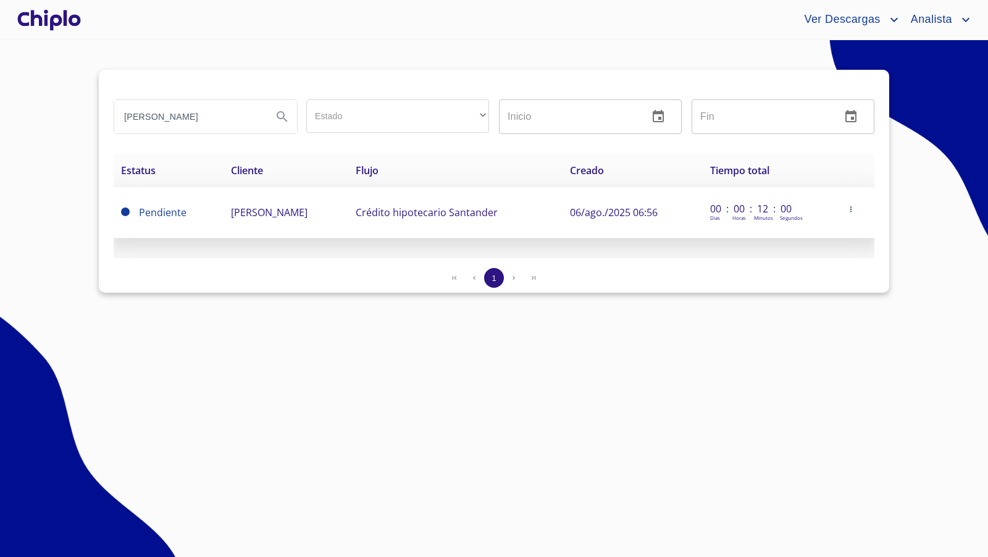
click at [853, 212] on icon "button" at bounding box center [850, 209] width 9 height 9
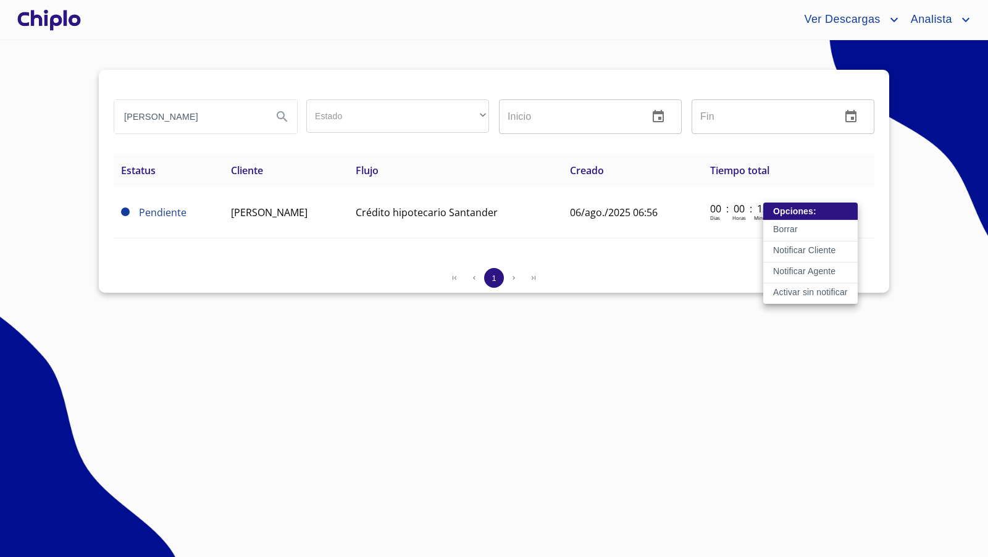
click at [812, 291] on p "Activar sin notificar" at bounding box center [810, 292] width 75 height 12
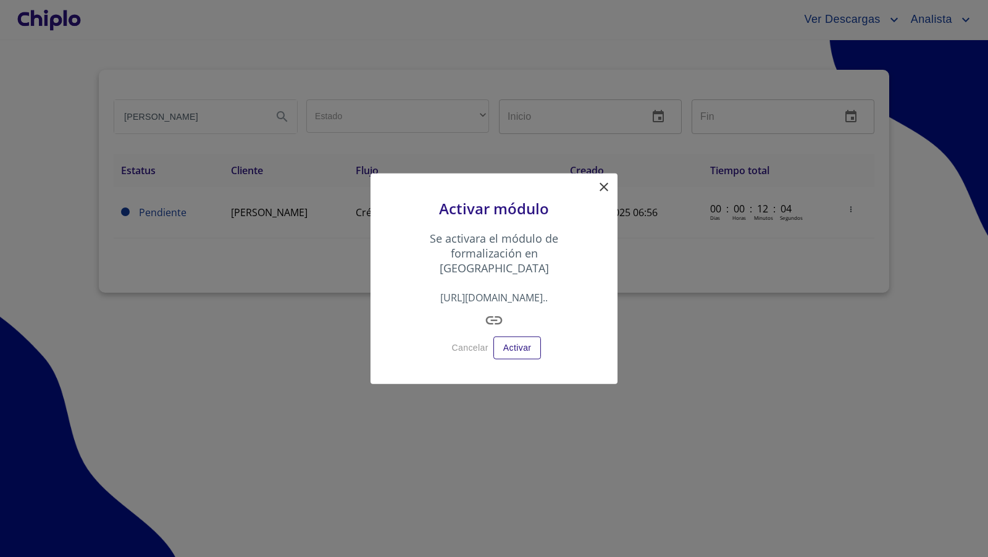
click at [493, 314] on icon "button" at bounding box center [494, 321] width 20 height 20
click at [603, 192] on icon at bounding box center [603, 187] width 15 height 15
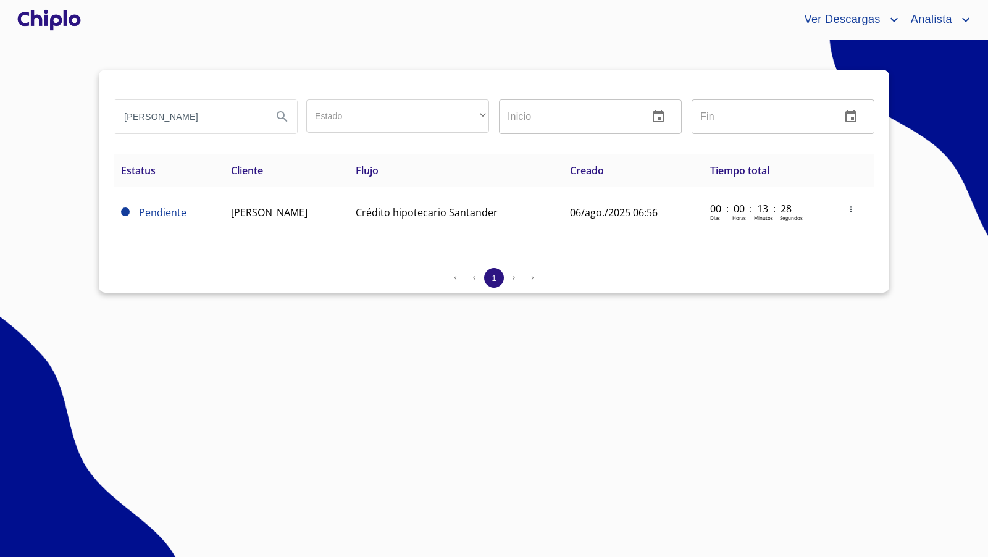
drag, startPoint x: 42, startPoint y: 17, endPoint x: 48, endPoint y: 15, distance: 6.3
click at [48, 15] on div at bounding box center [49, 20] width 69 height 40
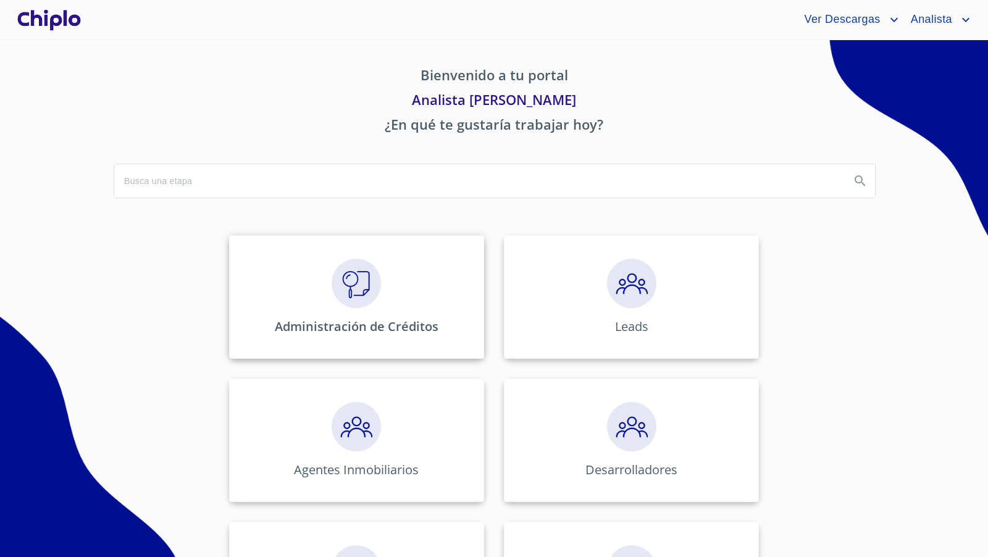
click at [353, 266] on img at bounding box center [356, 283] width 49 height 49
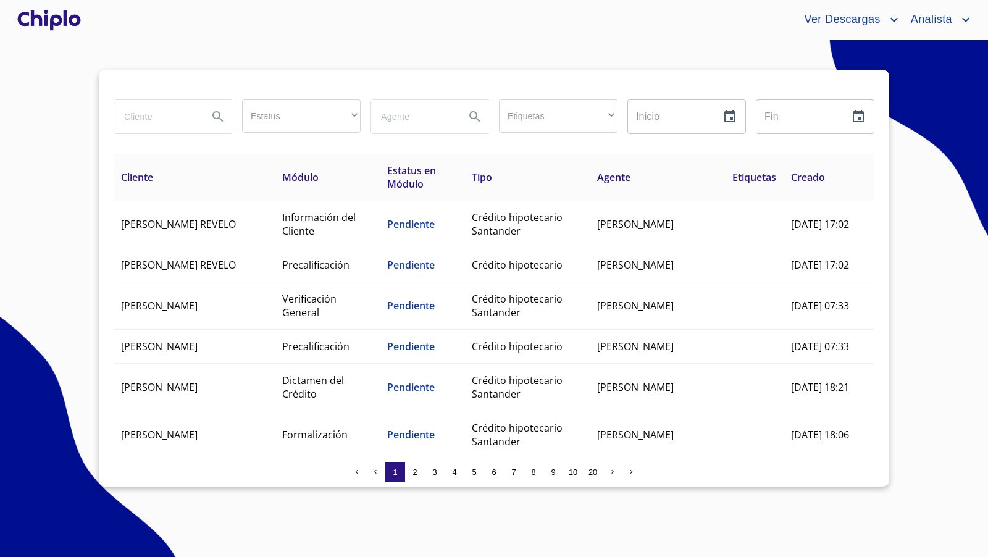
click at [170, 117] on input "search" at bounding box center [156, 116] width 84 height 33
type input "anguis"
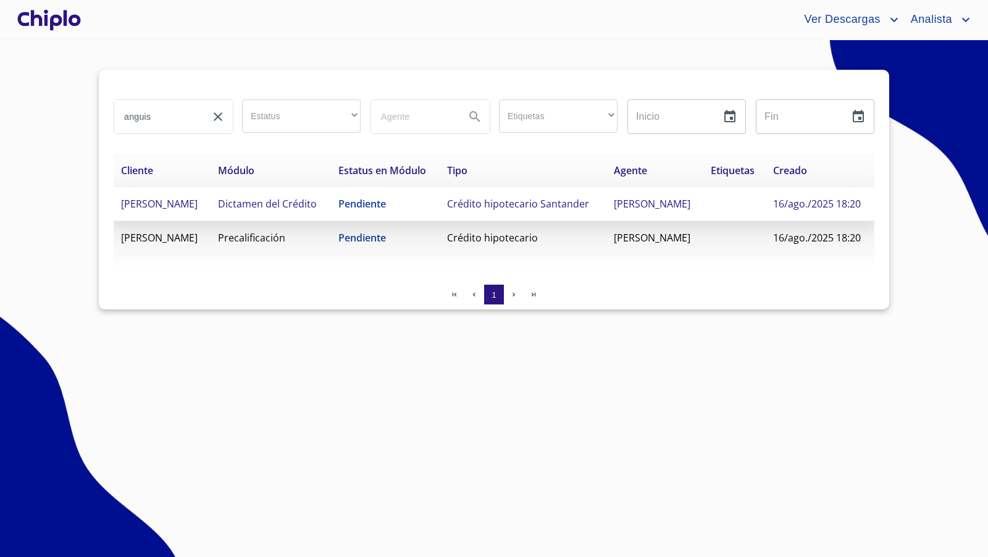
click at [211, 221] on td "[PERSON_NAME]" at bounding box center [162, 204] width 97 height 34
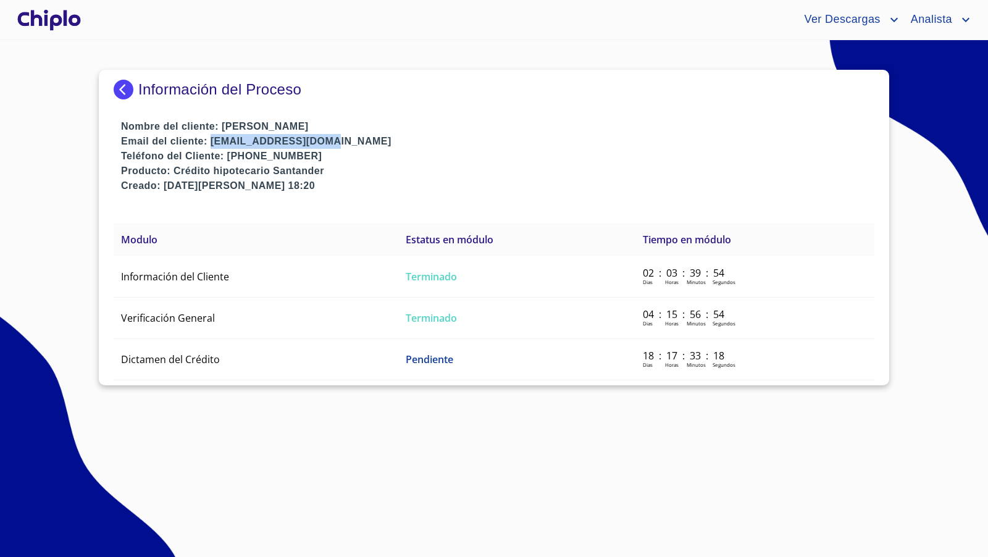
drag, startPoint x: 327, startPoint y: 141, endPoint x: 211, endPoint y: 143, distance: 116.1
click at [211, 143] on p "Email del cliente: alexmtza@hotmail.com" at bounding box center [497, 141] width 753 height 15
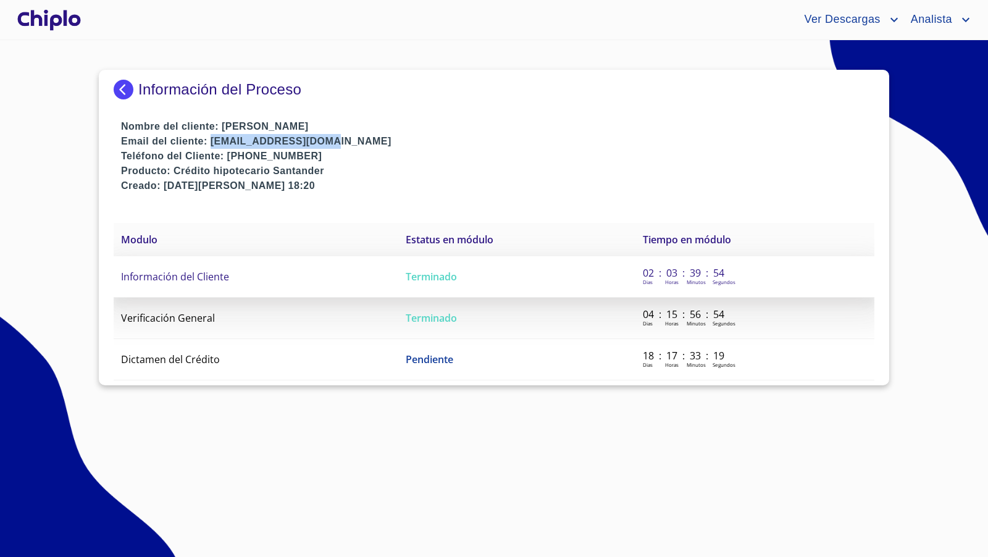
copy p "alexmtza@hotmail.com"
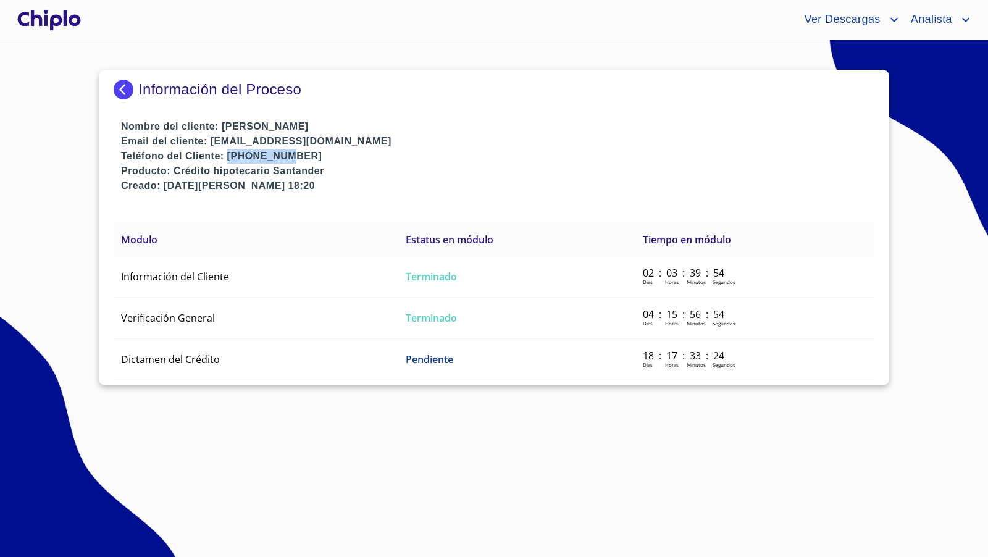
drag, startPoint x: 286, startPoint y: 157, endPoint x: 228, endPoint y: 158, distance: 58.0
click at [228, 158] on p "Teléfono del Cliente: 6444476114" at bounding box center [497, 156] width 753 height 15
copy p "6444476114"
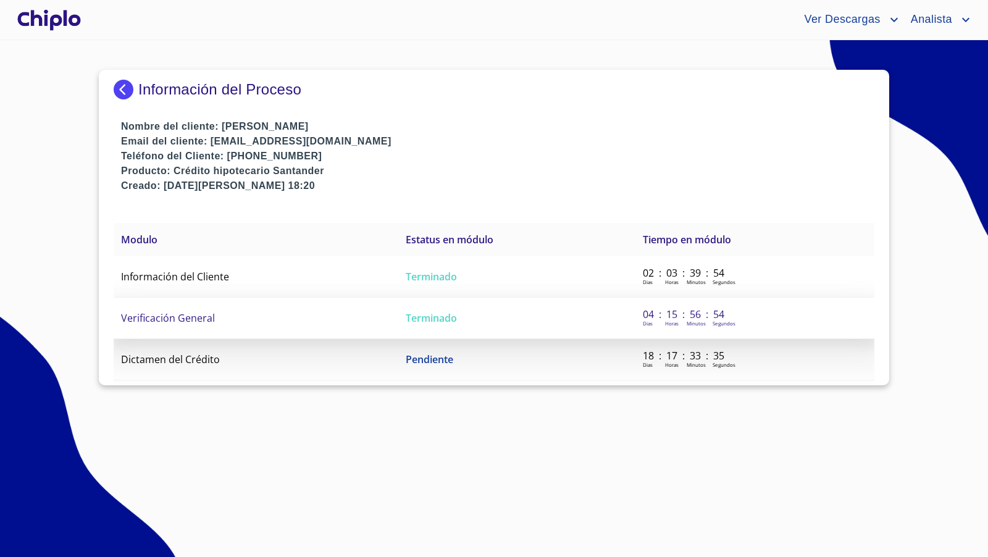
click at [194, 312] on span "Verificación General" at bounding box center [168, 318] width 94 height 14
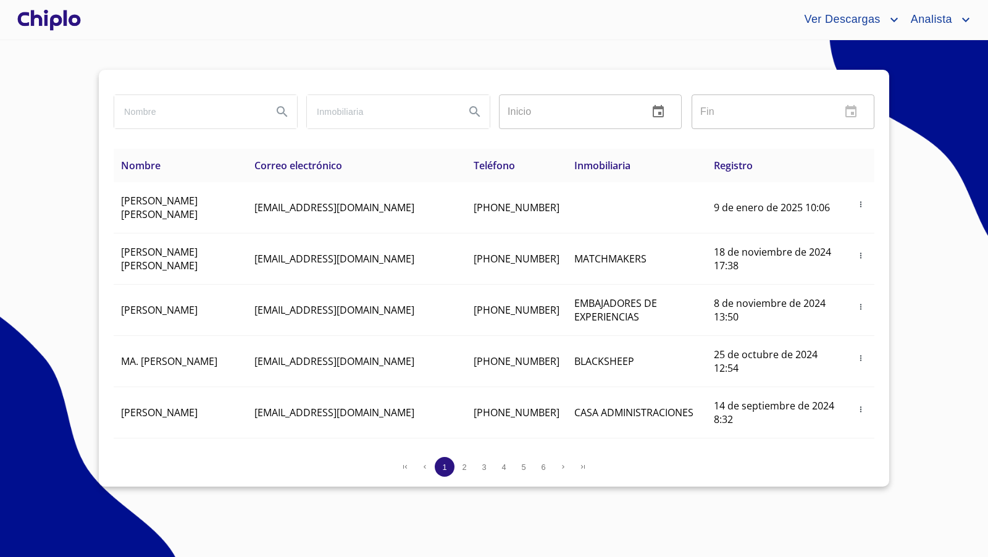
click at [72, 19] on div at bounding box center [49, 20] width 69 height 40
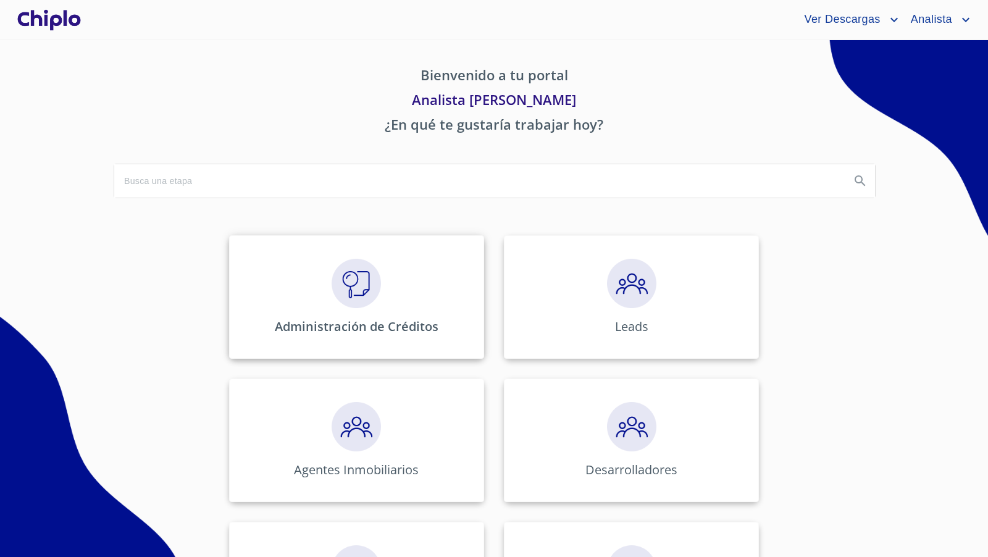
click at [361, 295] on img at bounding box center [356, 283] width 49 height 49
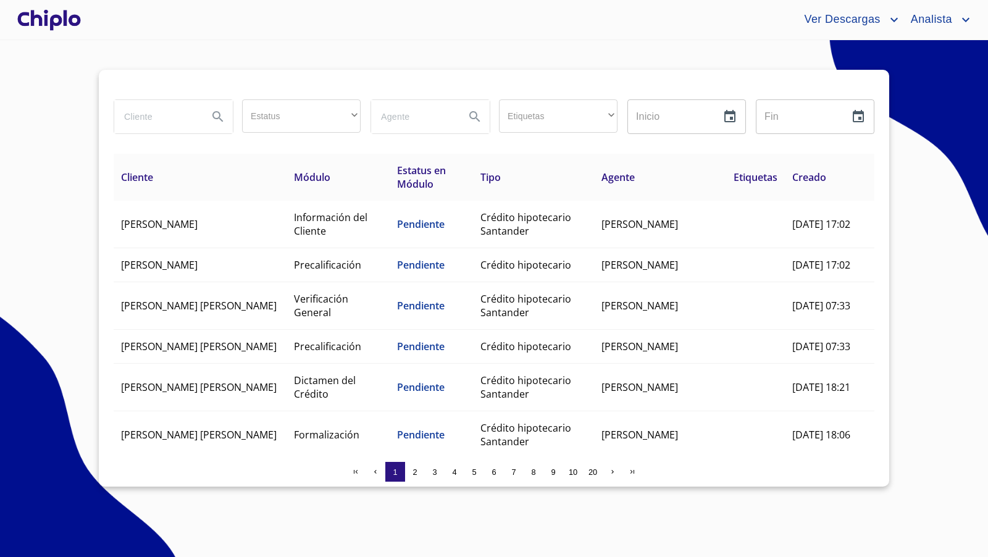
click at [157, 116] on input "search" at bounding box center [156, 116] width 84 height 33
type input "paulina"
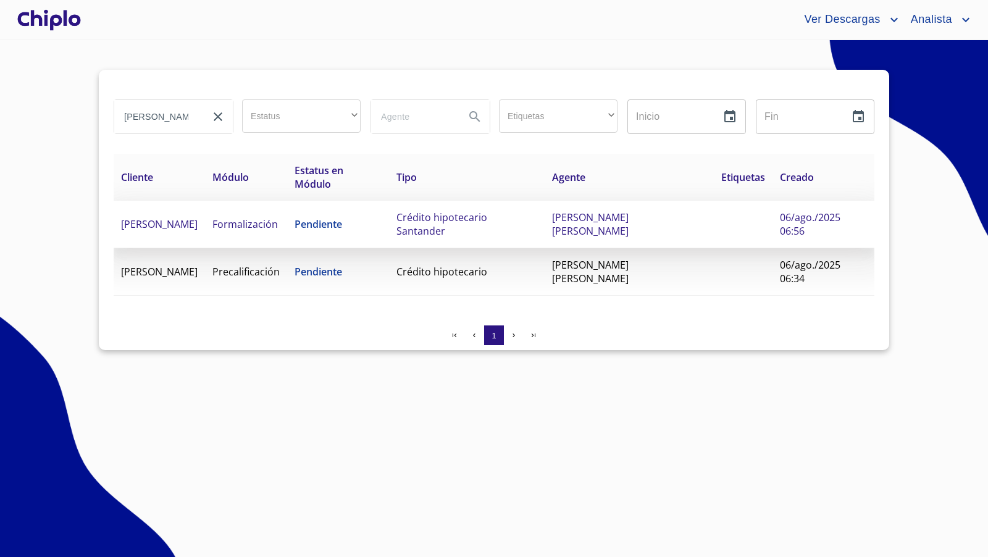
click at [442, 211] on span "Crédito hipotecario Santander" at bounding box center [441, 224] width 91 height 27
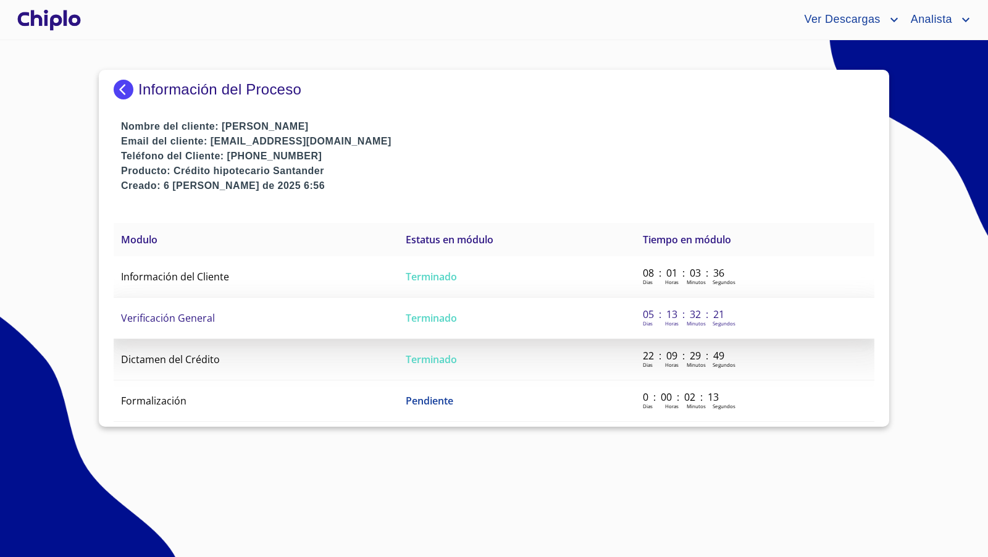
click at [183, 321] on span "Verificación General" at bounding box center [168, 318] width 94 height 14
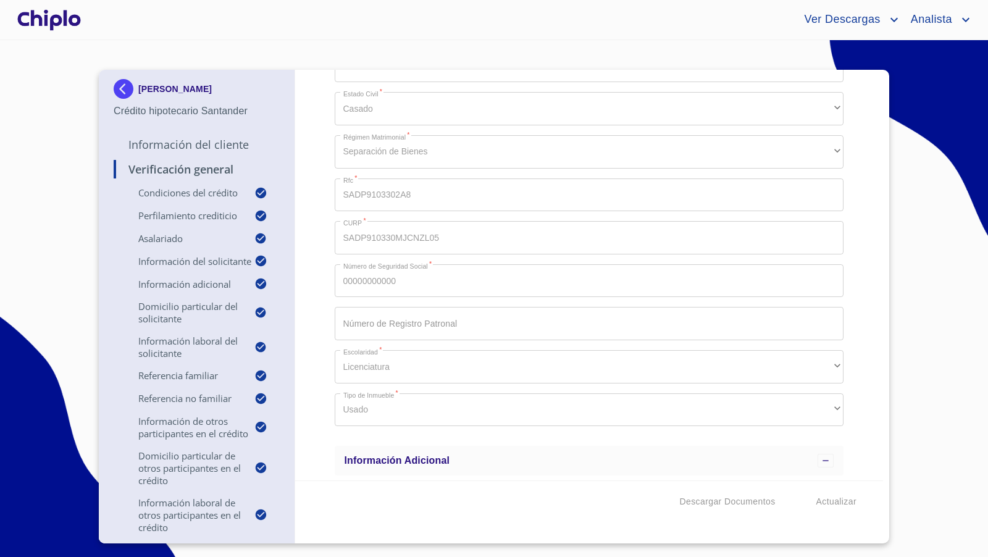
click at [319, 191] on div "Verificación General Condiciones del Crédito Selecciona tu producto   * Remodel…" at bounding box center [589, 275] width 588 height 411
